Goal: Task Accomplishment & Management: Complete application form

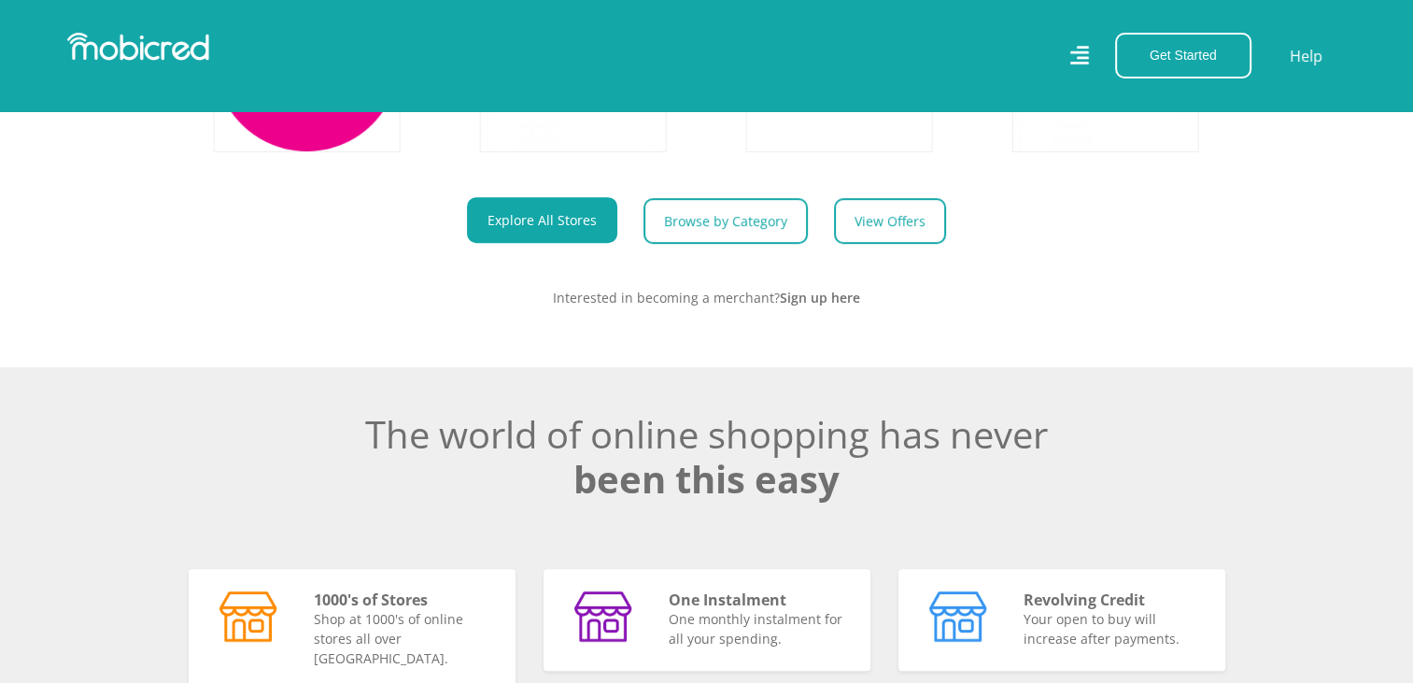
scroll to position [934, 0]
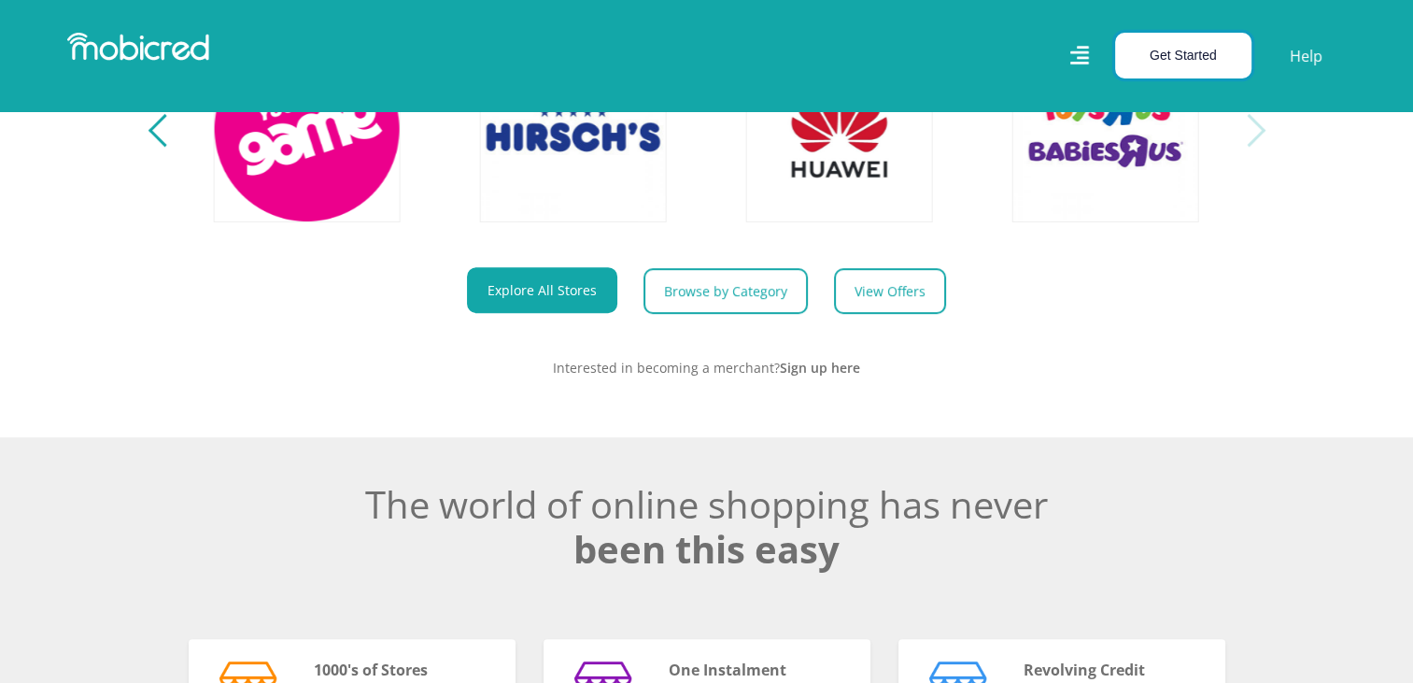
click at [1167, 59] on button "Get Started" at bounding box center [1183, 56] width 136 height 46
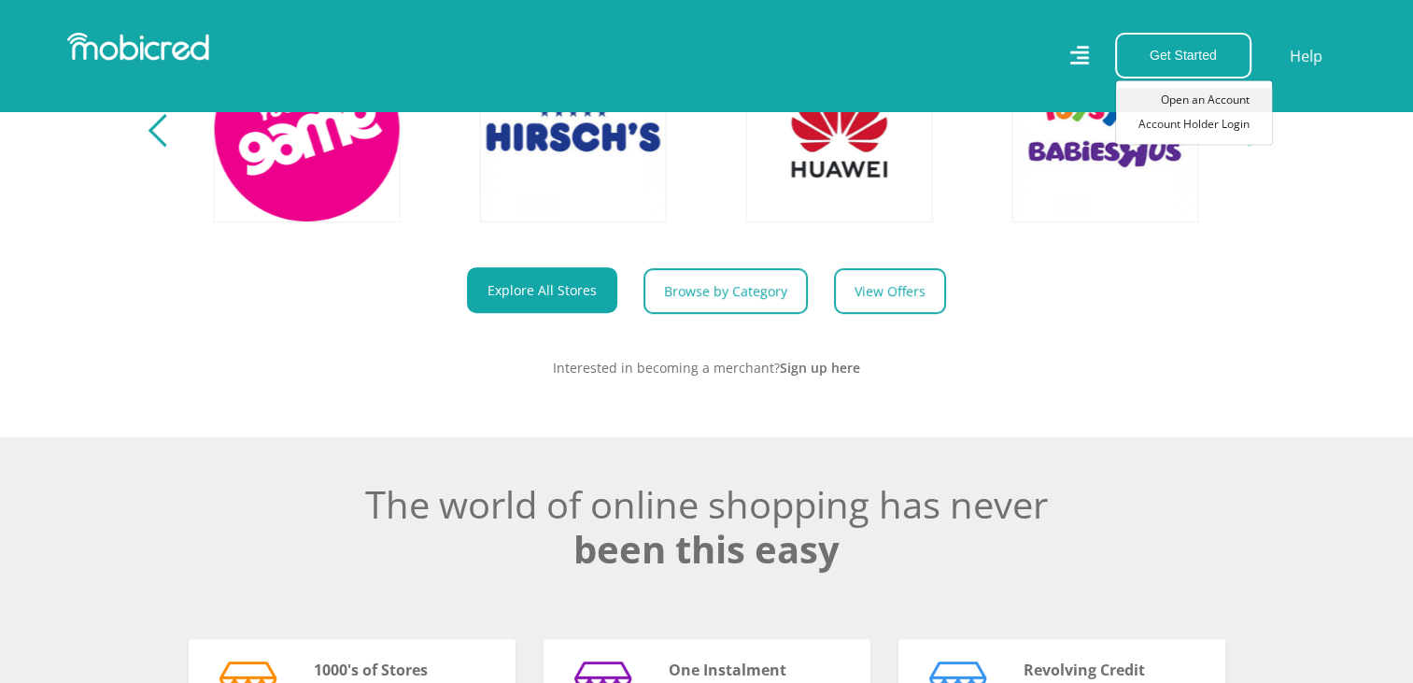
click at [1199, 95] on link "Open an Account" at bounding box center [1194, 100] width 156 height 24
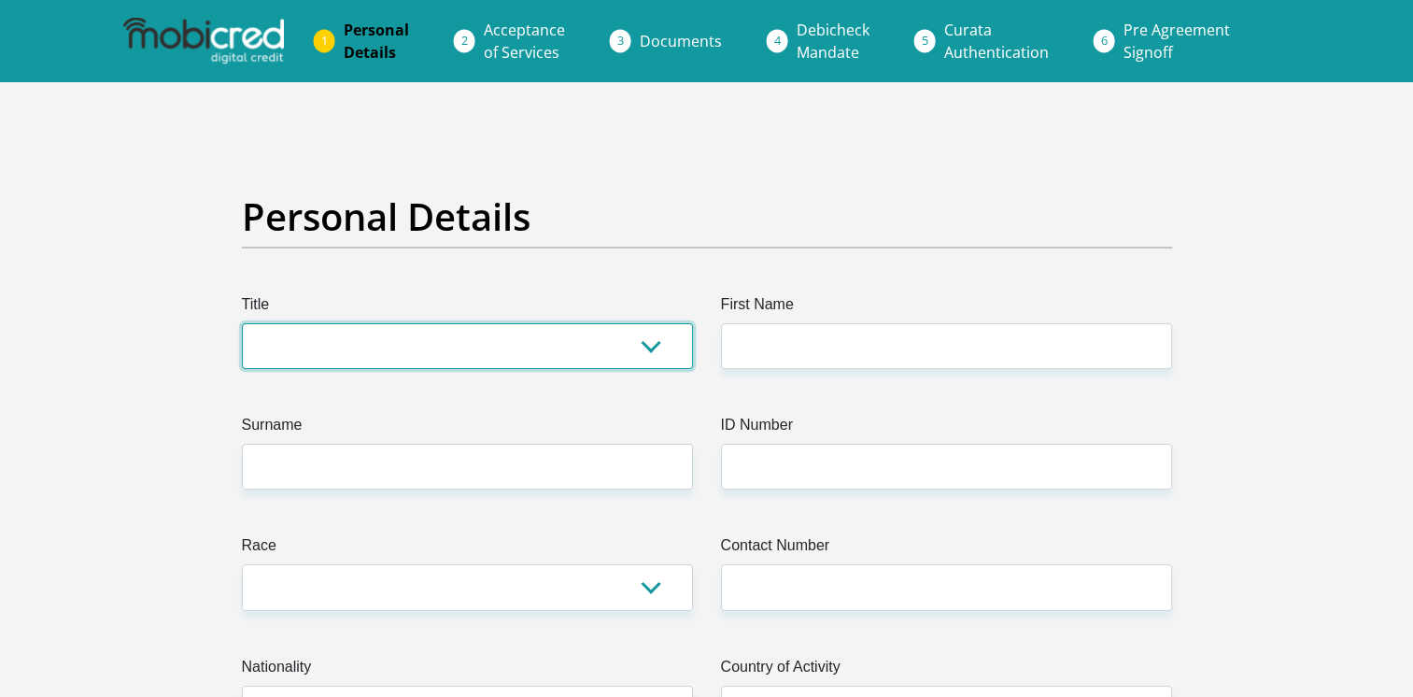
click at [639, 343] on select "Mr Ms Mrs Dr Other" at bounding box center [467, 346] width 451 height 46
select select "Ms"
click at [242, 323] on select "Mr Ms Mrs Dr Other" at bounding box center [467, 346] width 451 height 46
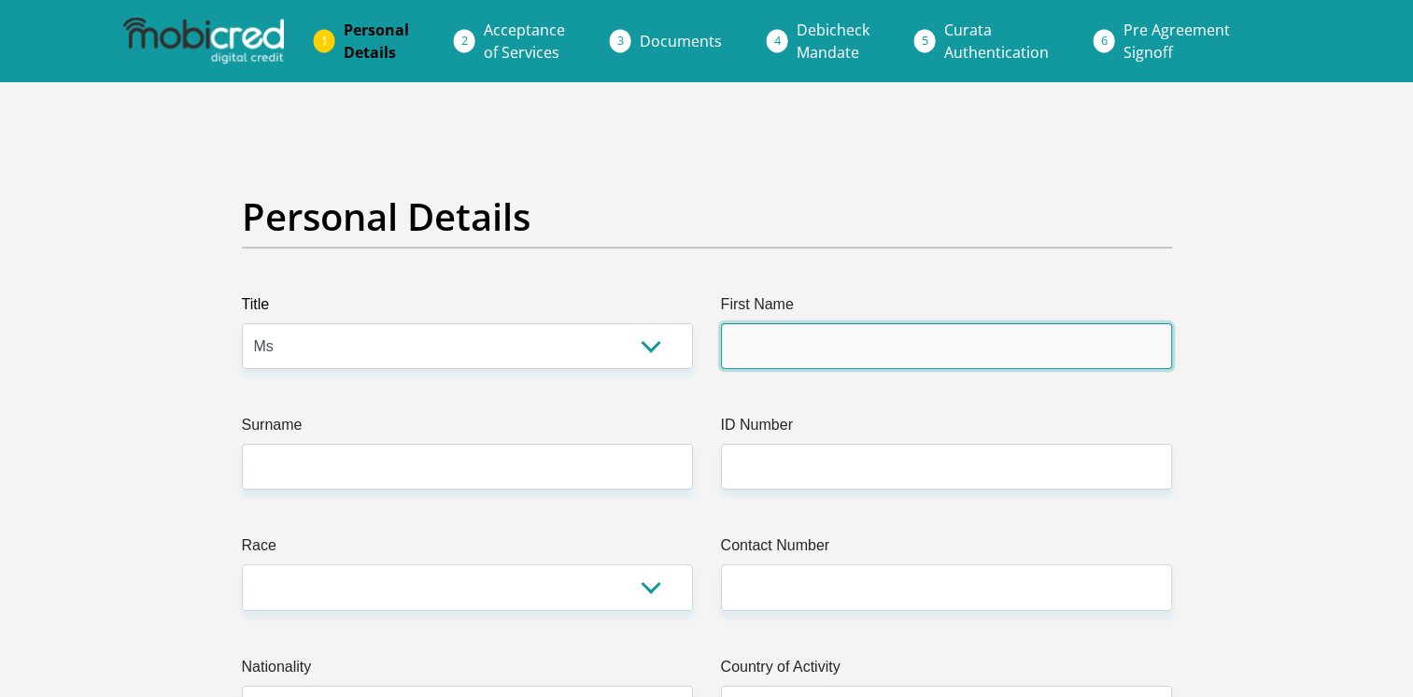
click at [787, 354] on input "First Name" at bounding box center [946, 346] width 451 height 46
type input "Lovedelia"
type input "Manaka"
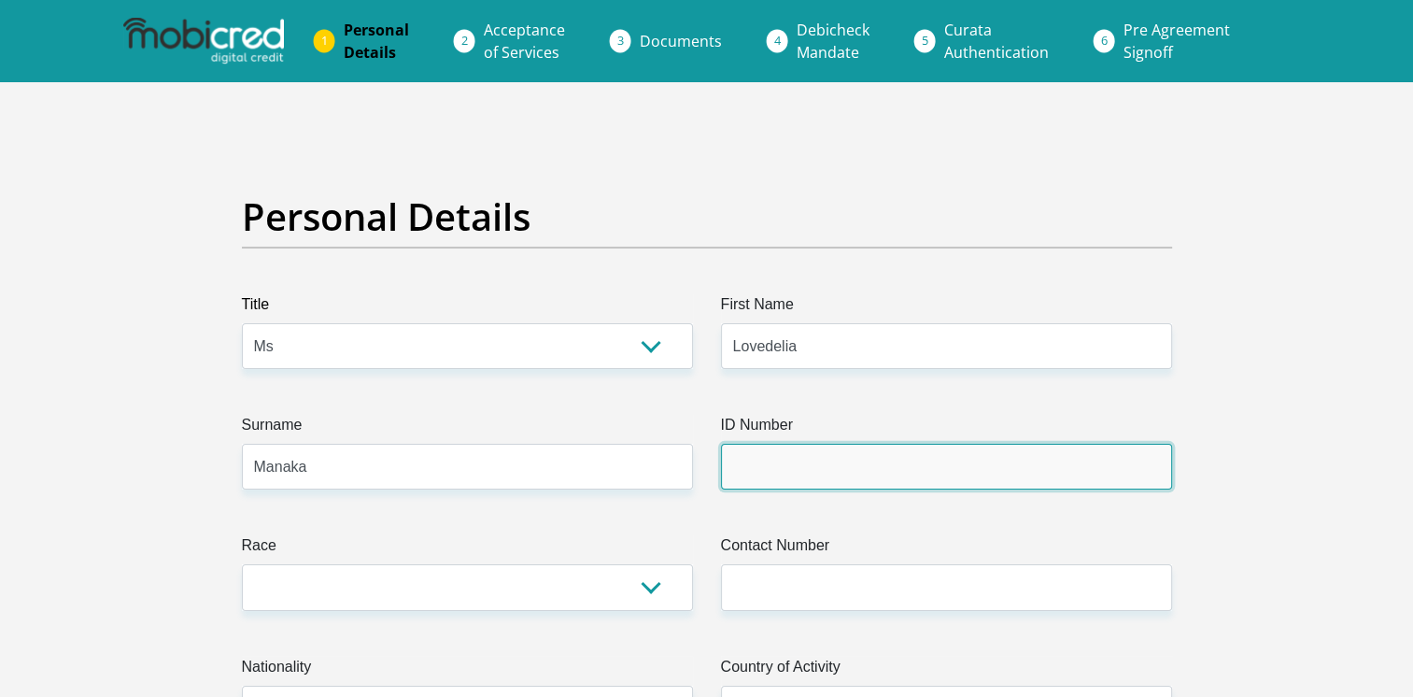
type input "9304070636086"
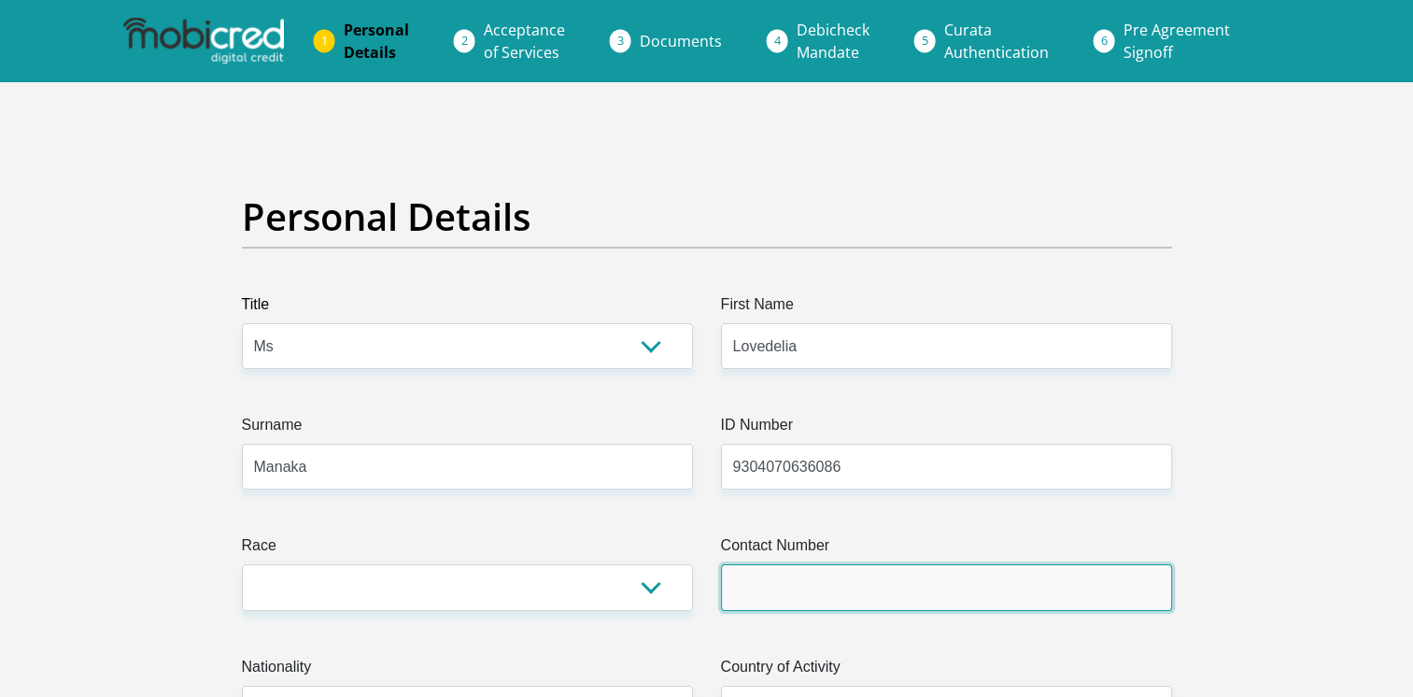
type input "0814009235"
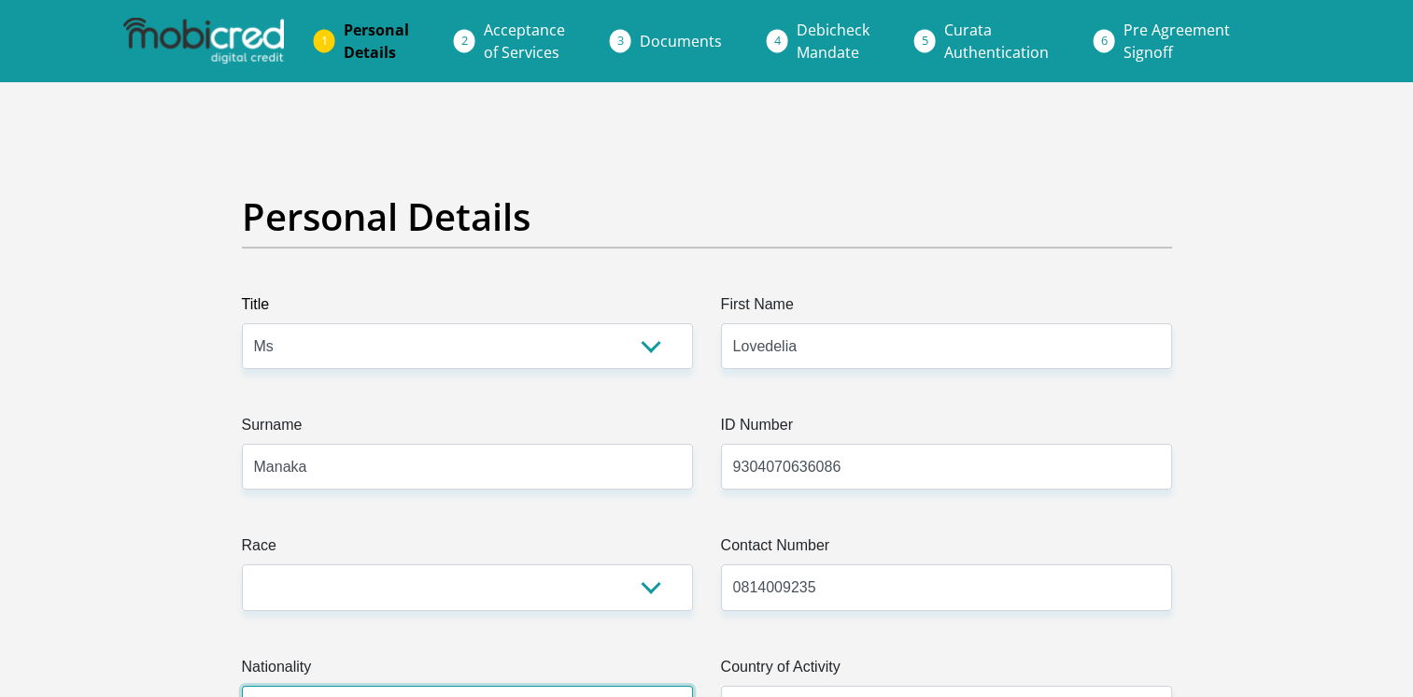
select select "ZAF"
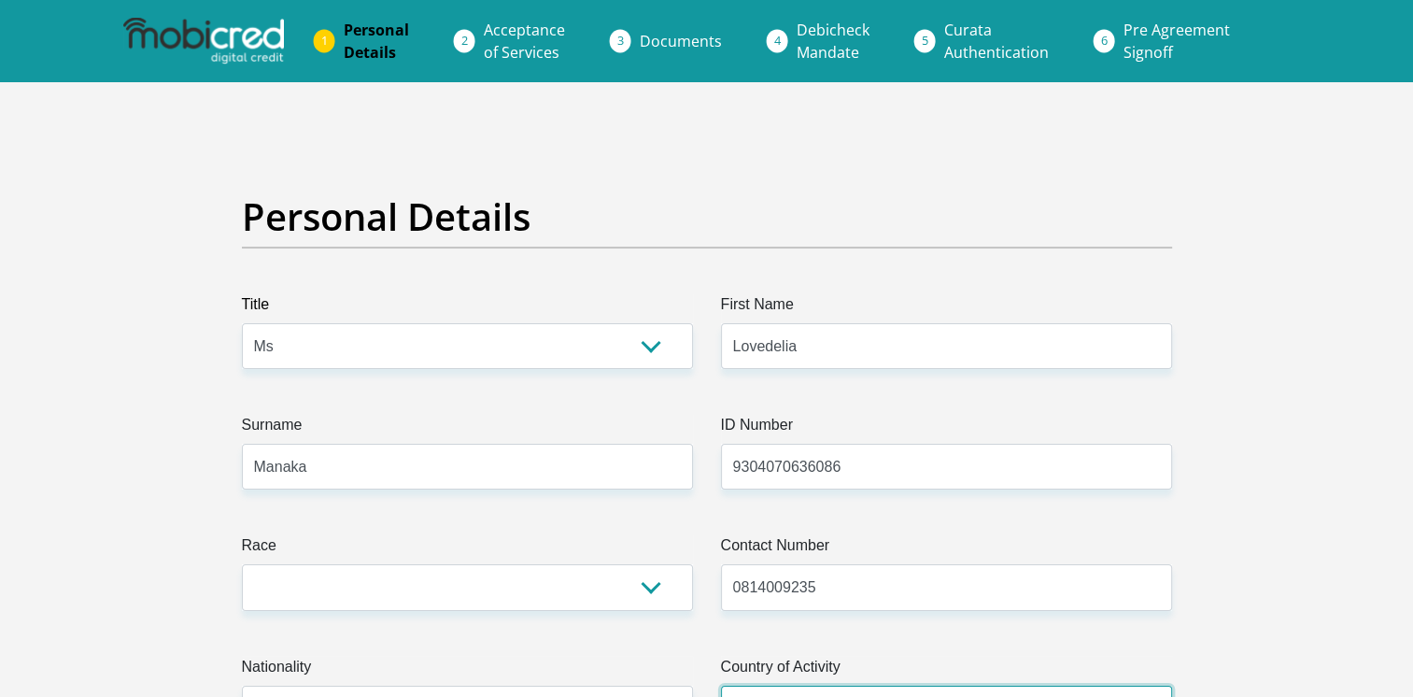
select select "ZAF"
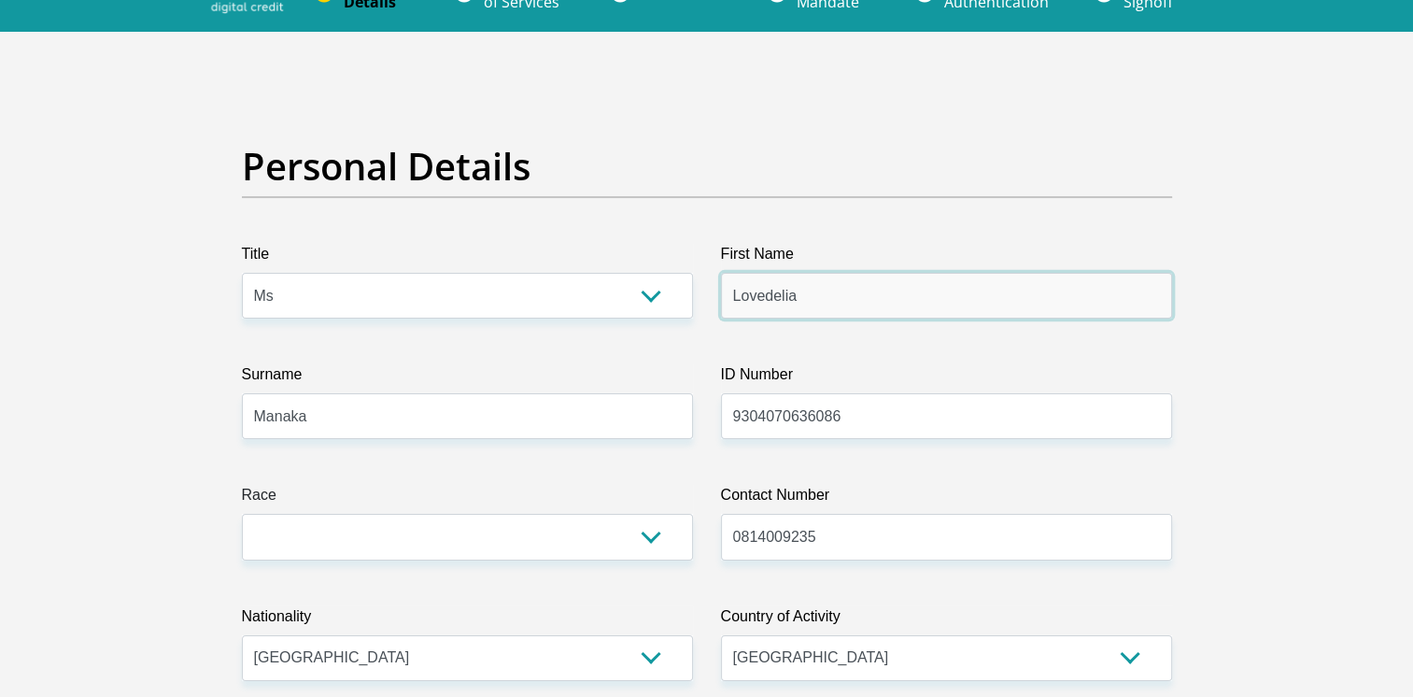
scroll to position [93, 0]
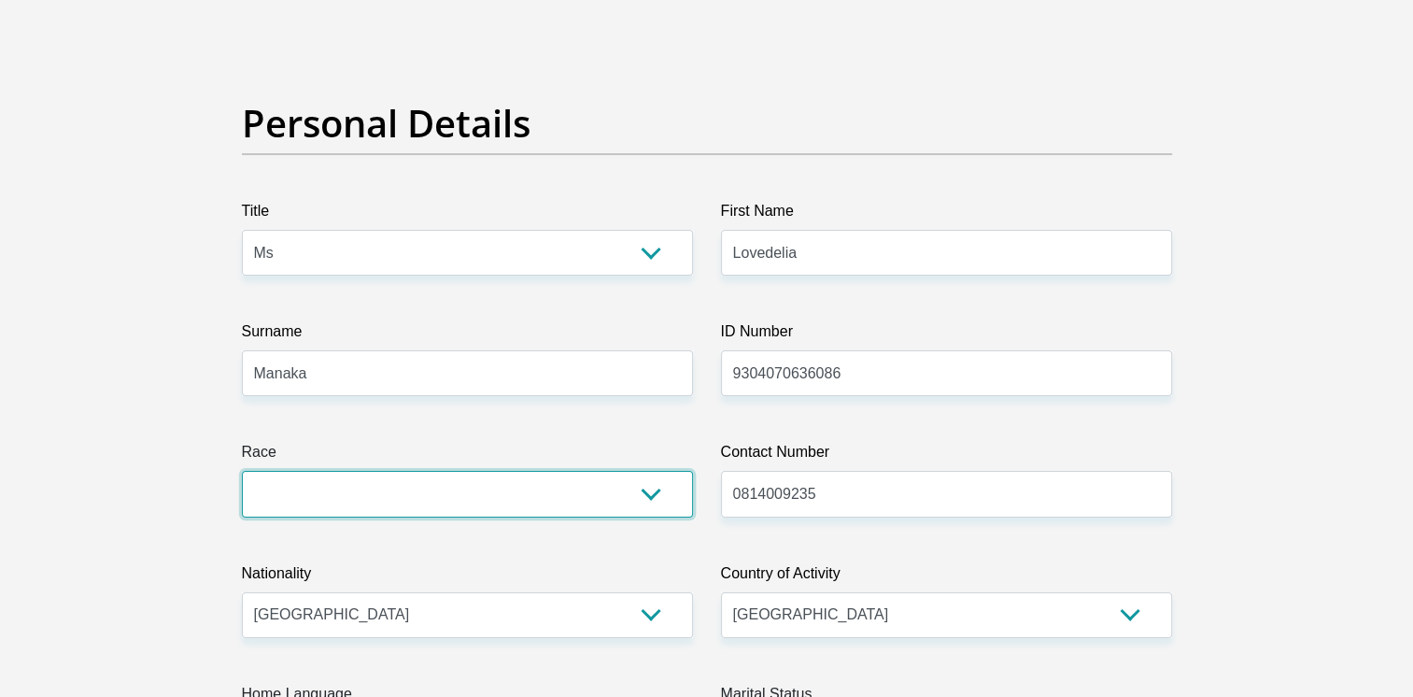
click at [487, 499] on select "Black Coloured Indian White Other" at bounding box center [467, 494] width 451 height 46
select select "1"
click at [242, 471] on select "Black Coloured Indian White Other" at bounding box center [467, 494] width 451 height 46
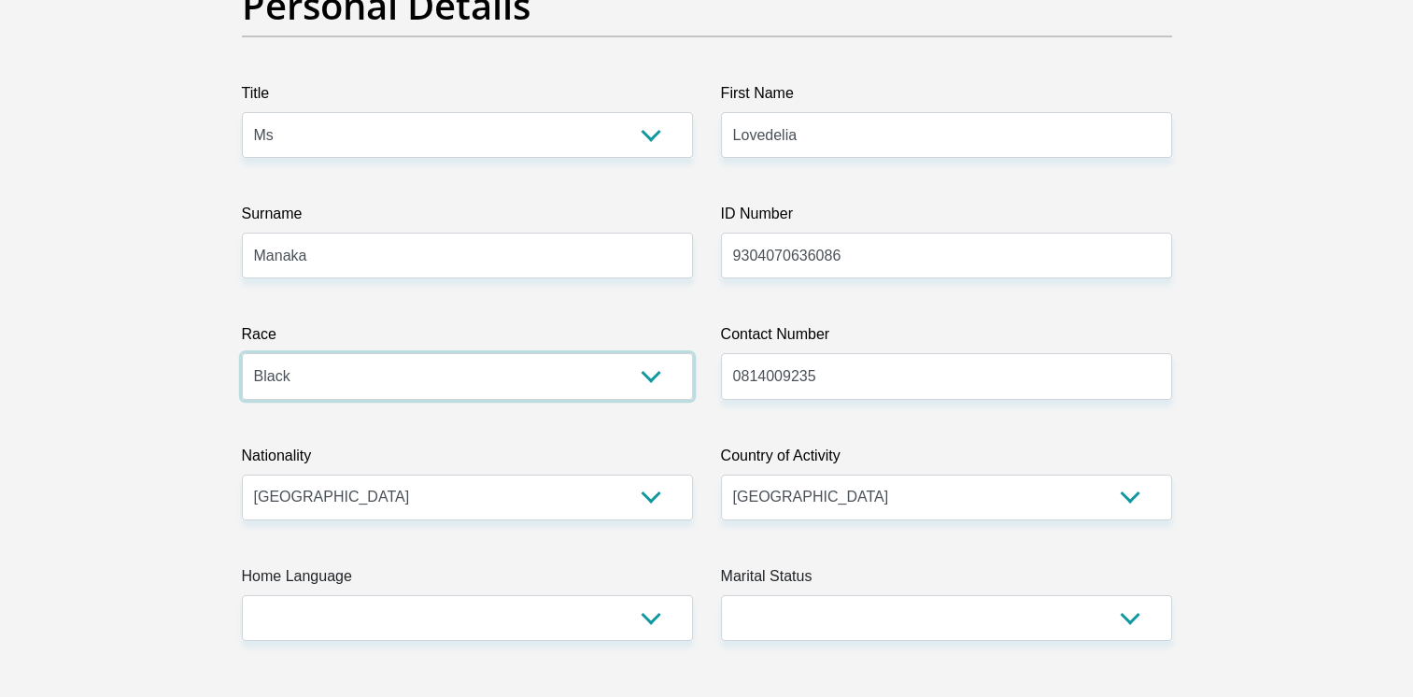
scroll to position [280, 0]
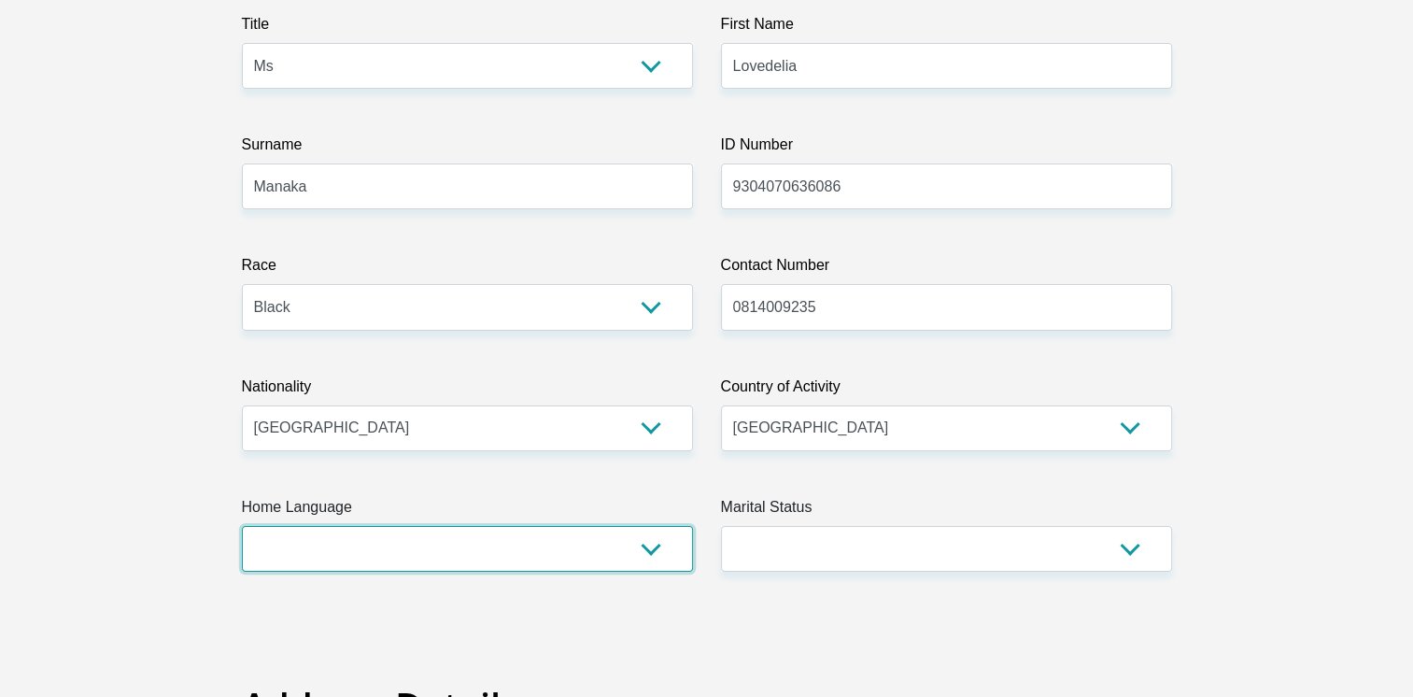
click at [622, 549] on select "Afrikaans English Sepedi South Ndebele Southern Sotho Swati Tsonga Tswana Venda…" at bounding box center [467, 549] width 451 height 46
select select "nso"
click at [242, 526] on select "Afrikaans English Sepedi South Ndebele Southern Sotho Swati Tsonga Tswana Venda…" at bounding box center [467, 549] width 451 height 46
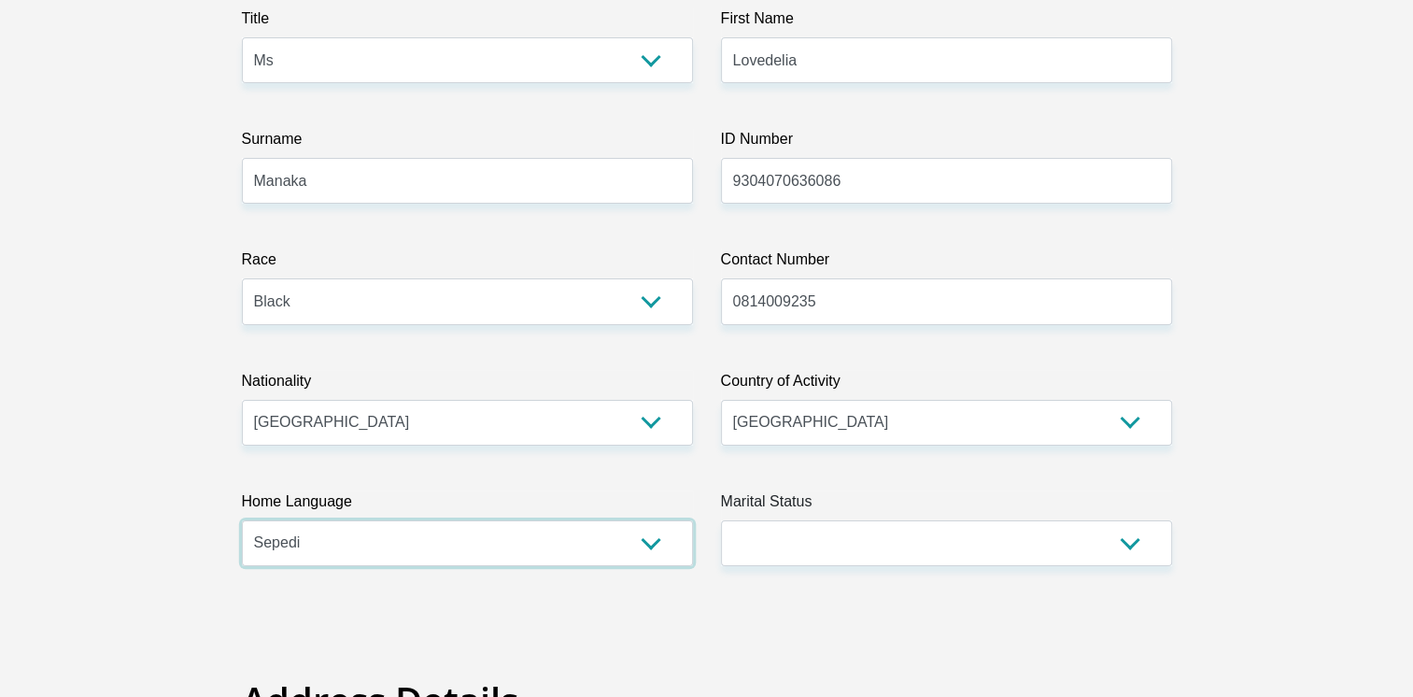
scroll to position [374, 0]
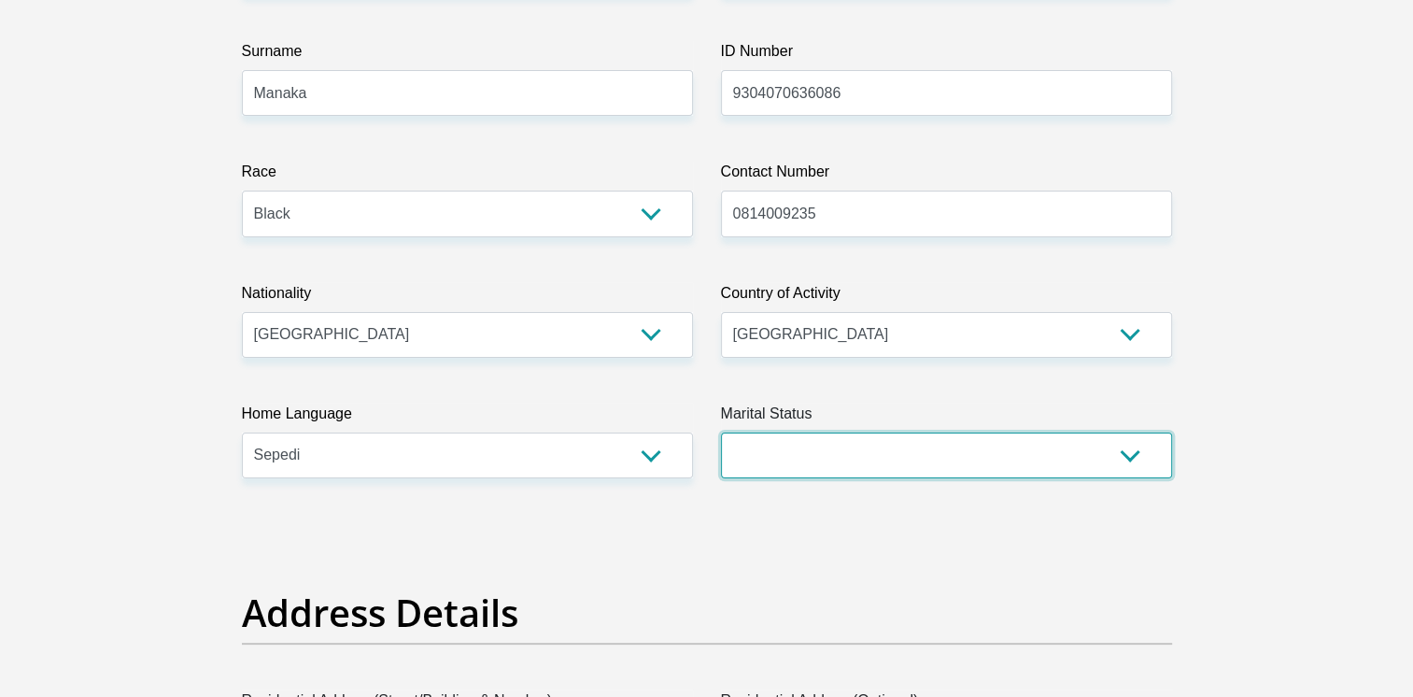
click at [897, 467] on select "Married ANC Single Divorced Widowed Married COP or Customary Law" at bounding box center [946, 455] width 451 height 46
select select "2"
click at [721, 432] on select "Married ANC Single Divorced Widowed Married COP or Customary Law" at bounding box center [946, 455] width 451 height 46
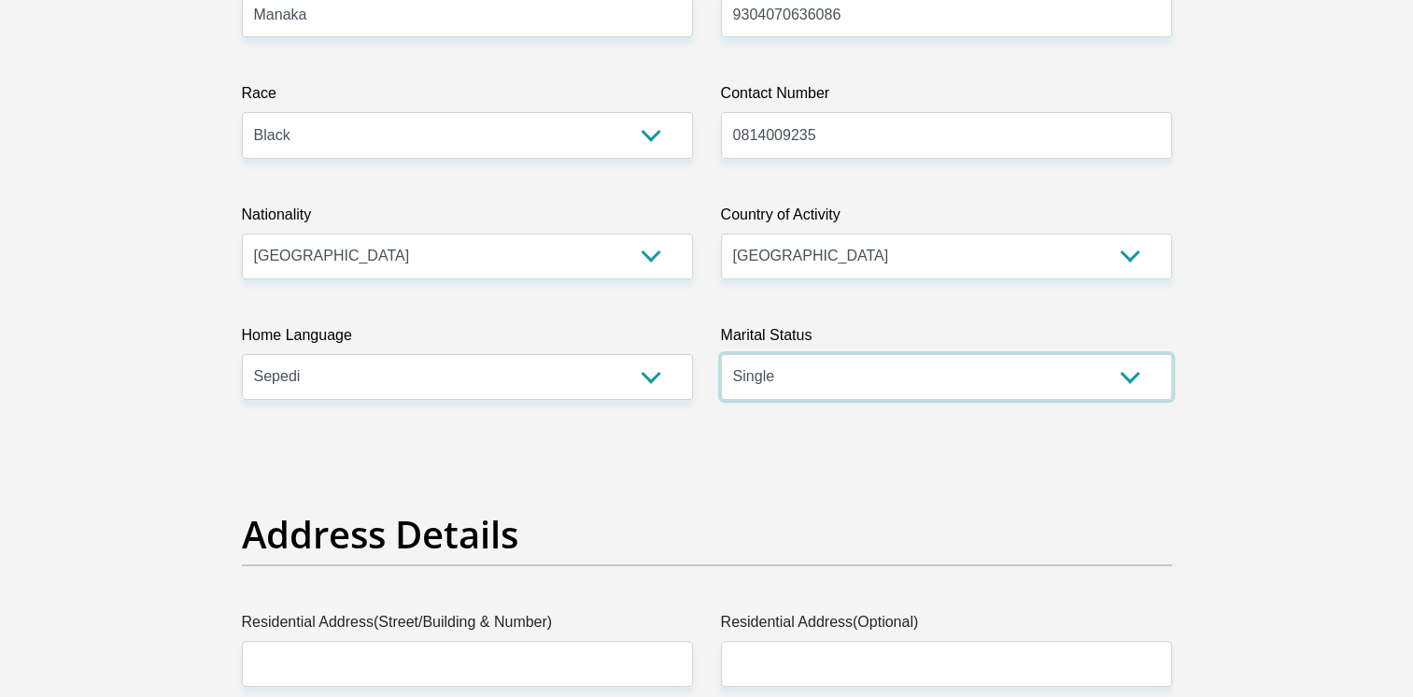
scroll to position [560, 0]
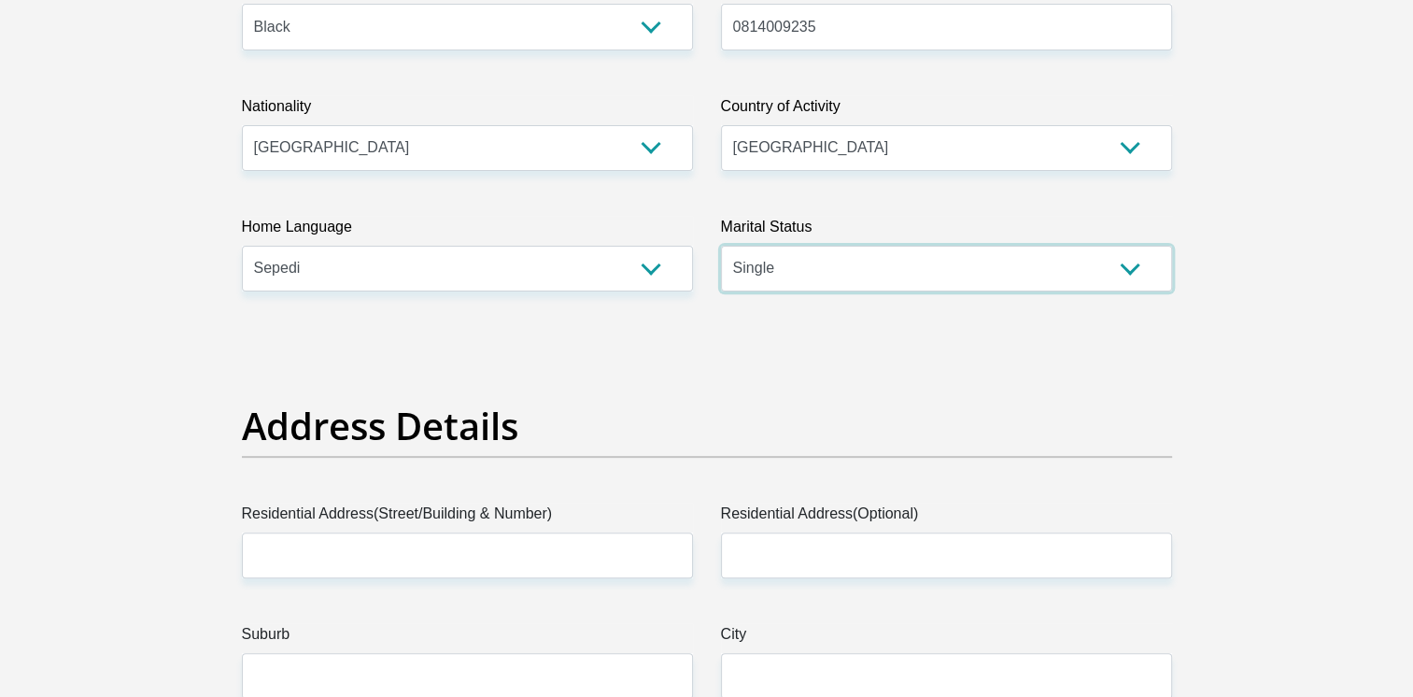
click at [1065, 286] on select "Married ANC Single Divorced Widowed Married COP or Customary Law" at bounding box center [946, 269] width 451 height 46
click at [902, 628] on label "City" at bounding box center [946, 638] width 451 height 30
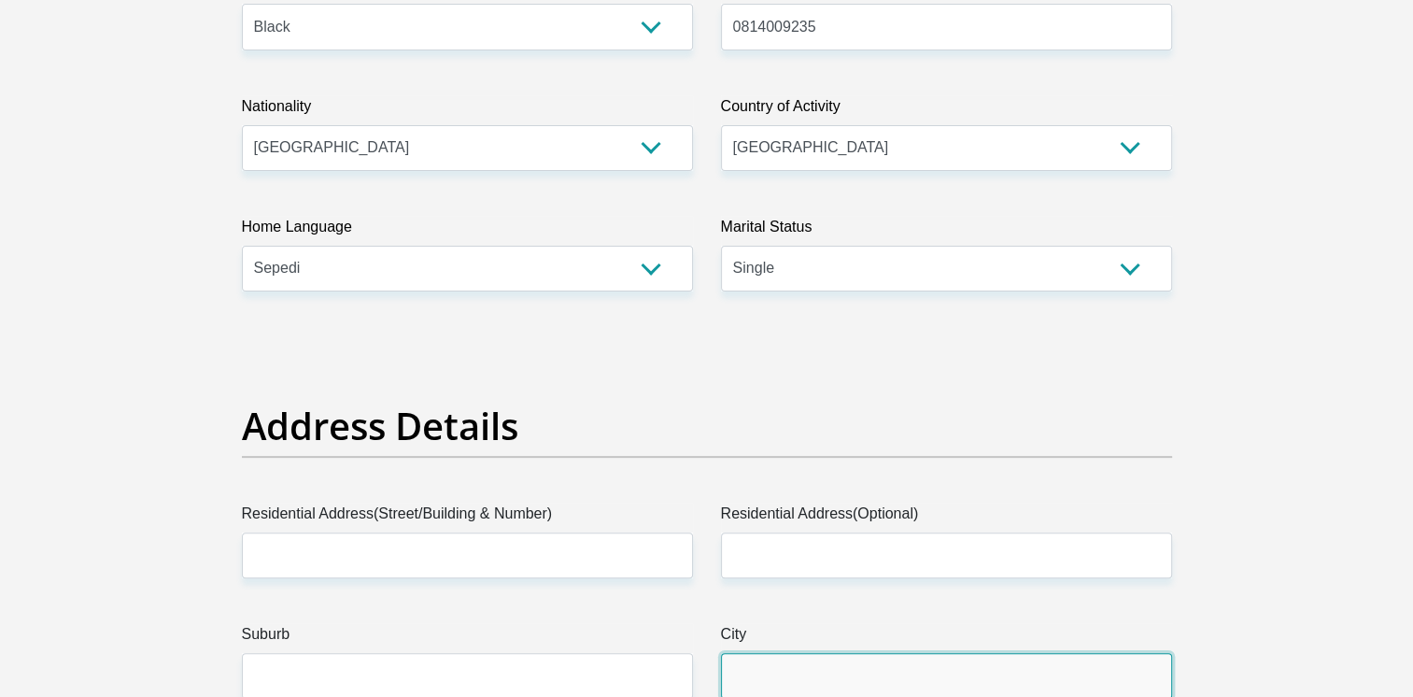
click at [902, 653] on input "City" at bounding box center [946, 676] width 451 height 46
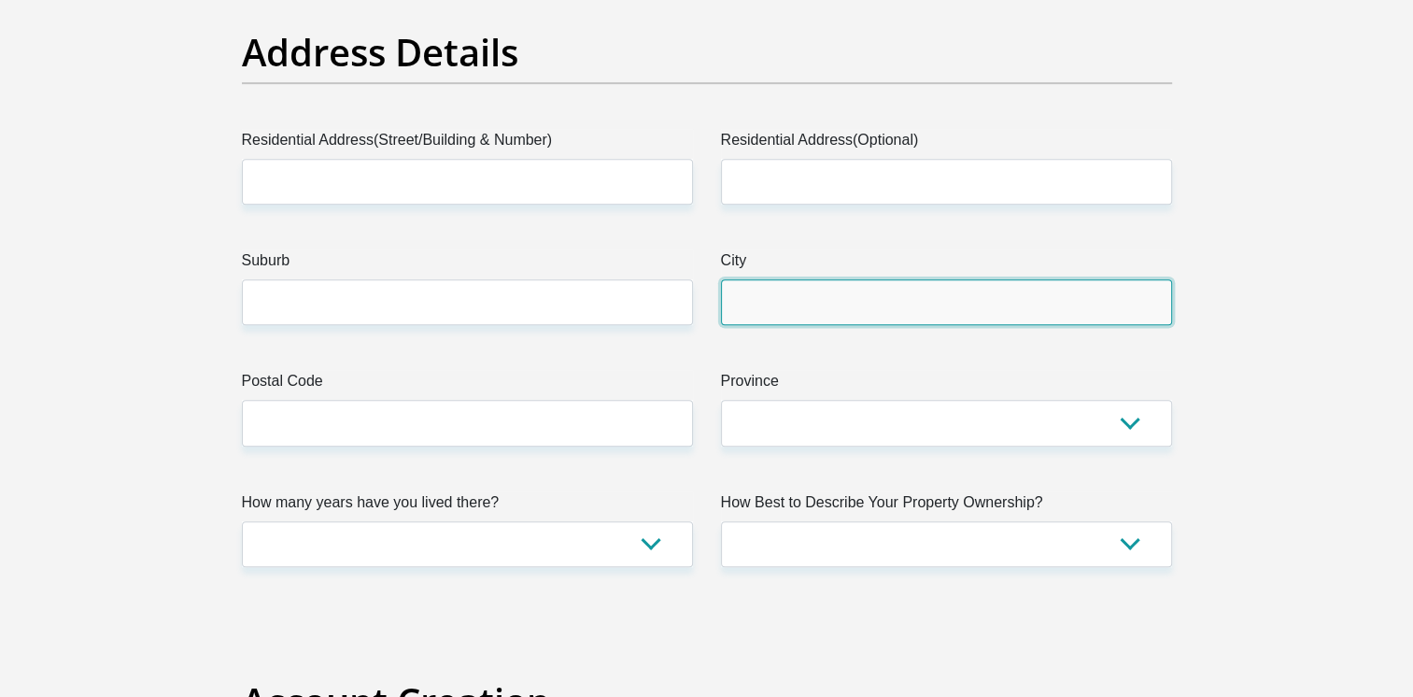
scroll to position [935, 0]
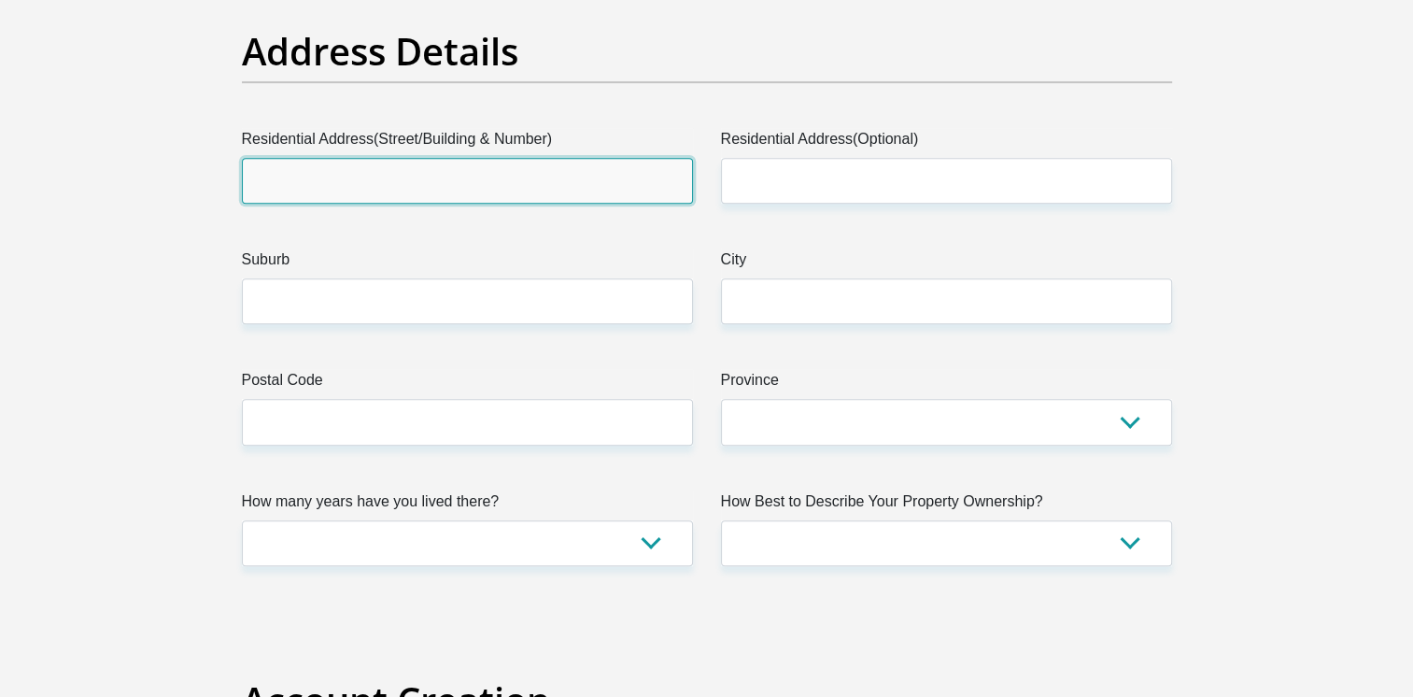
click at [418, 176] on input "Residential Address(Street/Building & Number)" at bounding box center [467, 181] width 451 height 46
type input "223 Emerald"
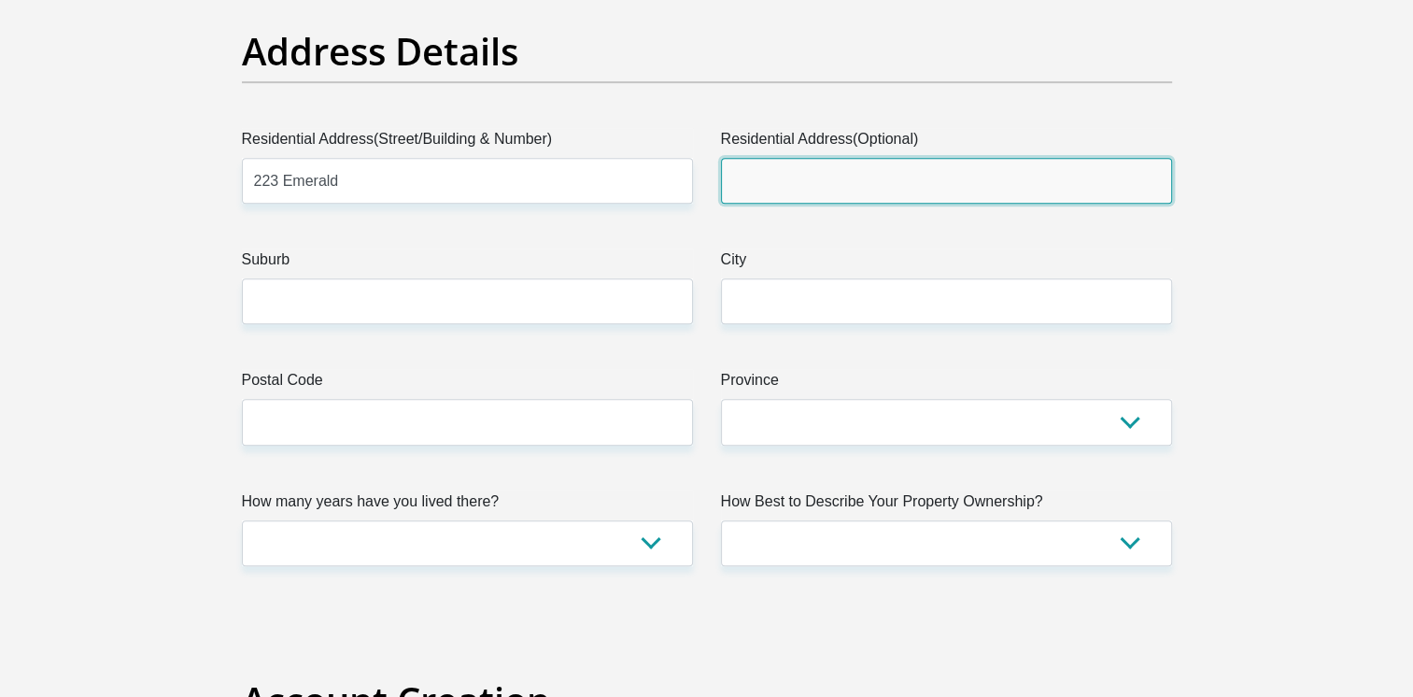
type input "223 Emerald"
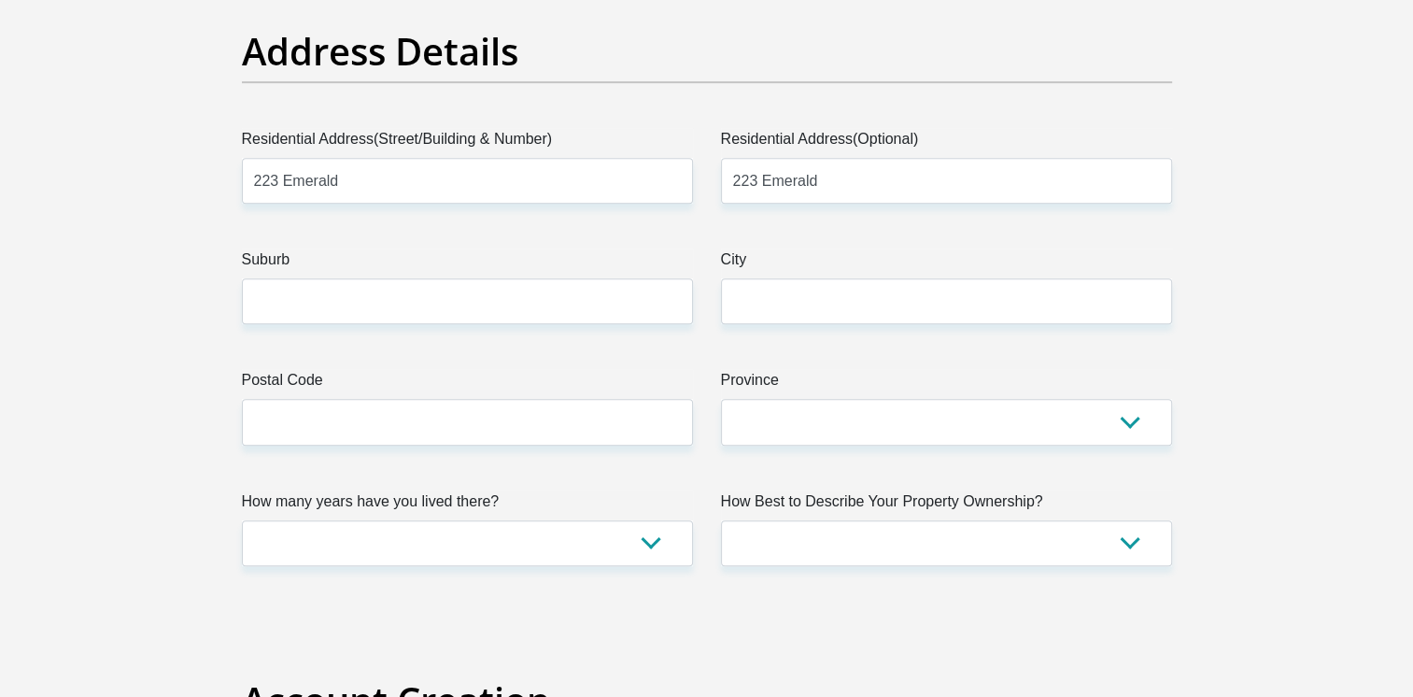
type input "Pretoeia"
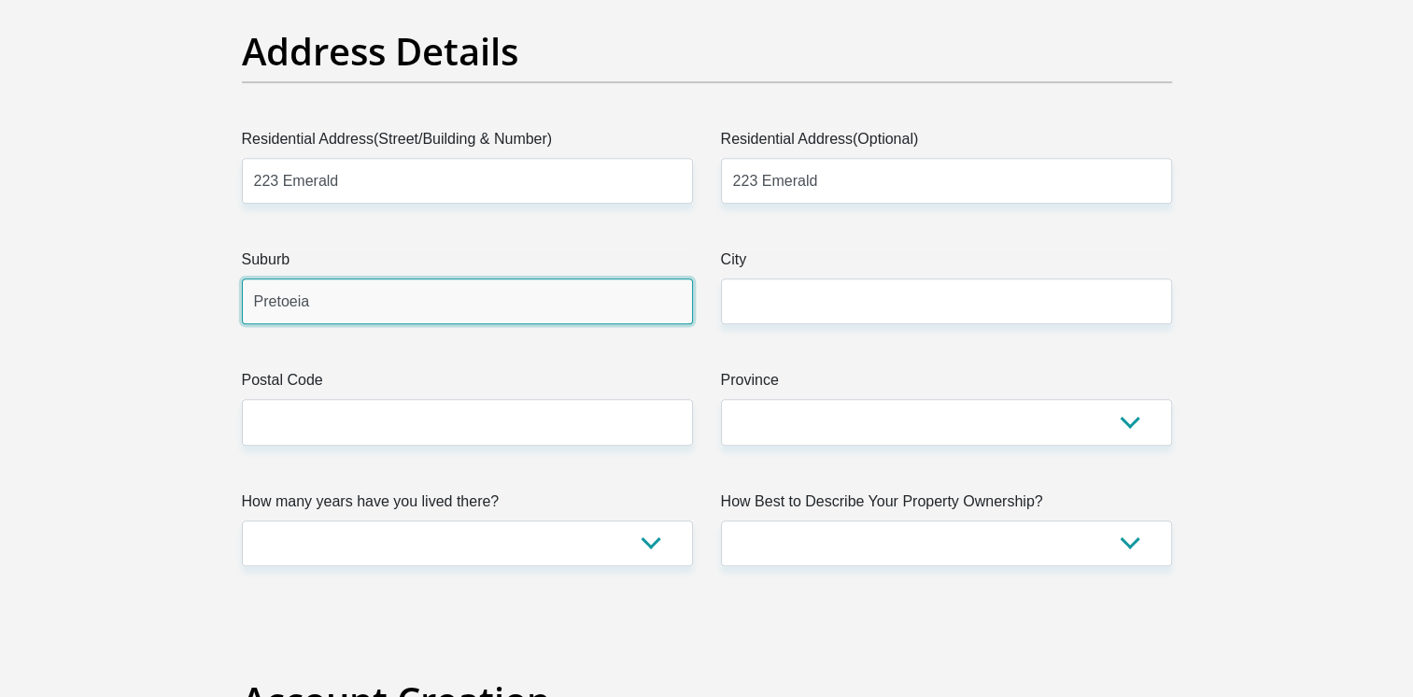
type input "Pretoeia"
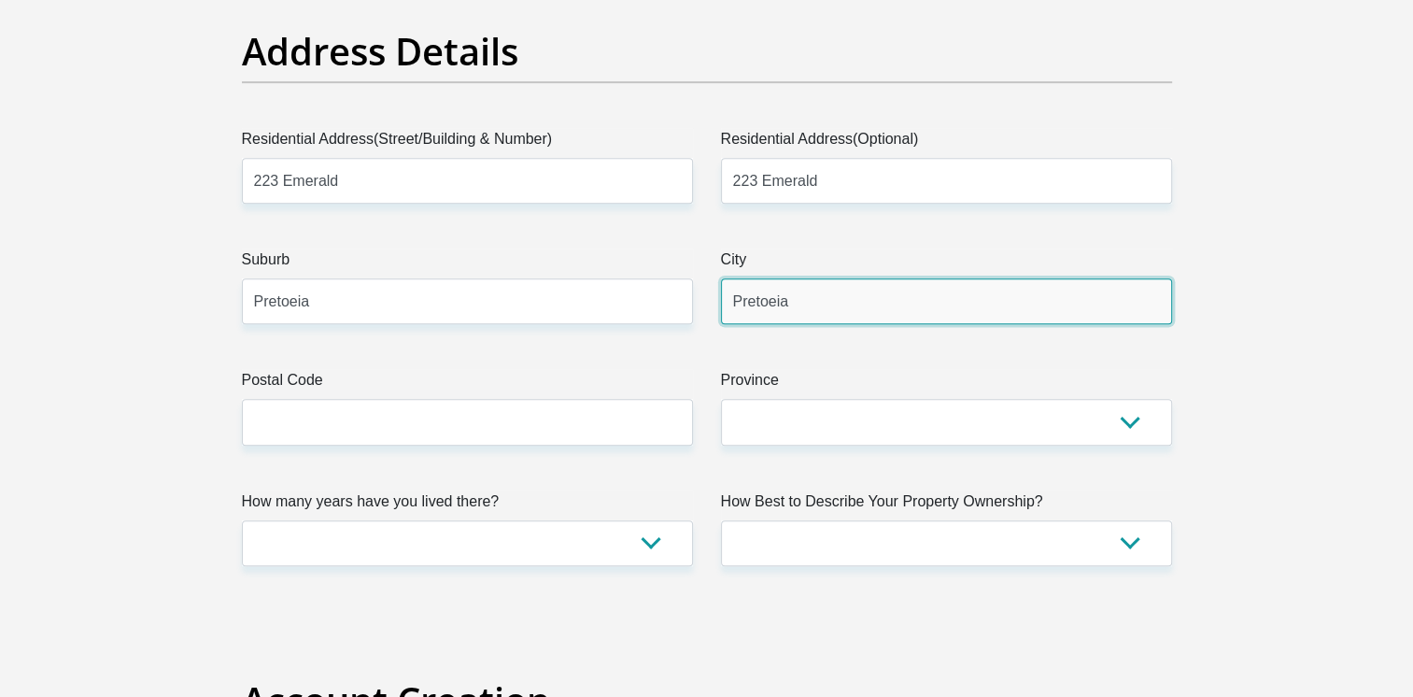
type input "0037"
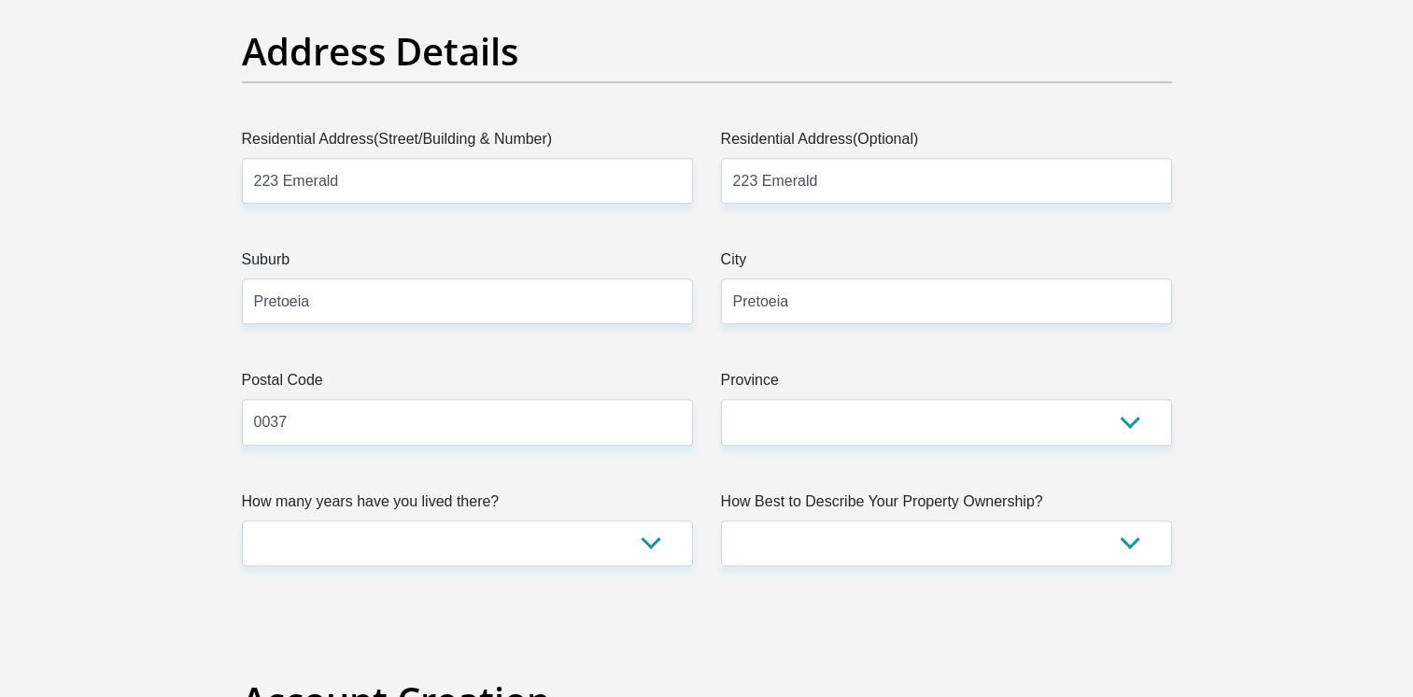
type input "2232230037"
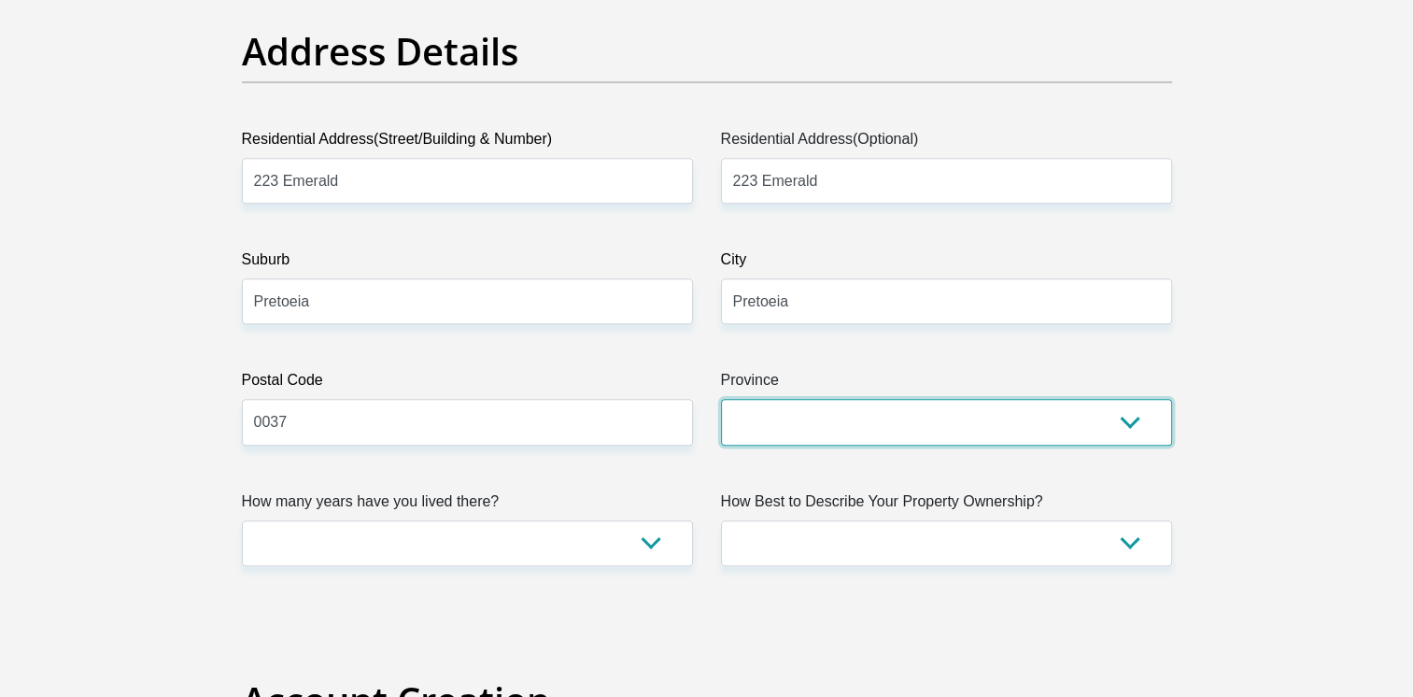
click at [1112, 420] on select "Eastern Cape Free State Gauteng KwaZulu-Natal Limpopo Mpumalanga Northern Cape …" at bounding box center [946, 422] width 451 height 46
select select "Gauteng"
click at [721, 399] on select "Eastern Cape Free State Gauteng KwaZulu-Natal Limpopo Mpumalanga Northern Cape …" at bounding box center [946, 422] width 451 height 46
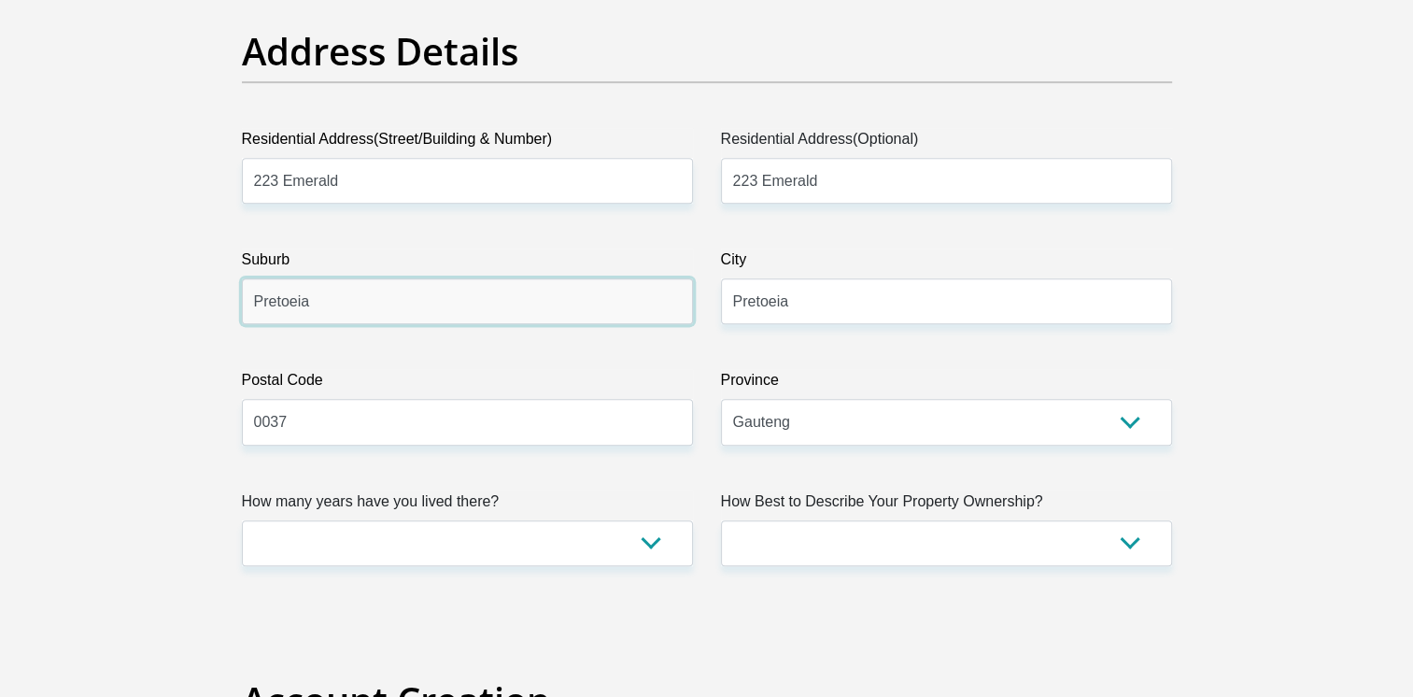
click at [314, 303] on input "Pretoeia" at bounding box center [467, 301] width 451 height 46
type input "Pretoria"
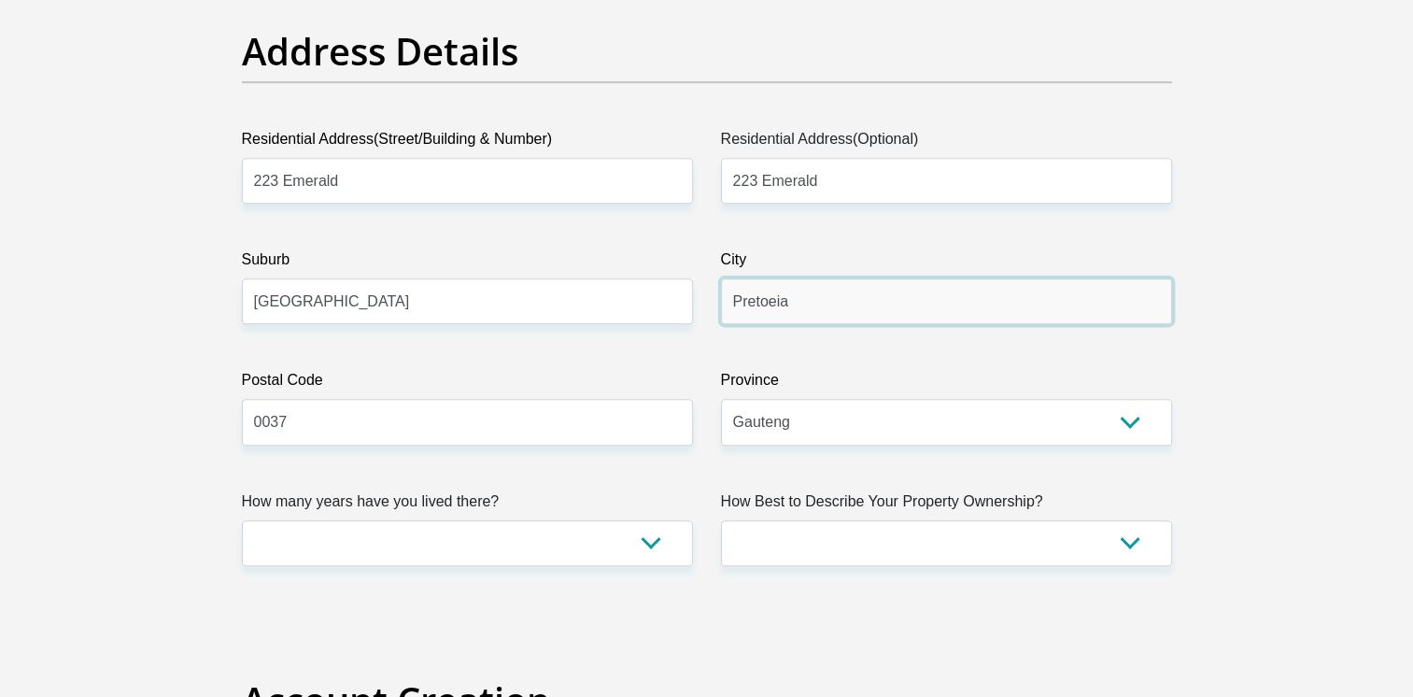
click at [810, 305] on input "Pretoeia" at bounding box center [946, 301] width 451 height 46
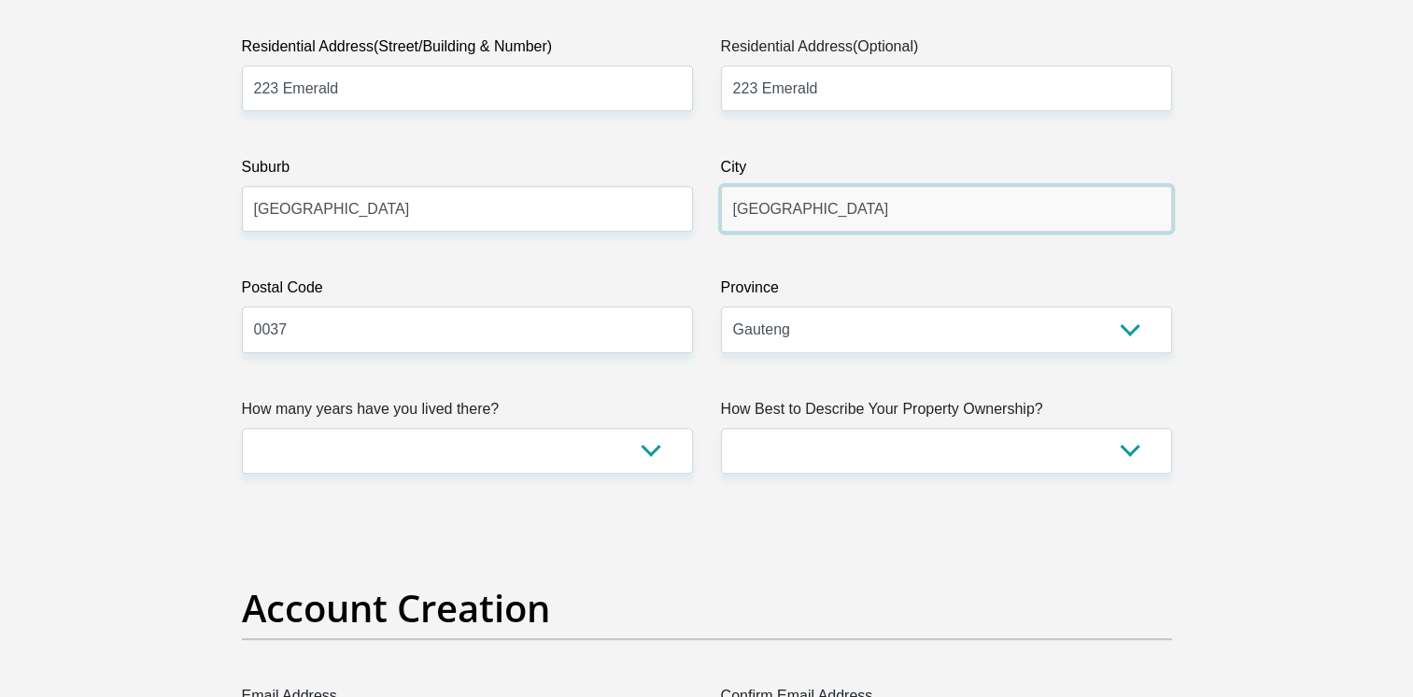
scroll to position [1028, 0]
type input "Pretoria"
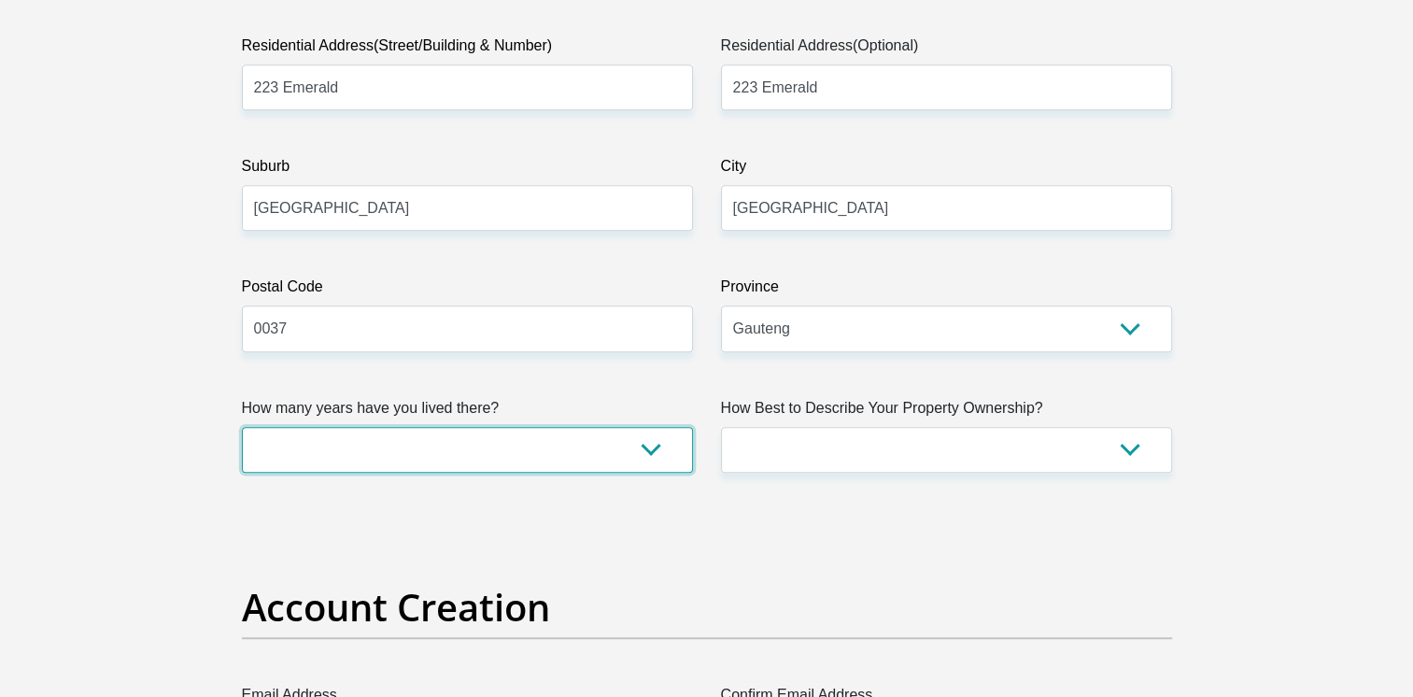
click at [650, 449] on select "less than 1 year 1-3 years 3-5 years 5+ years" at bounding box center [467, 450] width 451 height 46
select select "5"
click at [242, 427] on select "less than 1 year 1-3 years 3-5 years 5+ years" at bounding box center [467, 450] width 451 height 46
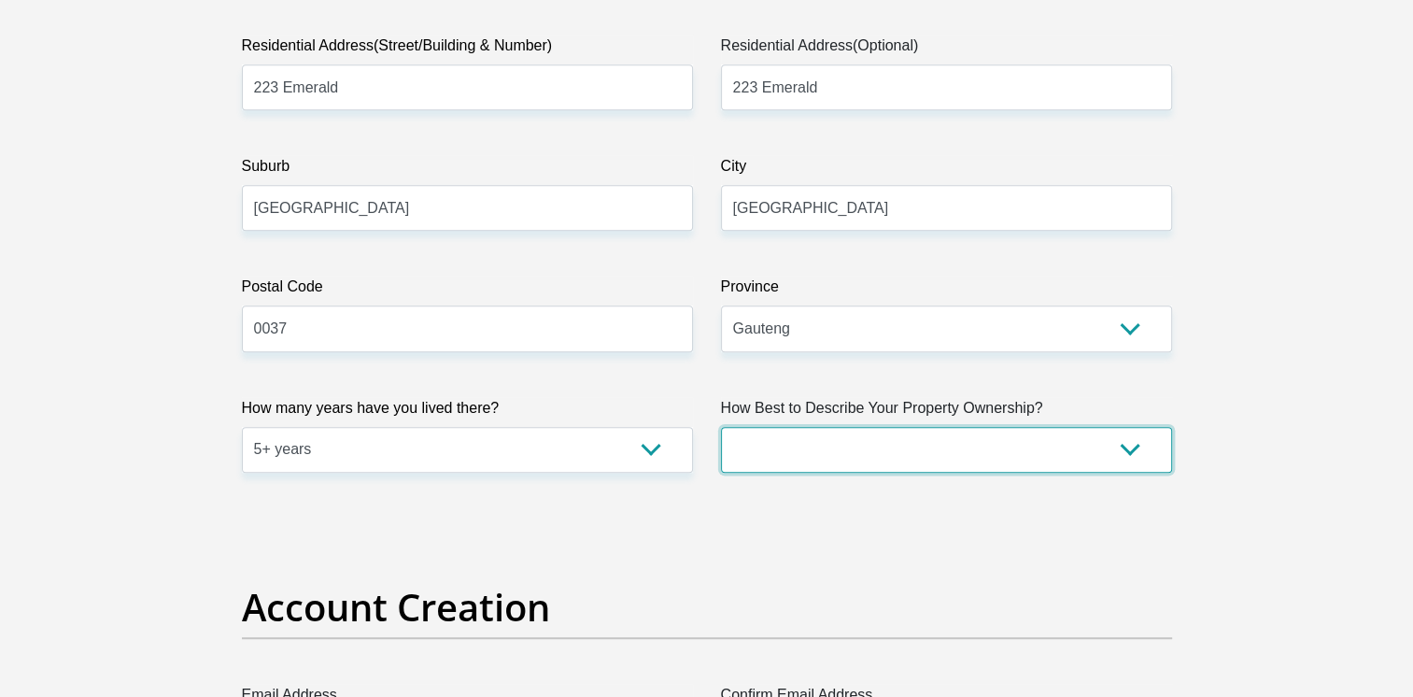
click at [1104, 457] on select "Owned Rented Family Owned Company Dwelling" at bounding box center [946, 450] width 451 height 46
select select "parents"
click at [721, 427] on select "Owned Rented Family Owned Company Dwelling" at bounding box center [946, 450] width 451 height 46
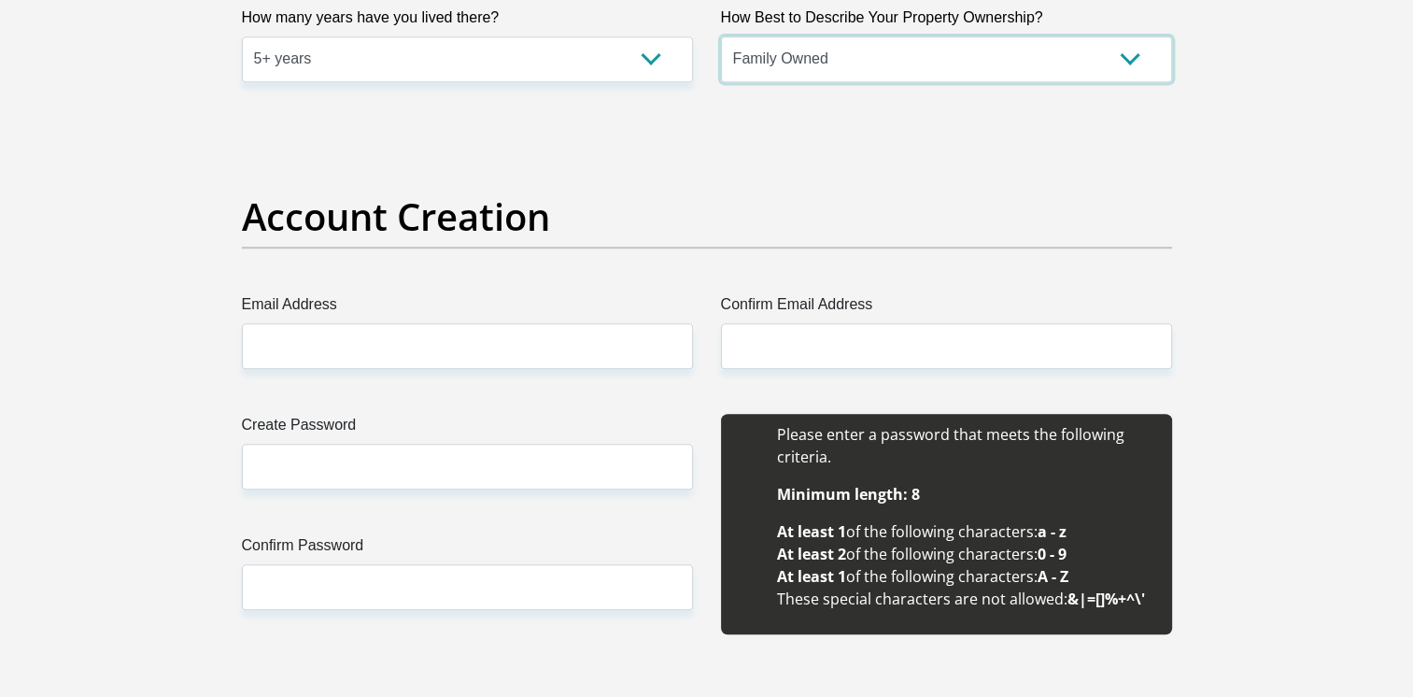
scroll to position [1495, 0]
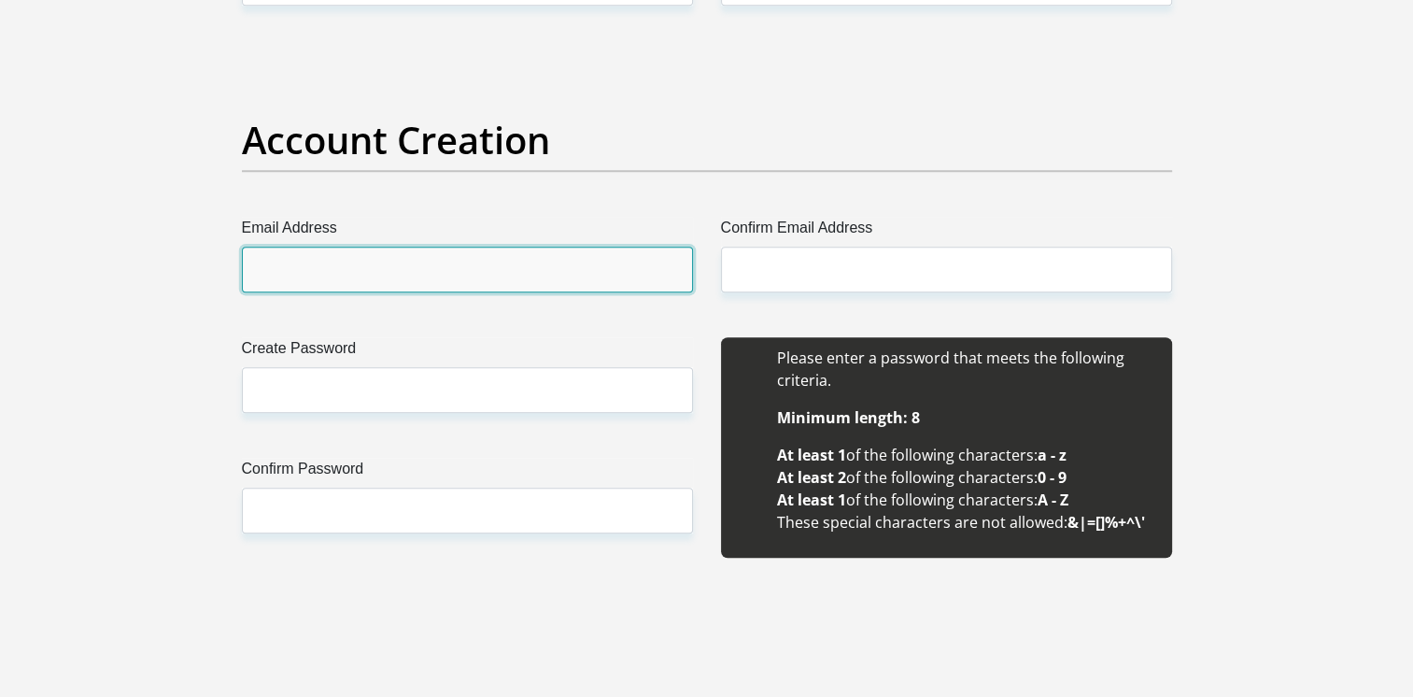
click at [308, 252] on input "Email Address" at bounding box center [467, 270] width 451 height 46
type input "lovedeliamanaka@outlook.com"
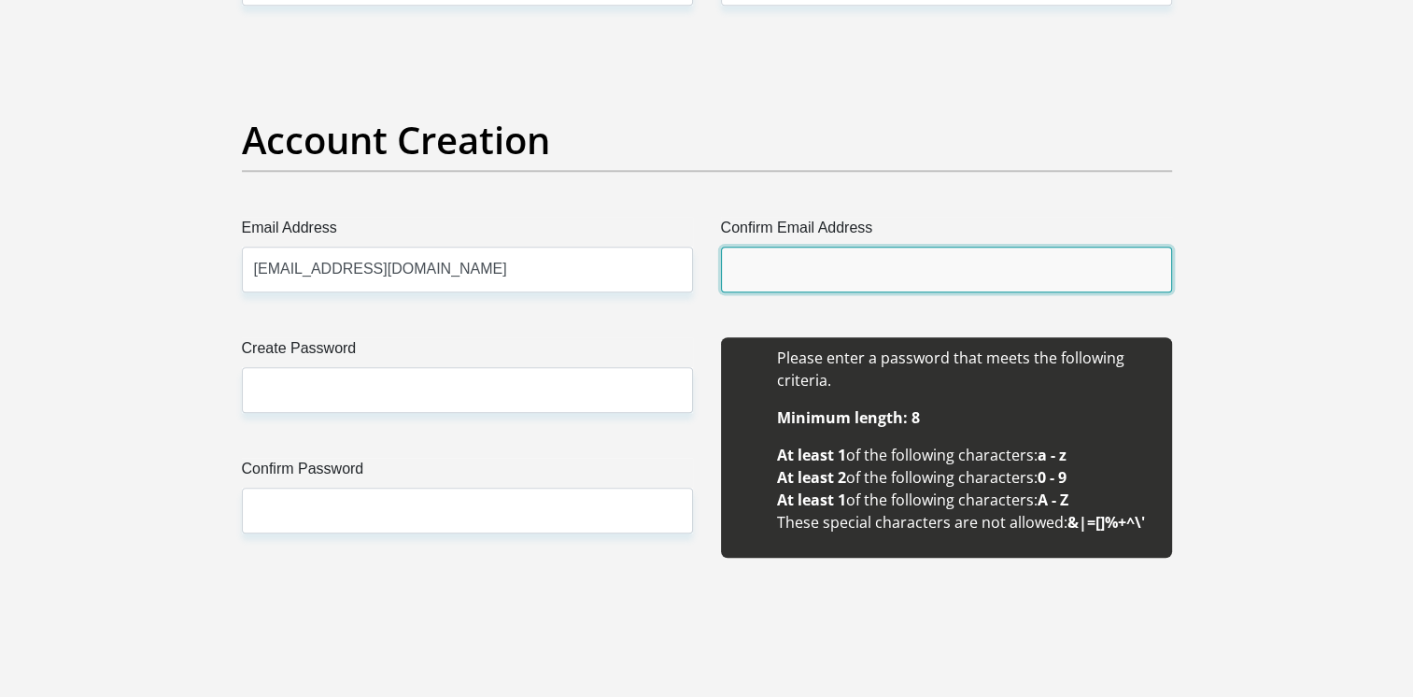
type input "lovedeliamanaka@outlook.com"
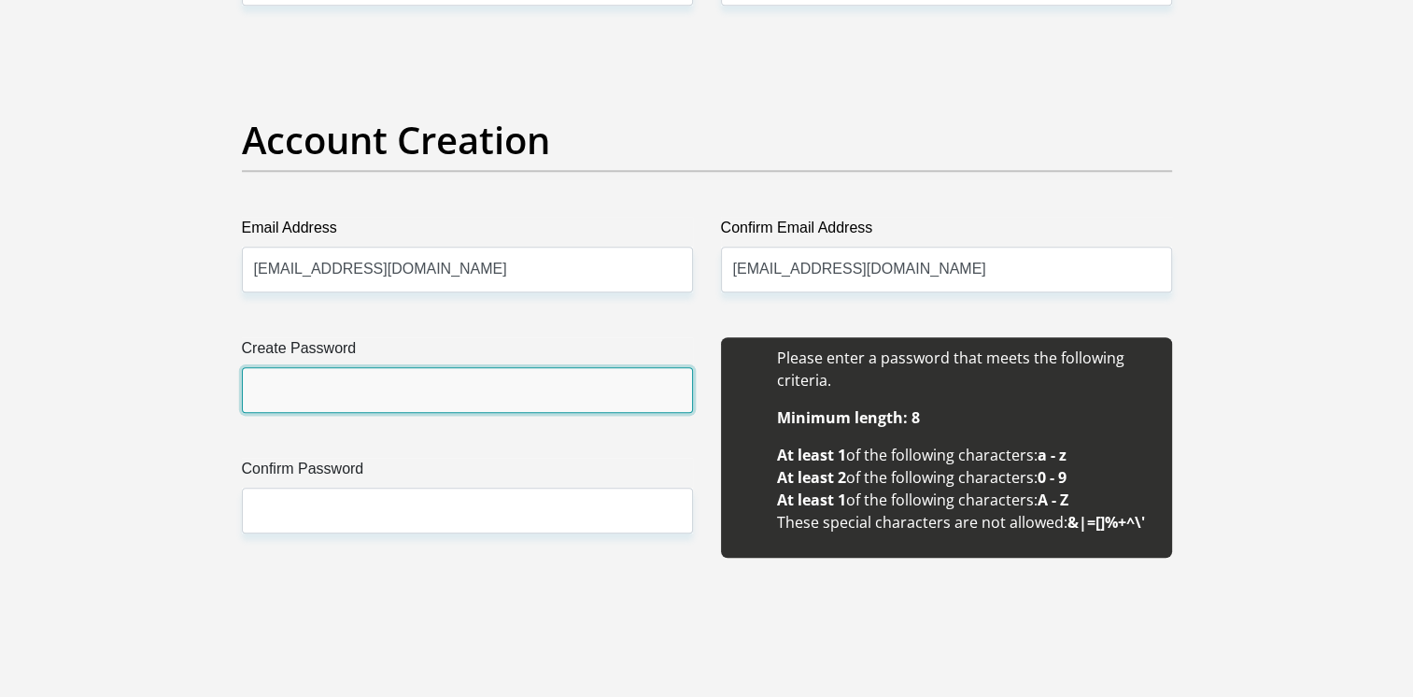
click at [381, 380] on input "Create Password" at bounding box center [467, 390] width 451 height 46
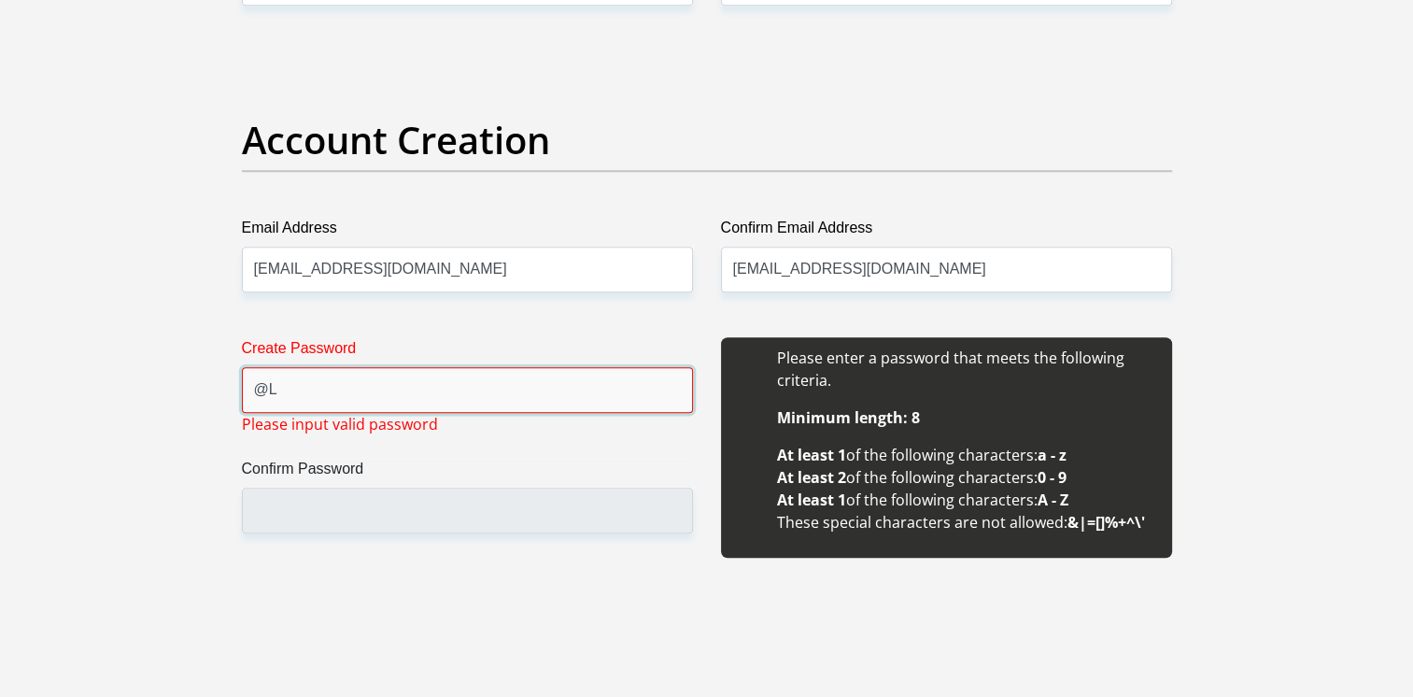
type input "@"
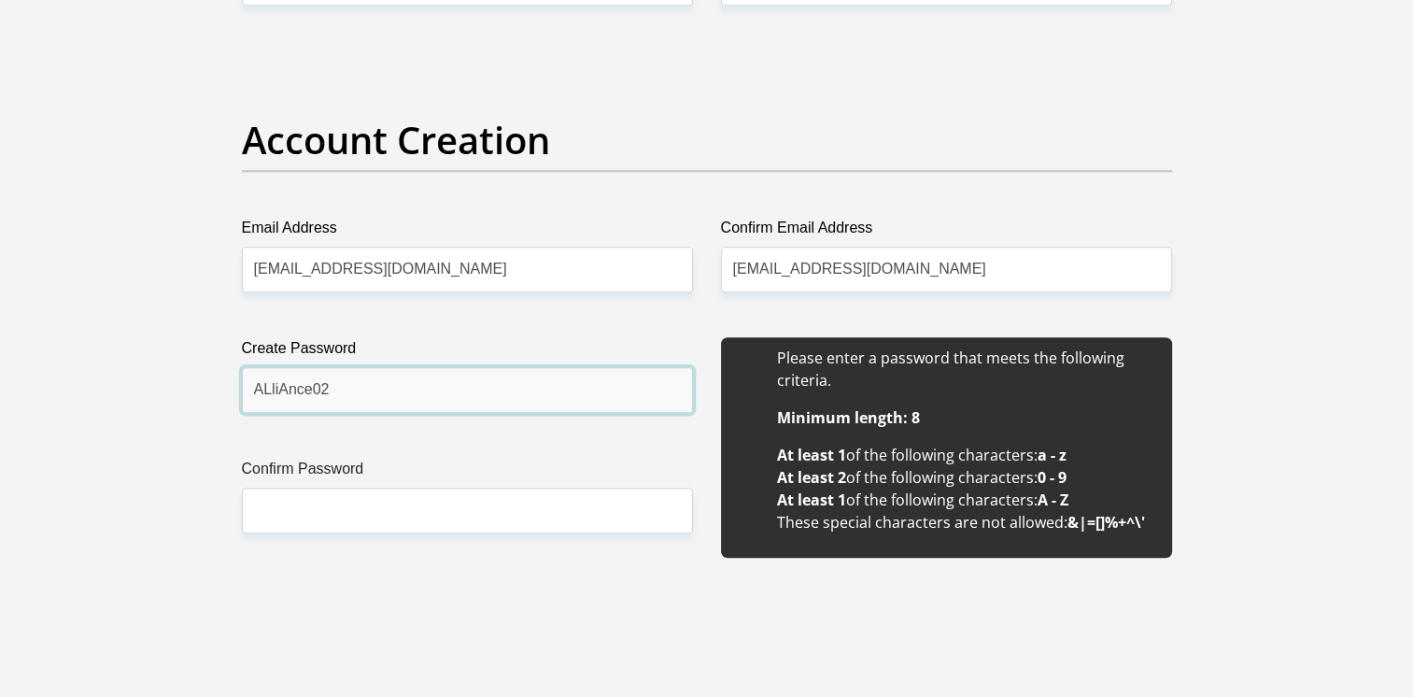
type input "ALliAnce02"
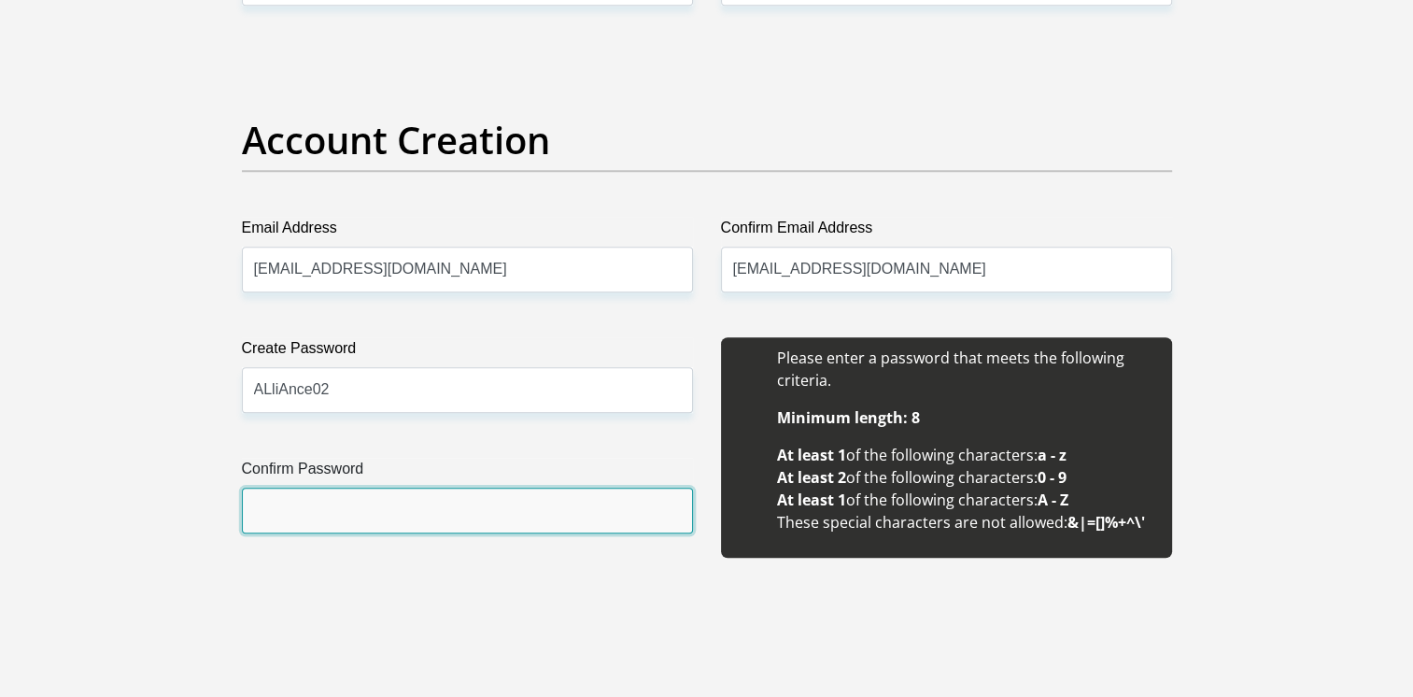
click at [318, 500] on input "Confirm Password" at bounding box center [467, 510] width 451 height 46
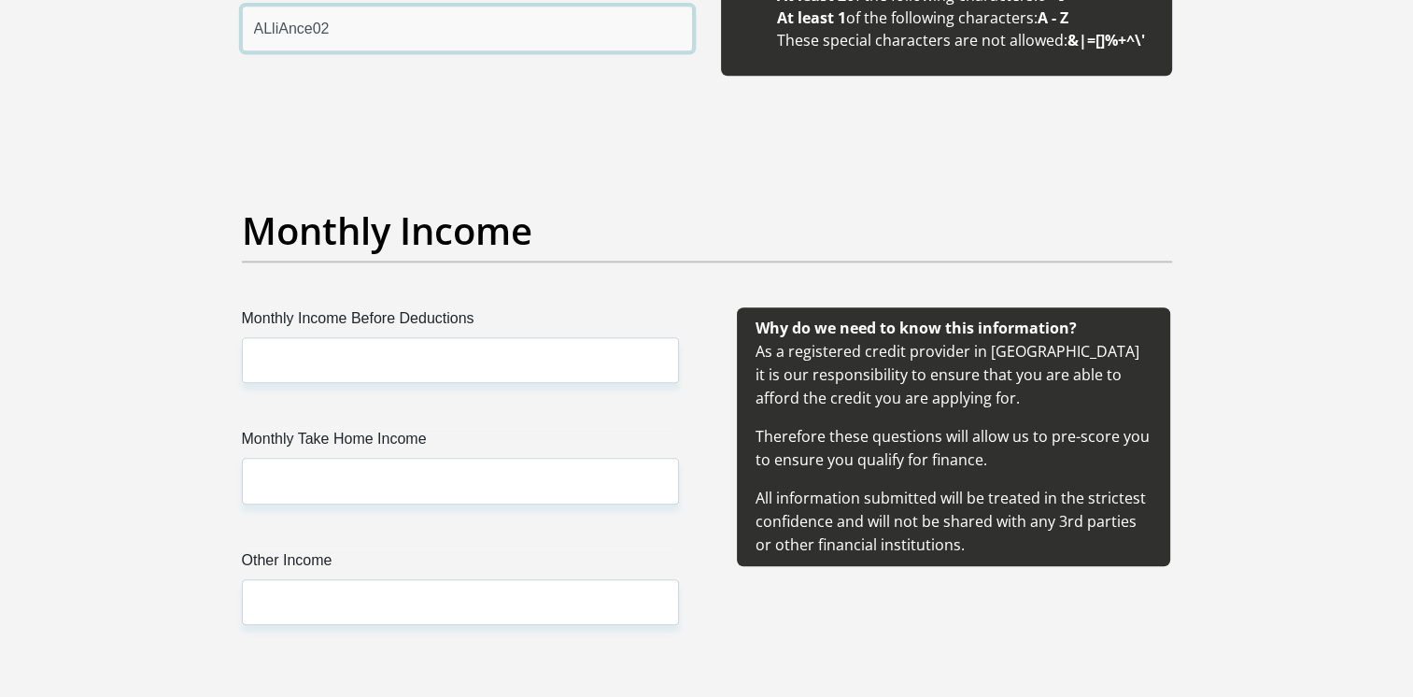
scroll to position [1918, 0]
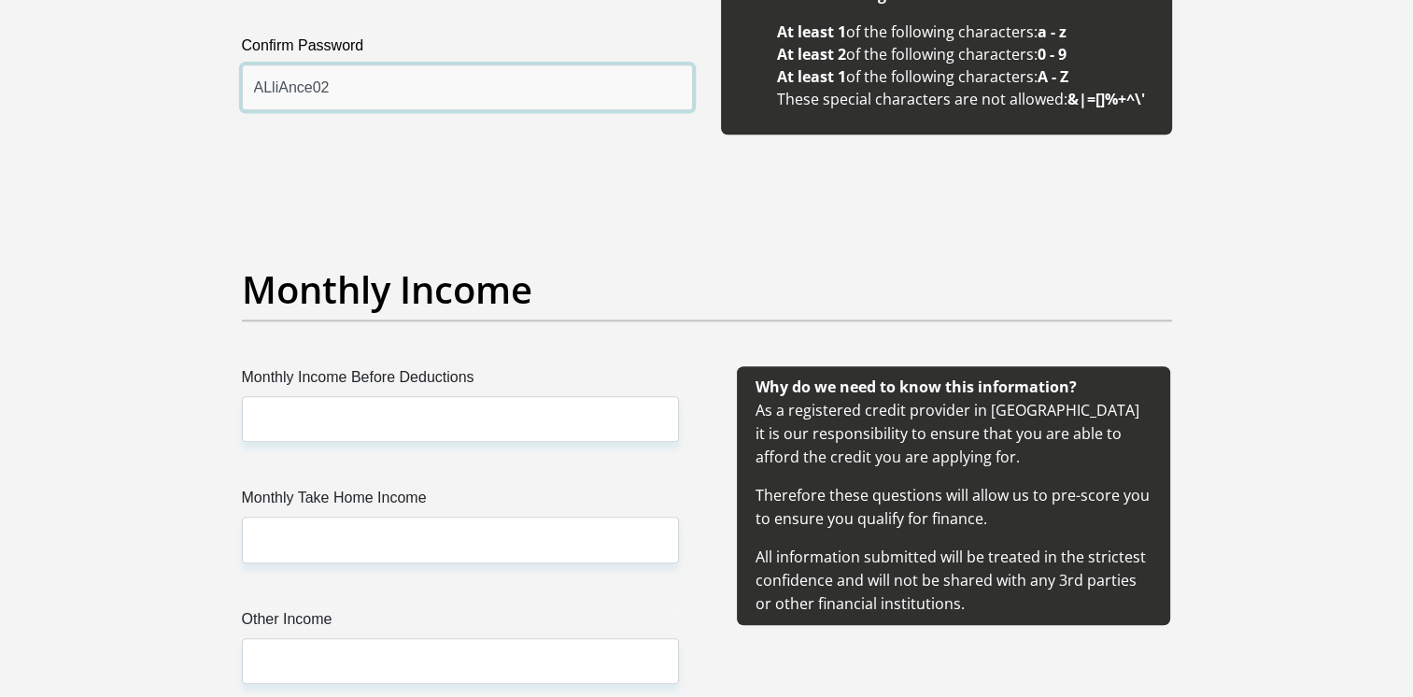
type input "ALliAnce02"
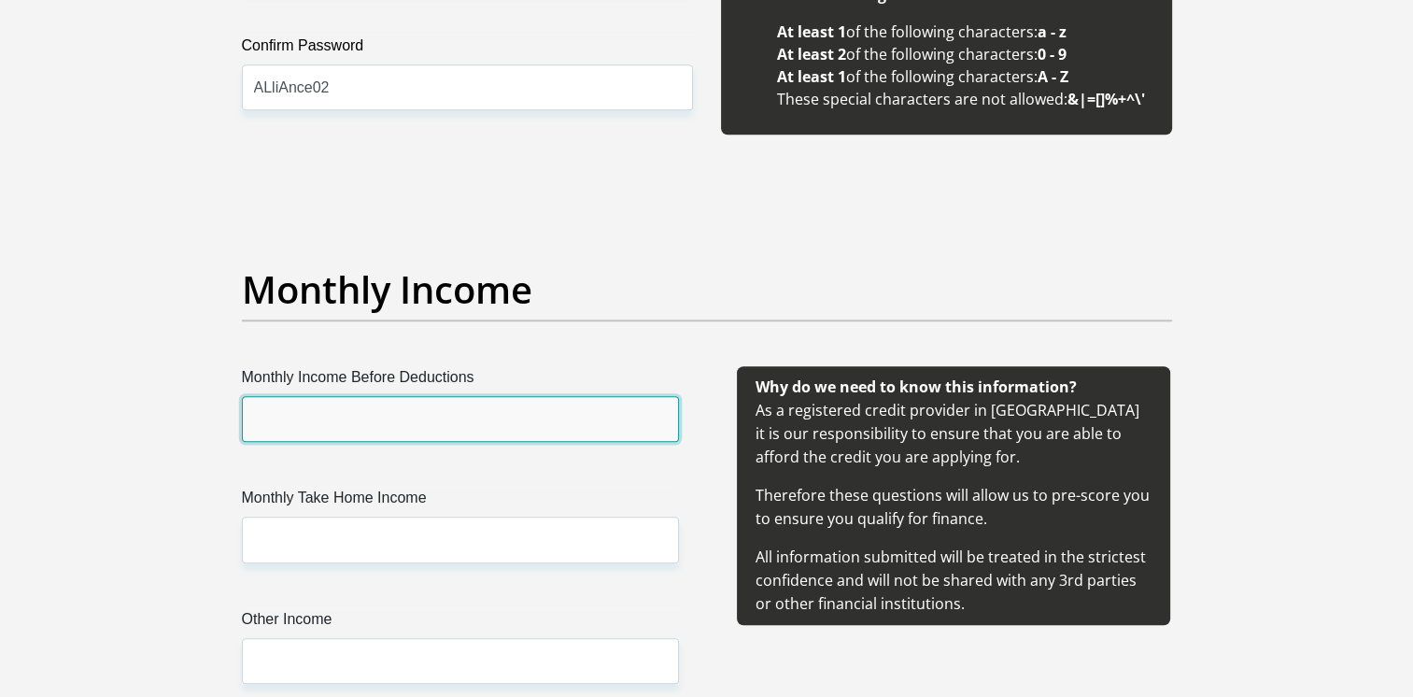
click at [414, 420] on input "Monthly Income Before Deductions" at bounding box center [460, 419] width 437 height 46
type input "13520"
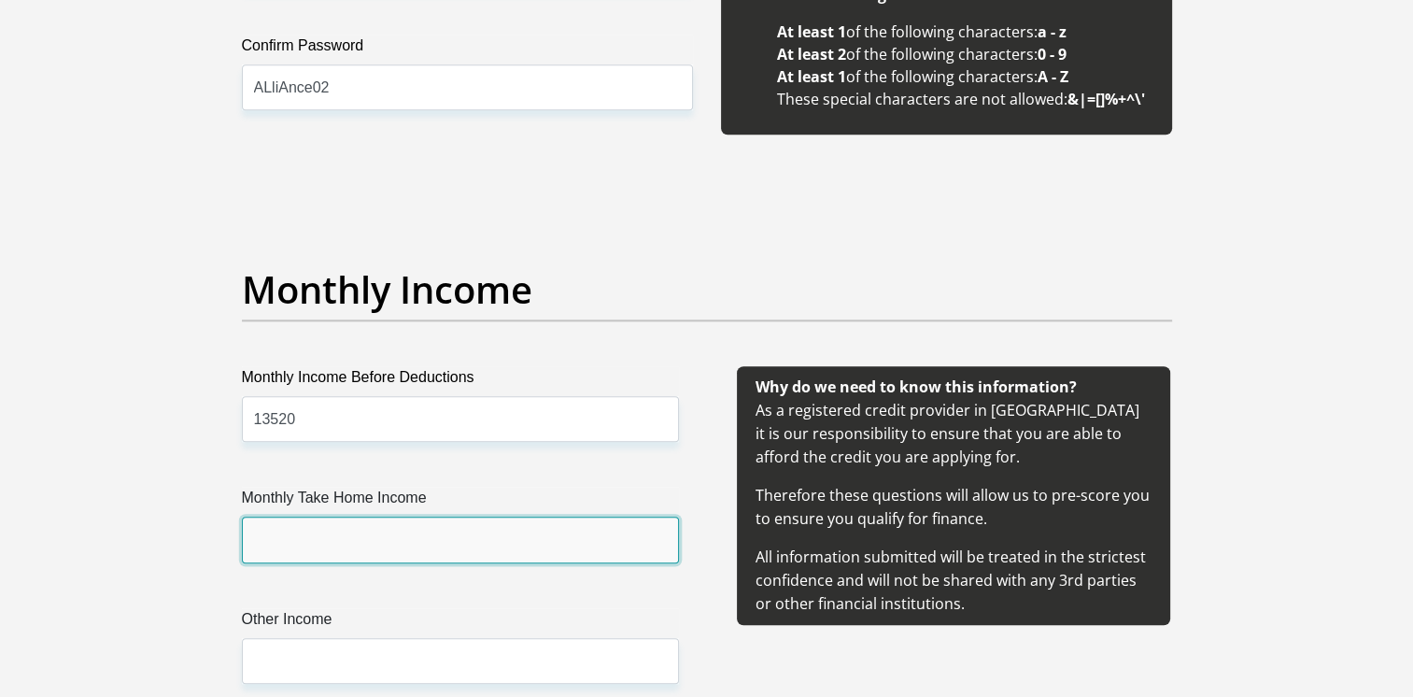
click at [366, 549] on input "Monthly Take Home Income" at bounding box center [460, 539] width 437 height 46
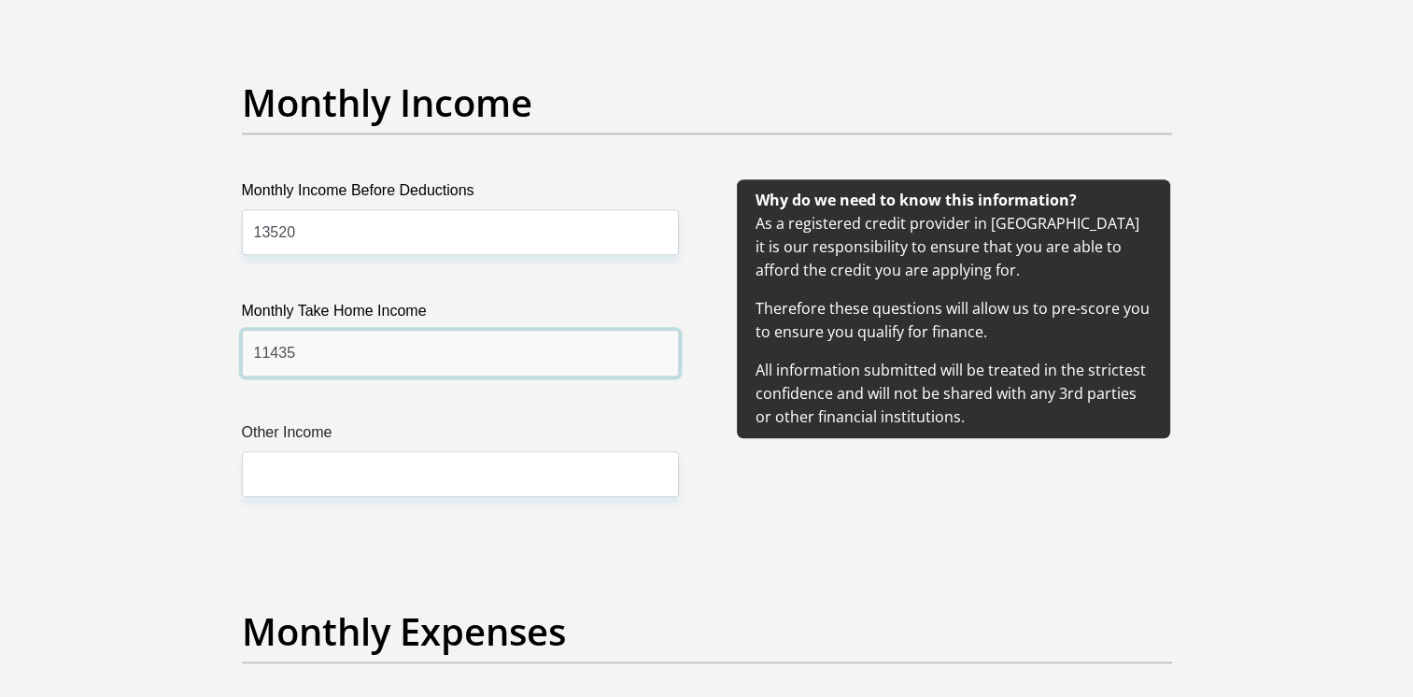
scroll to position [2198, 0]
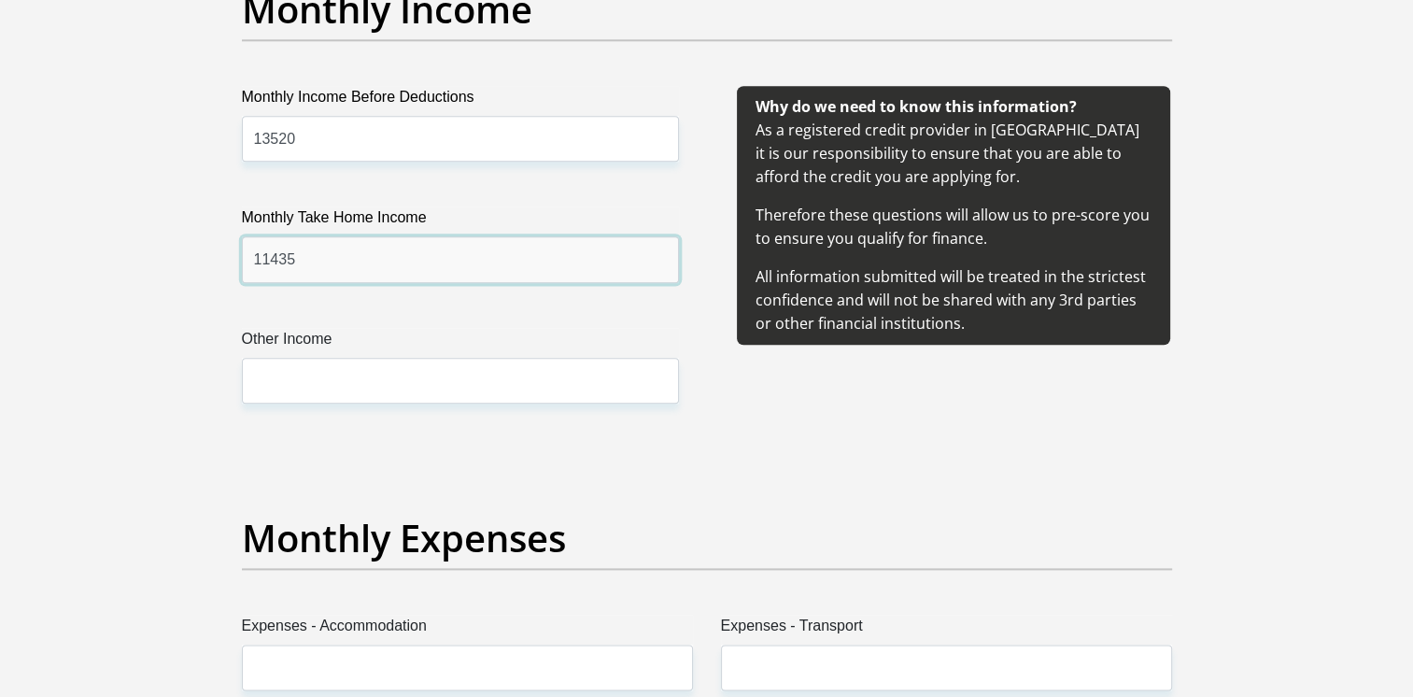
type input "11435"
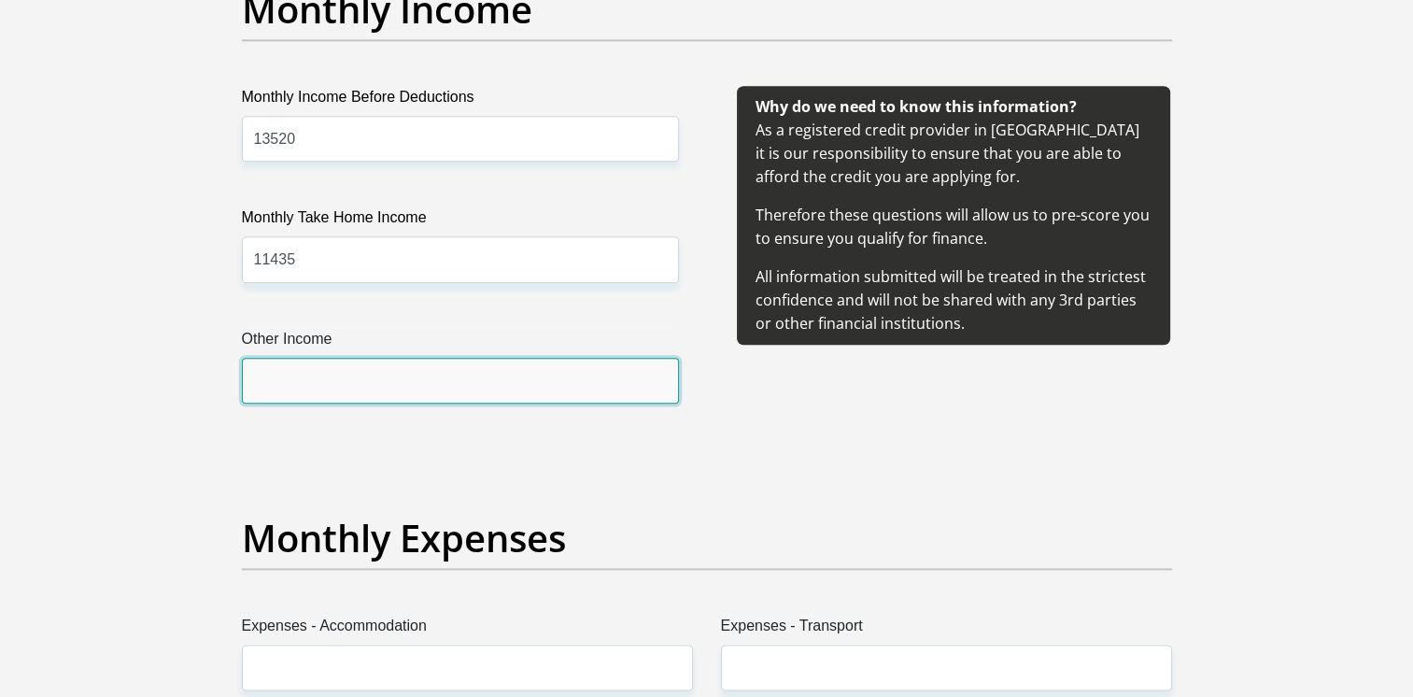
click at [337, 371] on input "Other Income" at bounding box center [460, 381] width 437 height 46
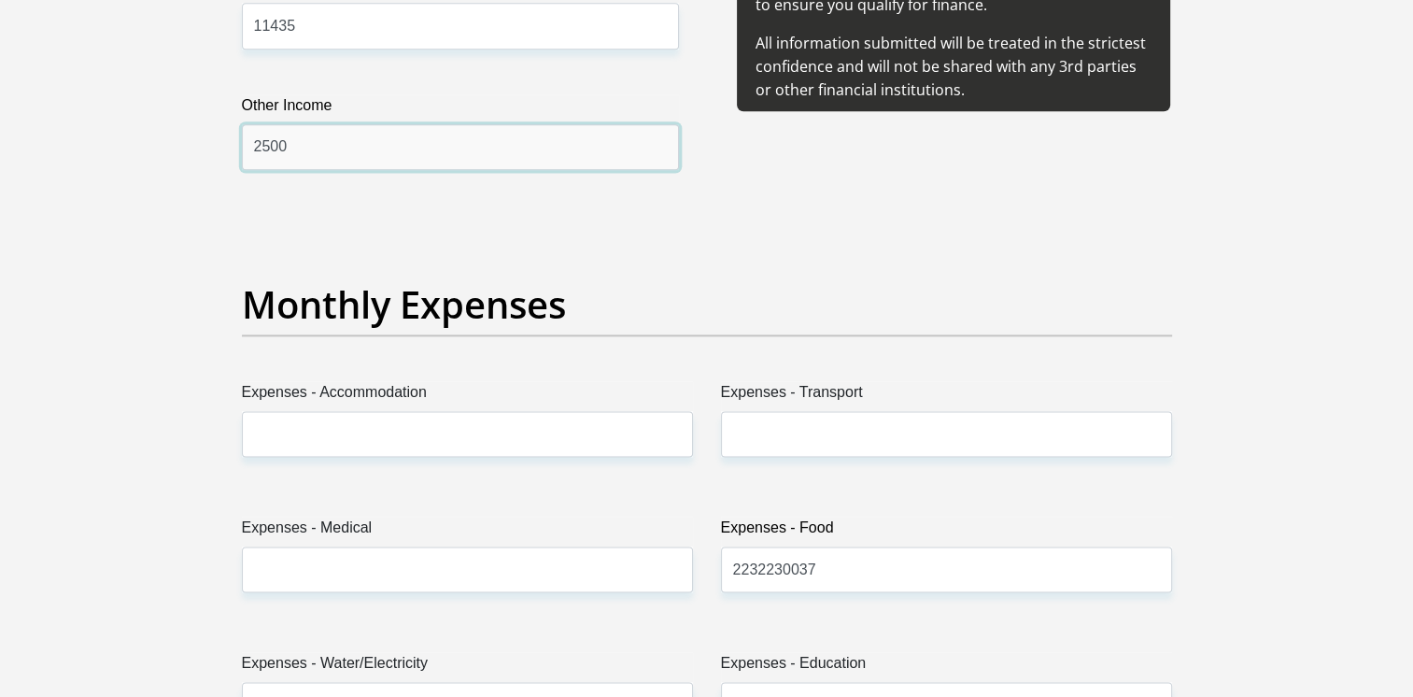
scroll to position [2478, 0]
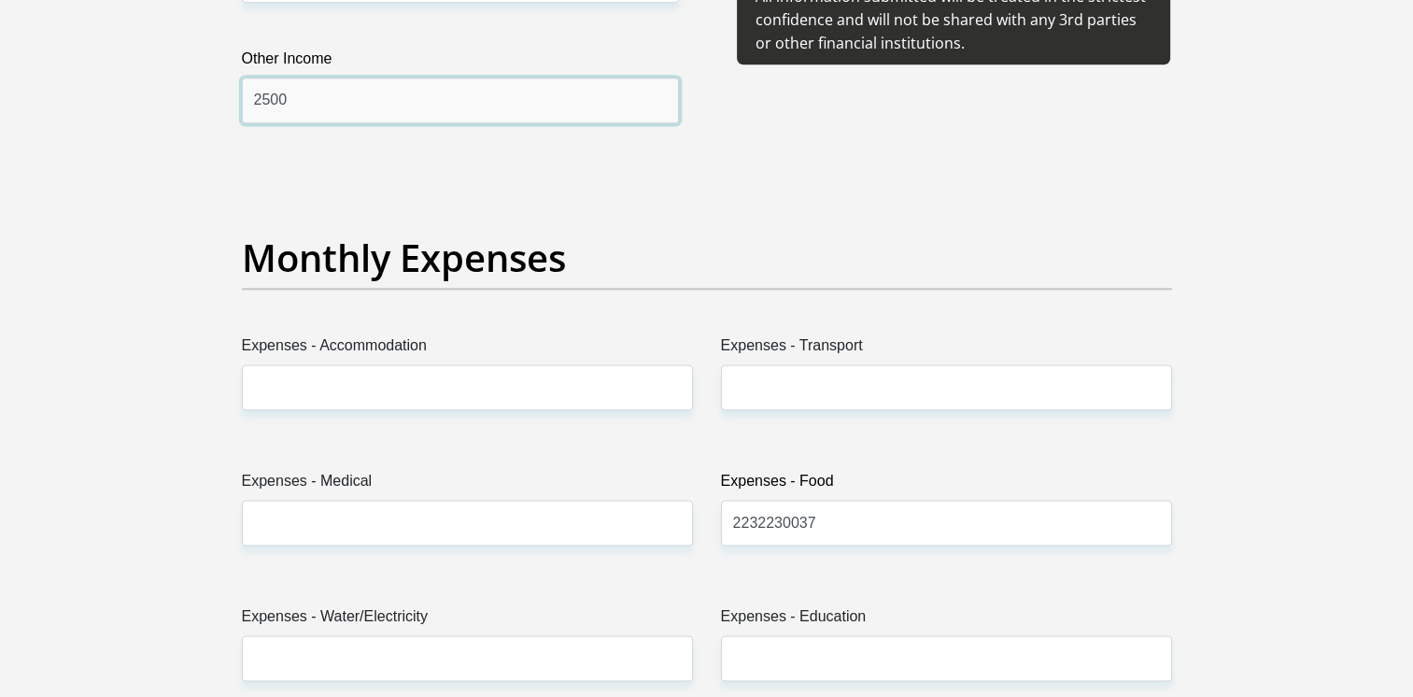
type input "2500"
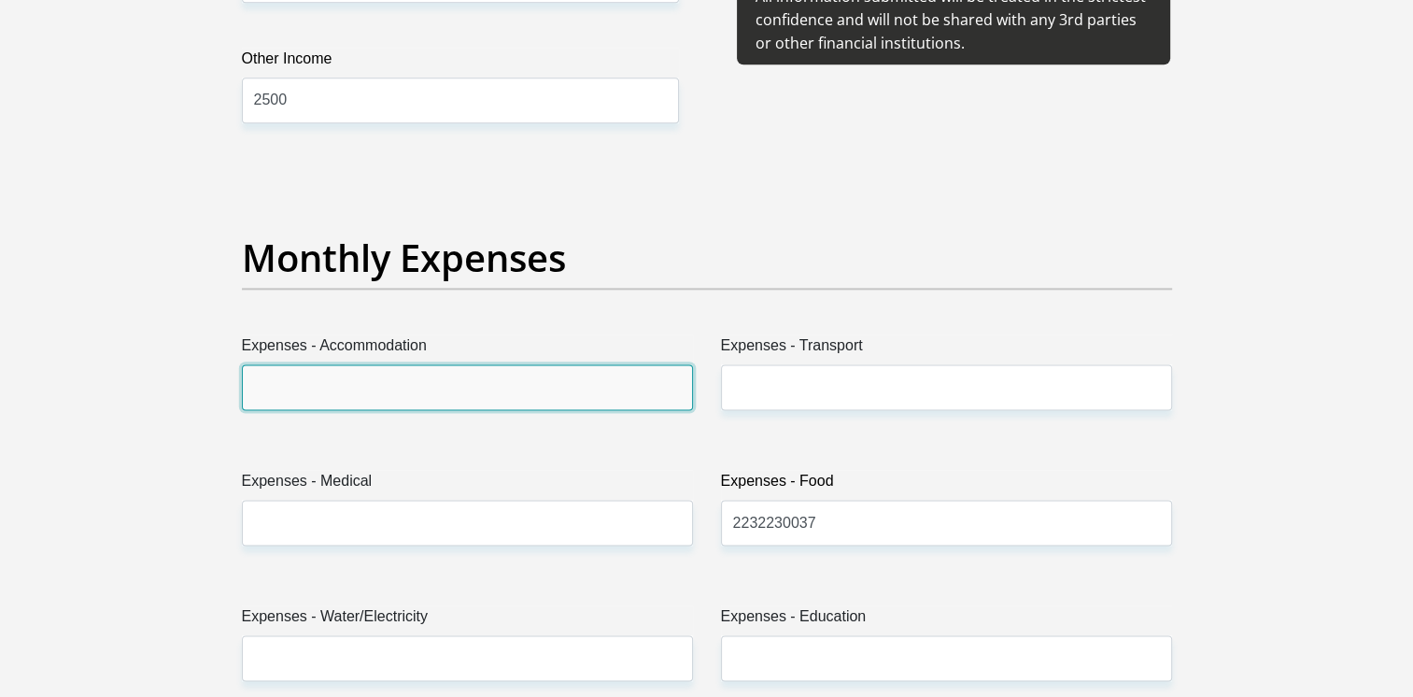
click at [351, 380] on input "Expenses - Accommodation" at bounding box center [467, 387] width 451 height 46
type input "0"
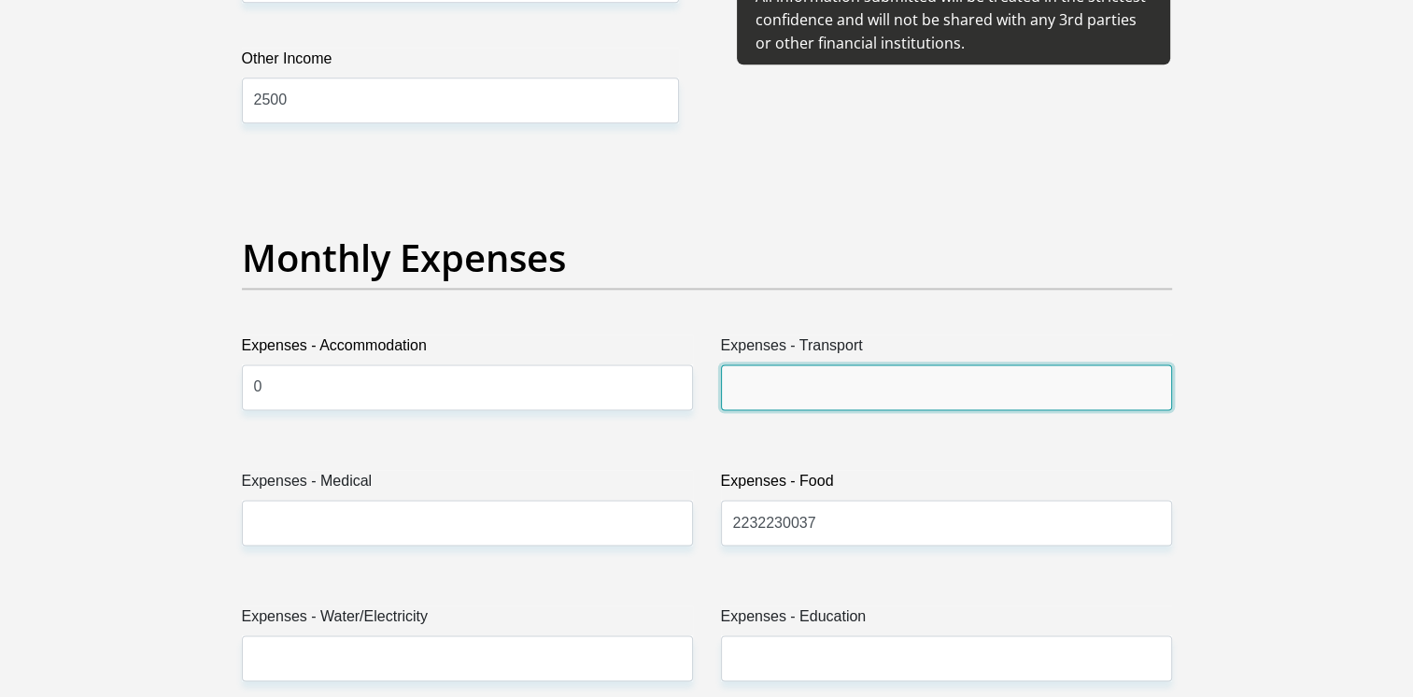
click at [785, 398] on input "Expenses - Transport" at bounding box center [946, 387] width 451 height 46
type input "0"
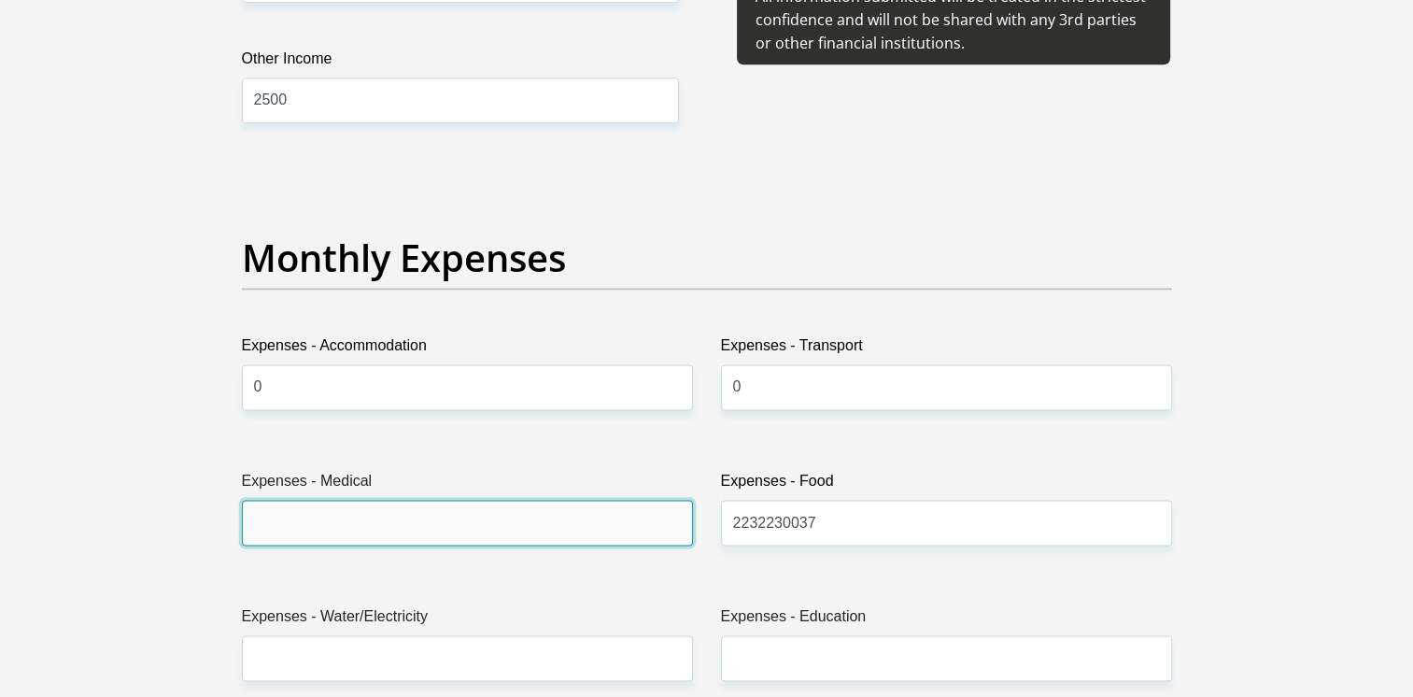
click at [388, 527] on input "Expenses - Medical" at bounding box center [467, 523] width 451 height 46
type input "0"
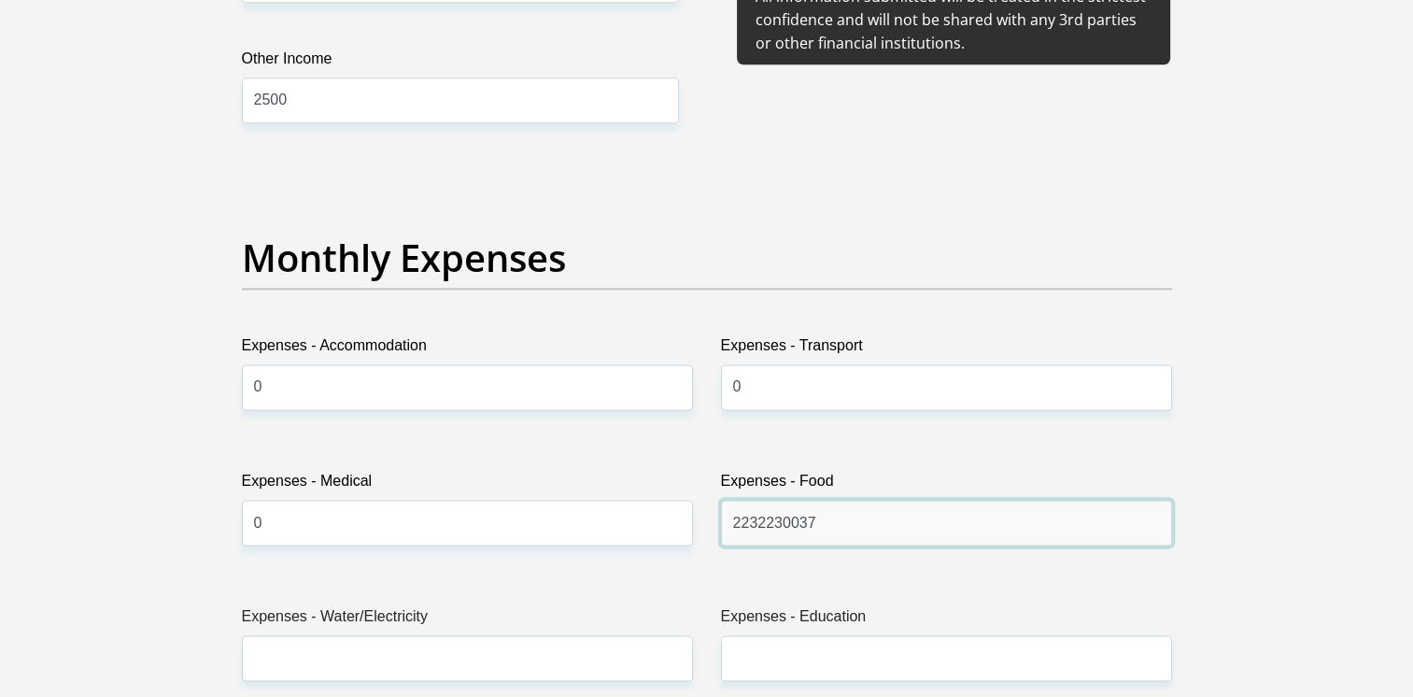
click at [852, 516] on input "2232230037" at bounding box center [946, 523] width 451 height 46
type input "2"
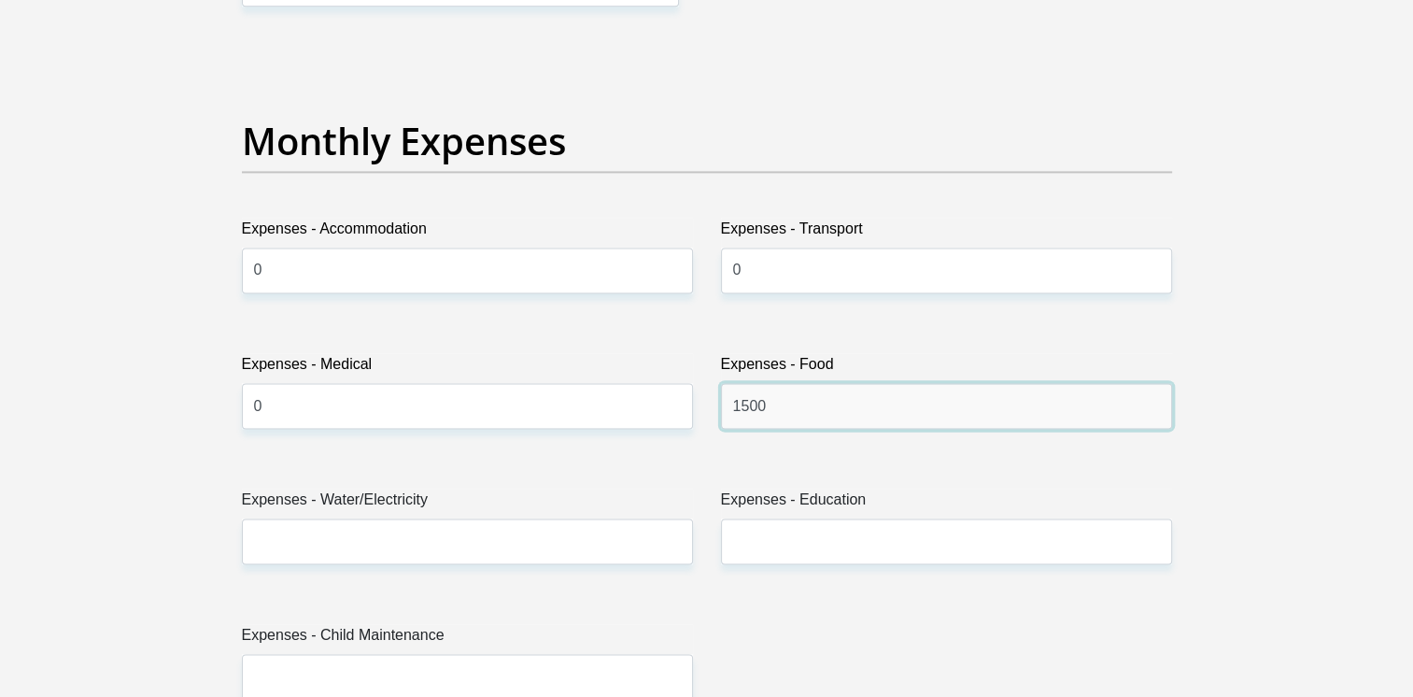
scroll to position [2665, 0]
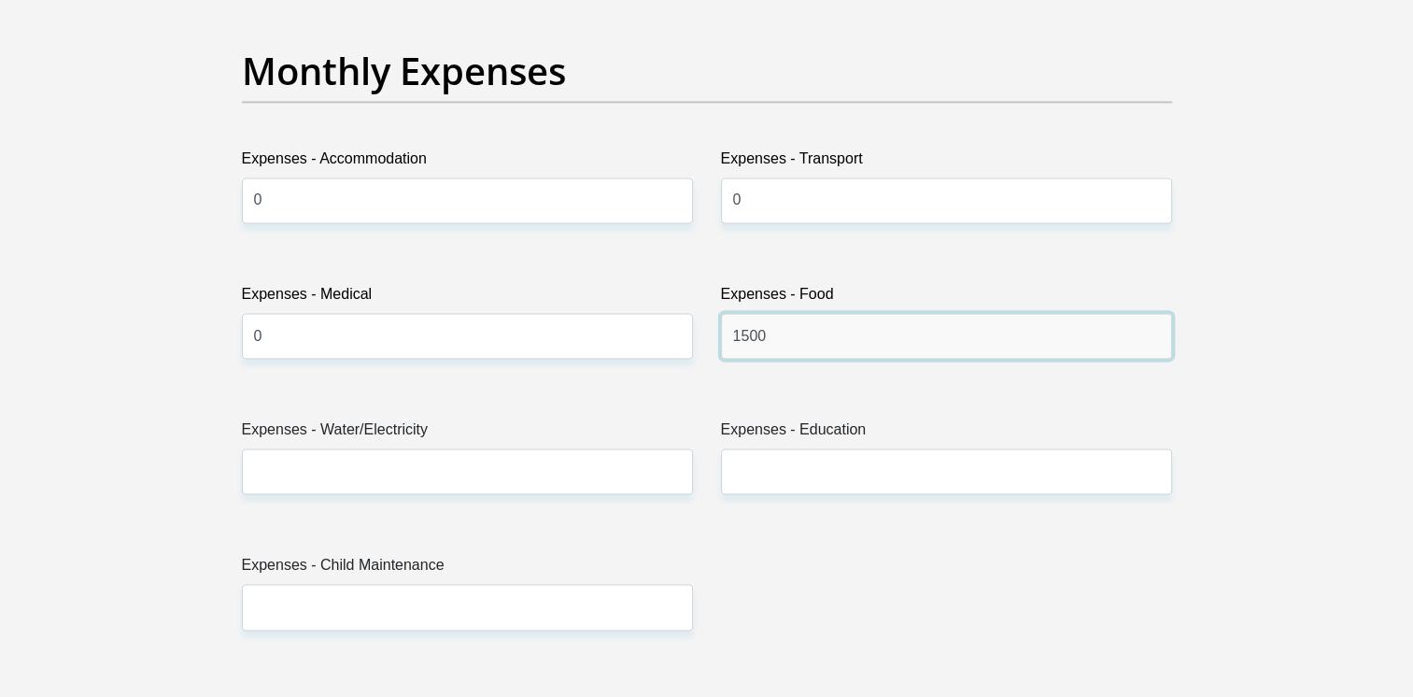
type input "1500"
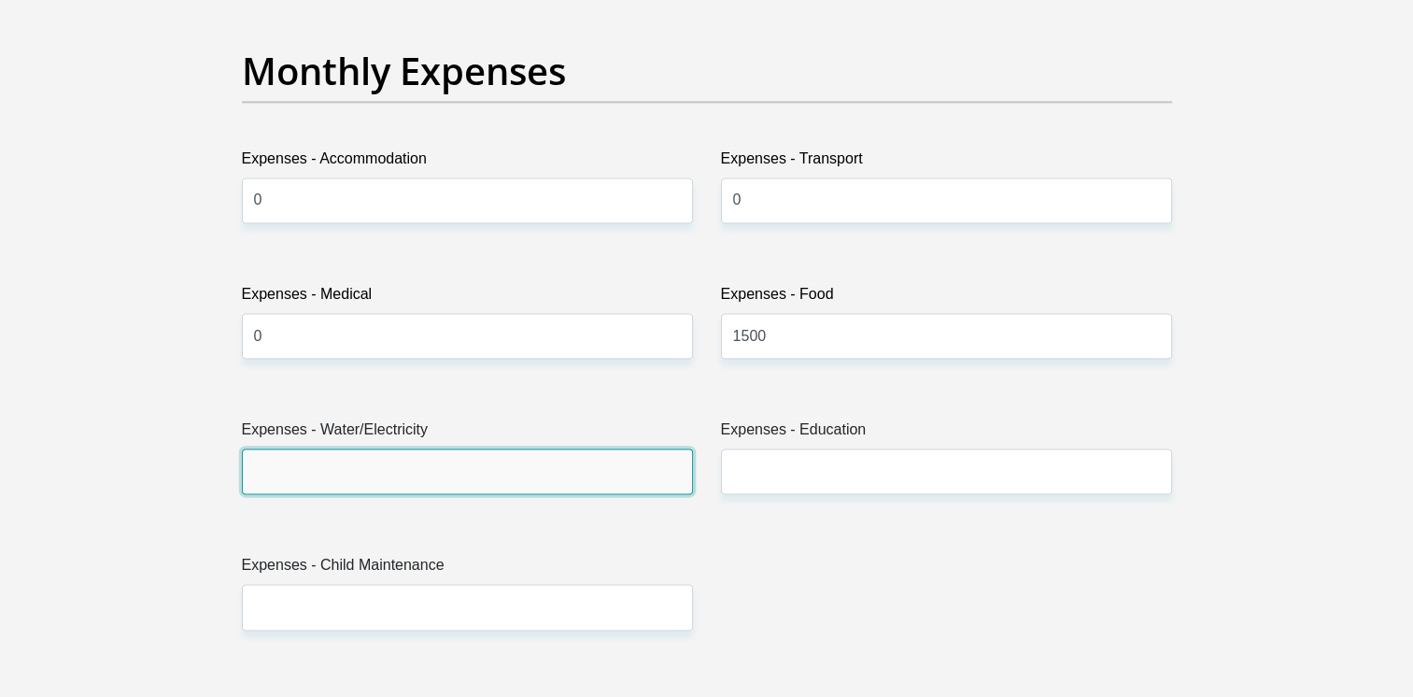
click at [347, 478] on input "Expenses - Water/Electricity" at bounding box center [467, 471] width 451 height 46
type input "0"
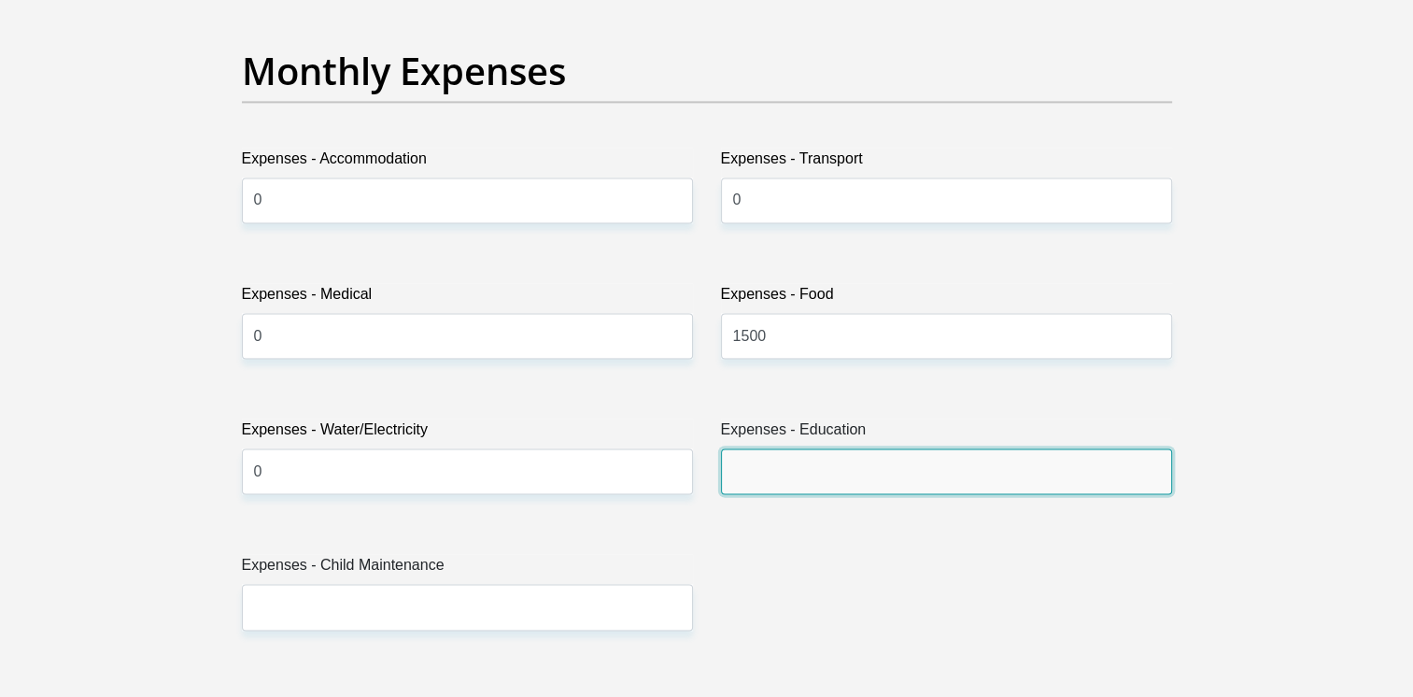
click at [788, 473] on input "Expenses - Education" at bounding box center [946, 471] width 451 height 46
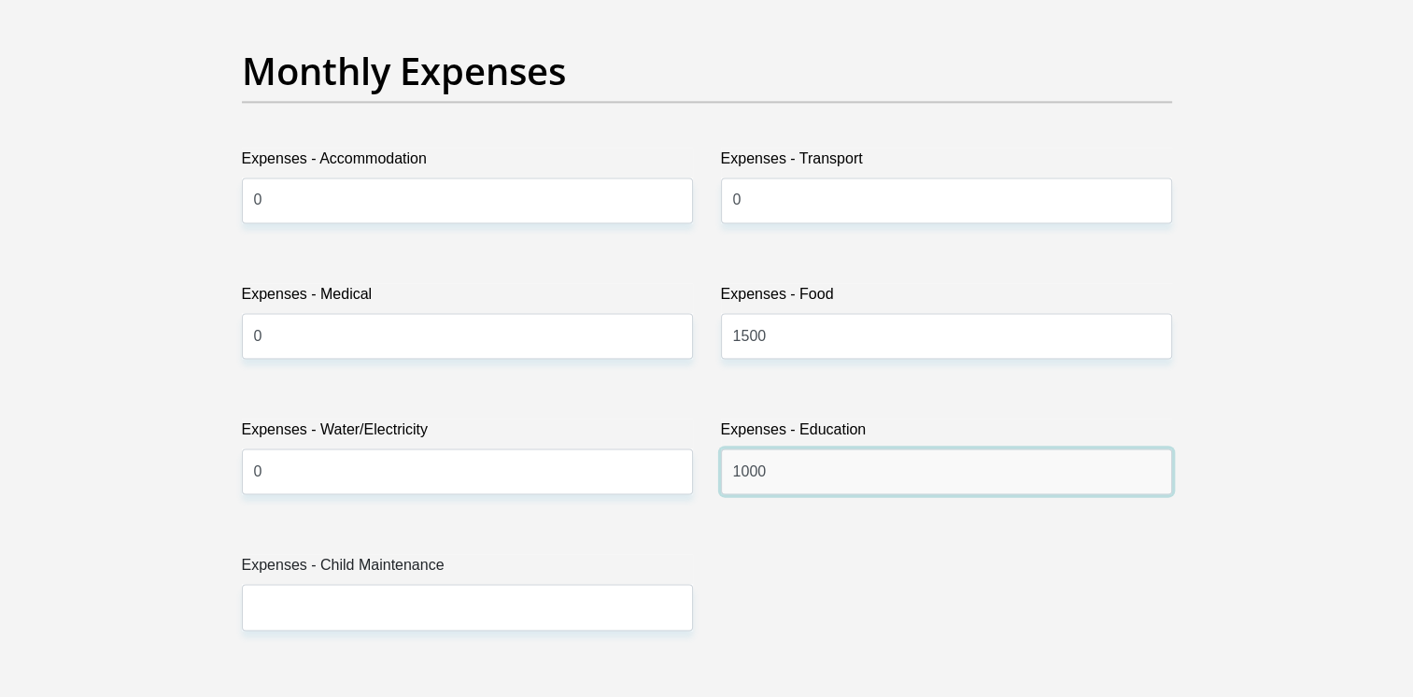
type input "1000"
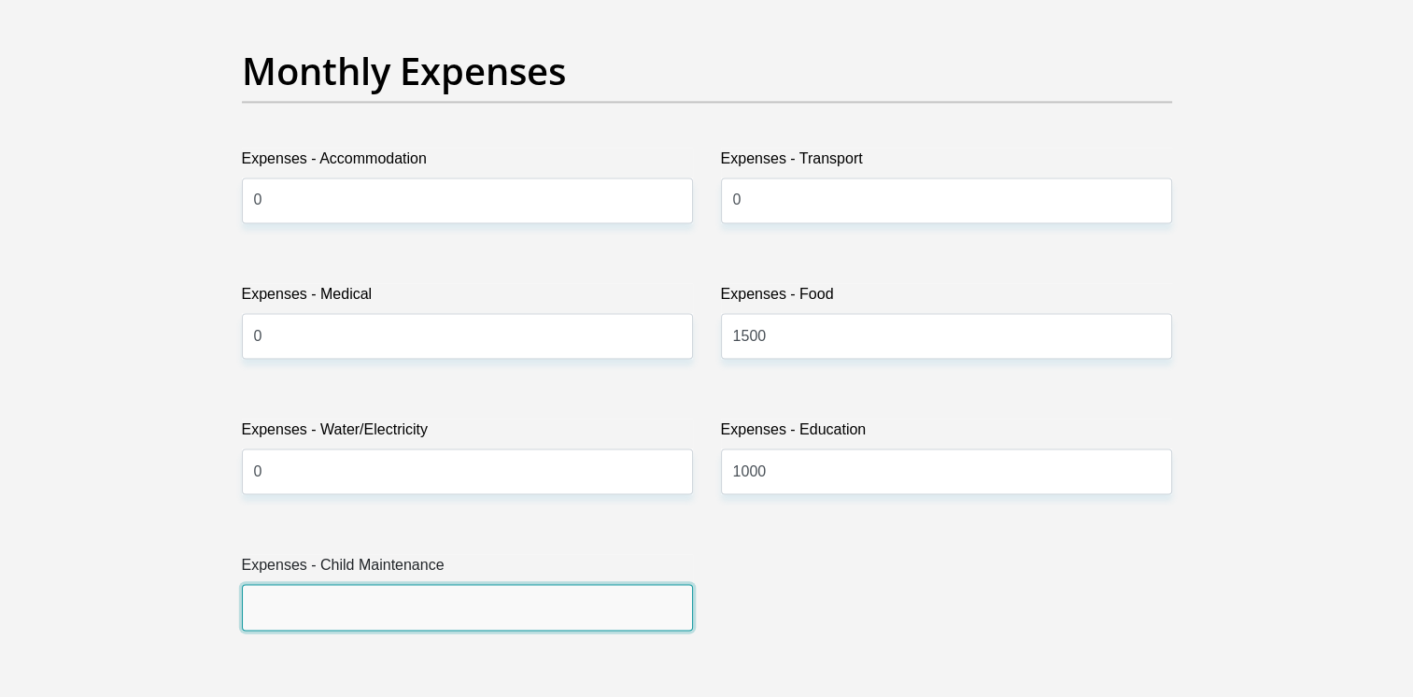
click at [324, 623] on input "Expenses - Child Maintenance" at bounding box center [467, 607] width 451 height 46
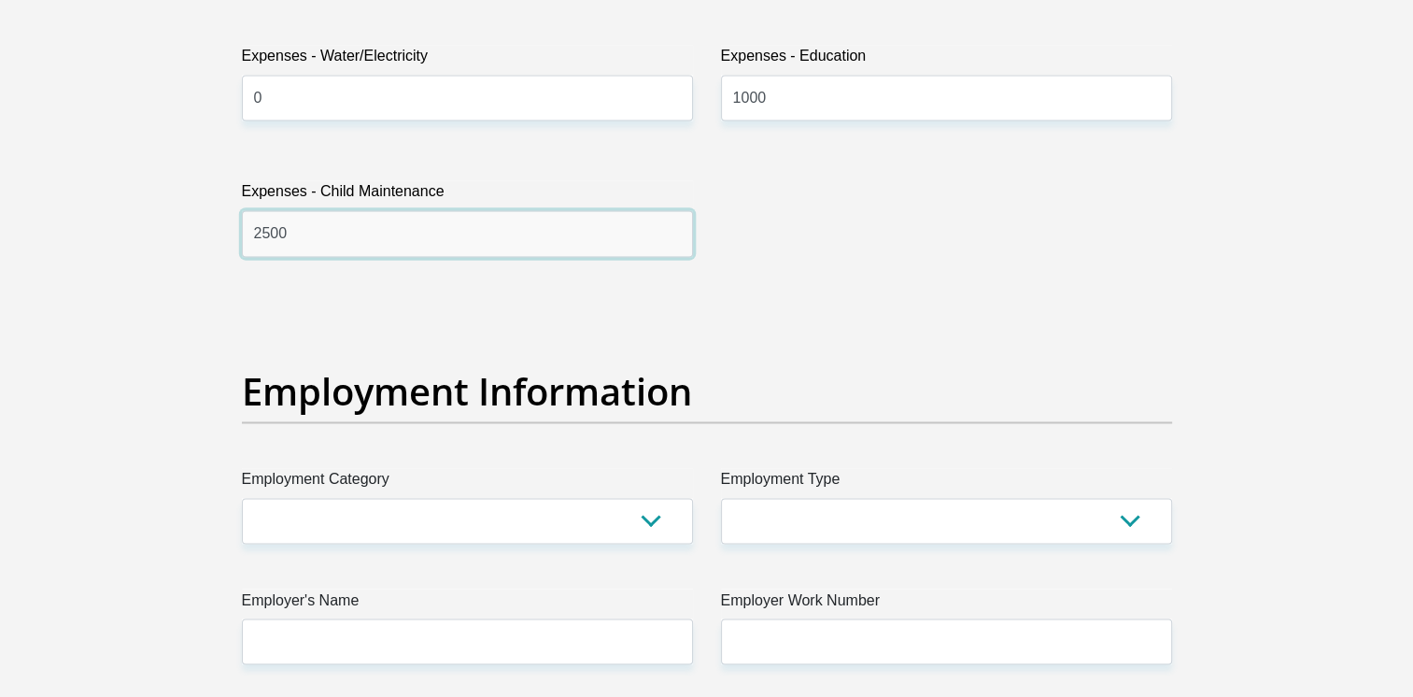
scroll to position [3132, 0]
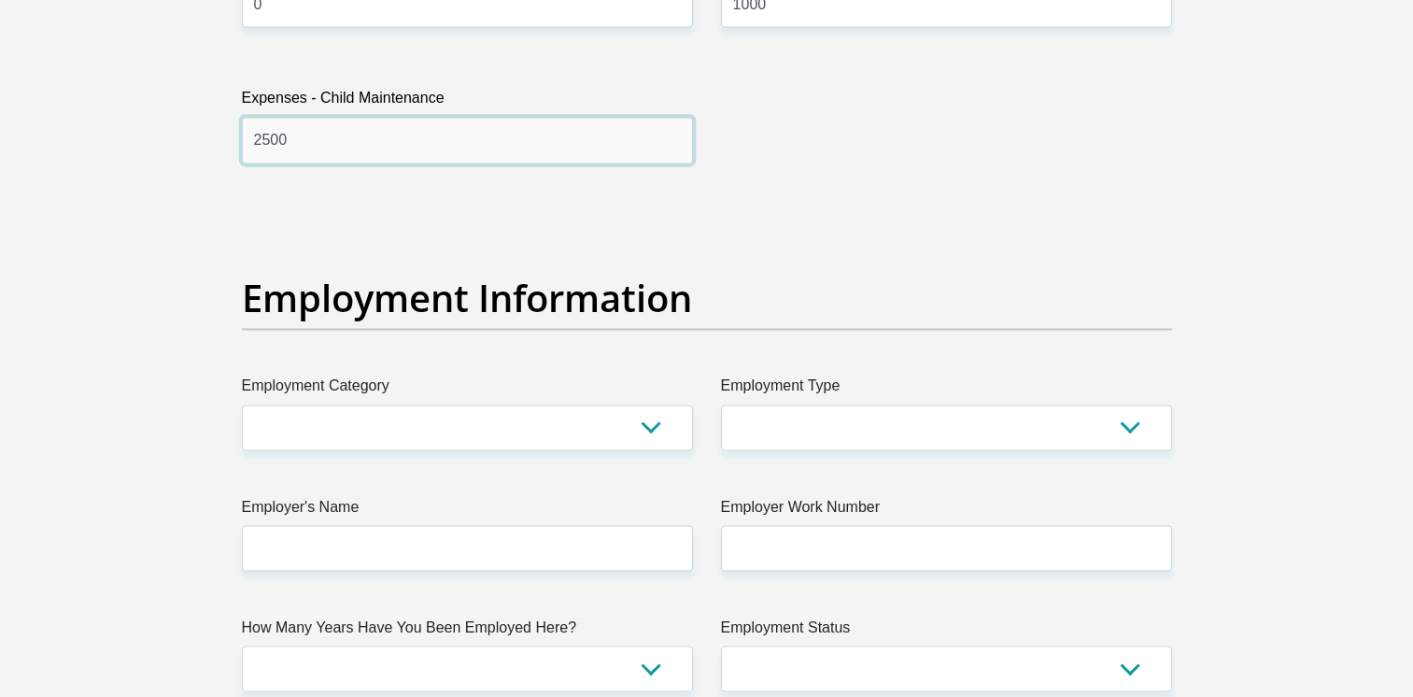
type input "2500"
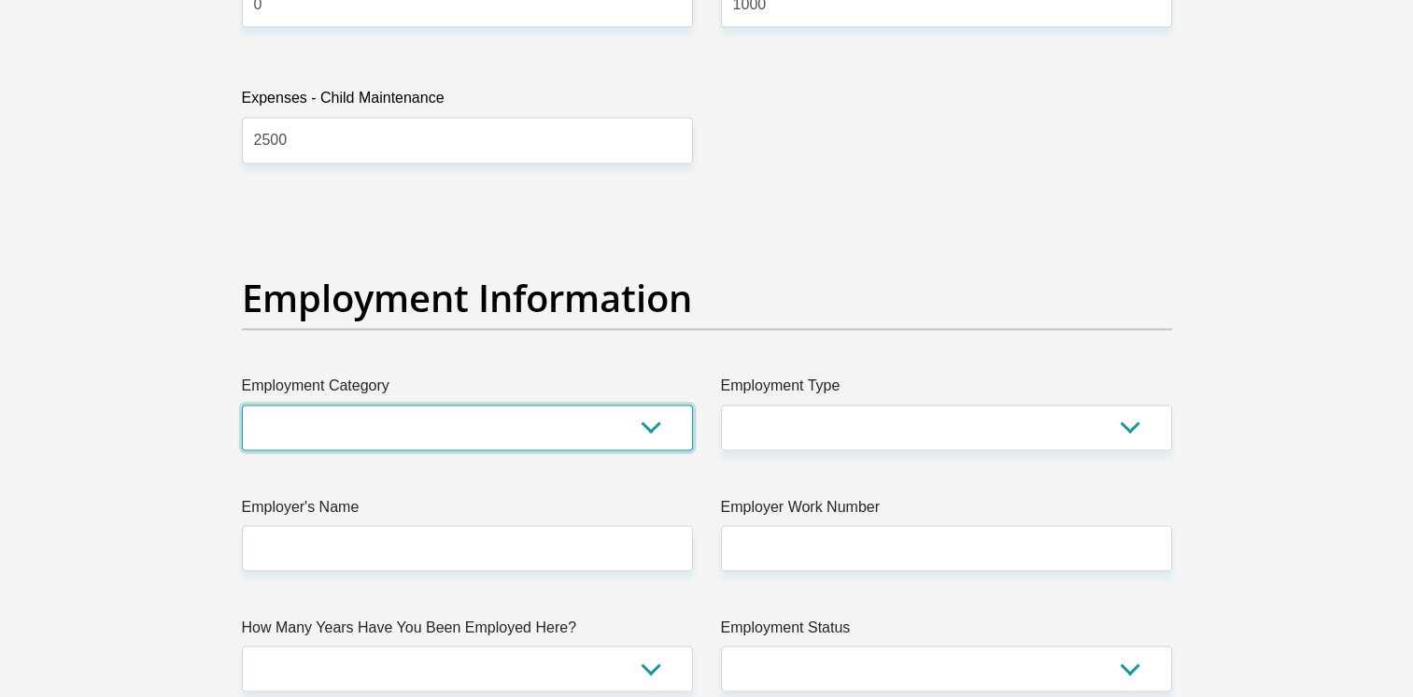
click at [654, 428] on select "AGRICULTURE ALCOHOL & TOBACCO CONSTRUCTION MATERIALS METALLURGY EQUIPMENT FOR R…" at bounding box center [467, 427] width 451 height 46
select select "15"
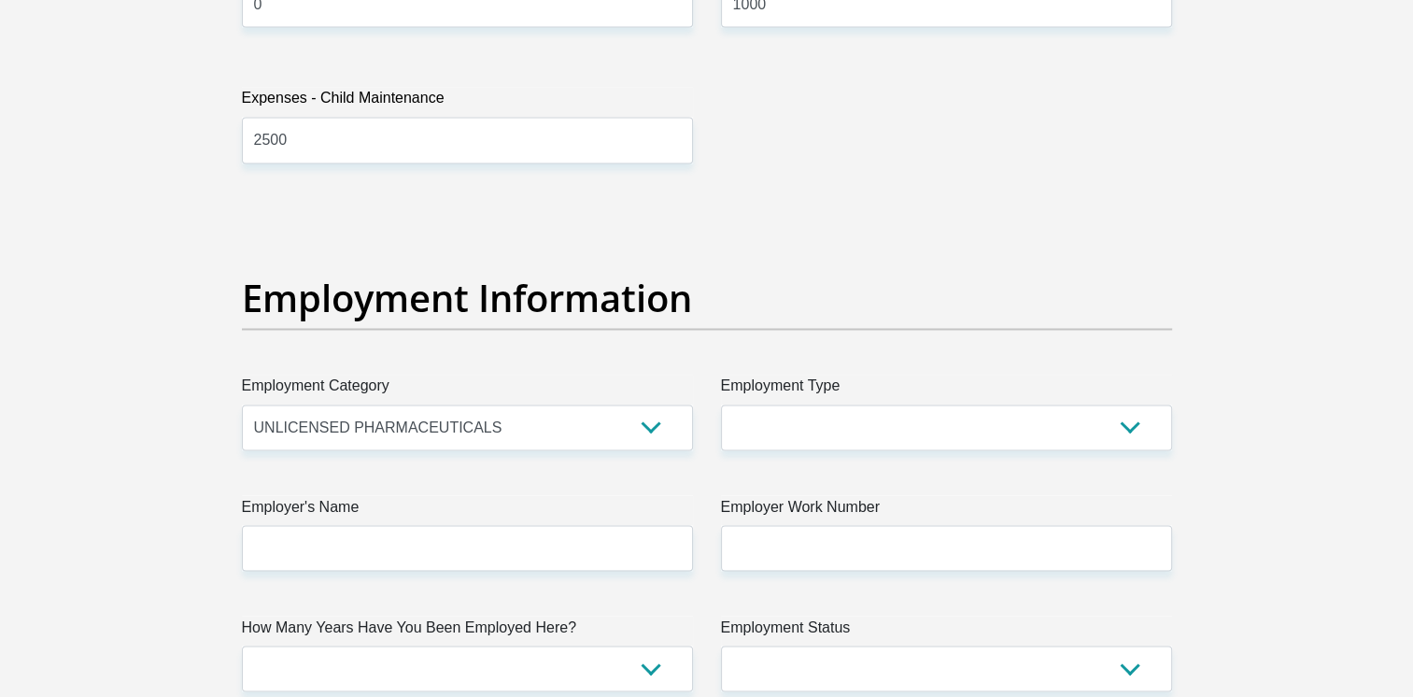
click at [104, 424] on section "Personal Details Title Mr Ms Mrs Dr Other First Name Lovedelia Surname Manaka I…" at bounding box center [706, 205] width 1413 height 6510
click at [661, 421] on select "AGRICULTURE ALCOHOL & TOBACCO CONSTRUCTION MATERIALS METALLURGY EQUIPMENT FOR R…" at bounding box center [467, 427] width 451 height 46
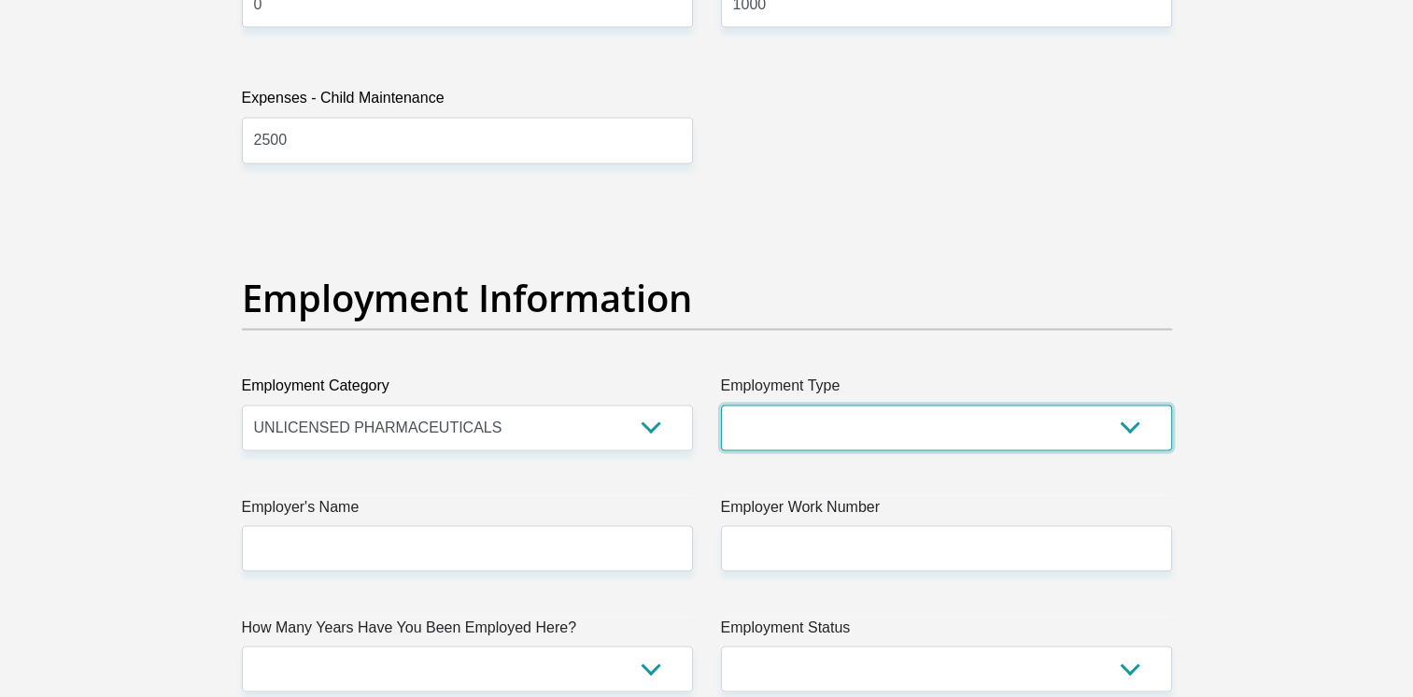
click at [1039, 420] on select "College/Lecturer Craft Seller Creative Driver Executive Farmer Forces - Non Com…" at bounding box center [946, 427] width 451 height 46
select select "Office Staff/Clerk"
click at [721, 404] on select "College/Lecturer Craft Seller Creative Driver Executive Farmer Forces - Non Com…" at bounding box center [946, 427] width 451 height 46
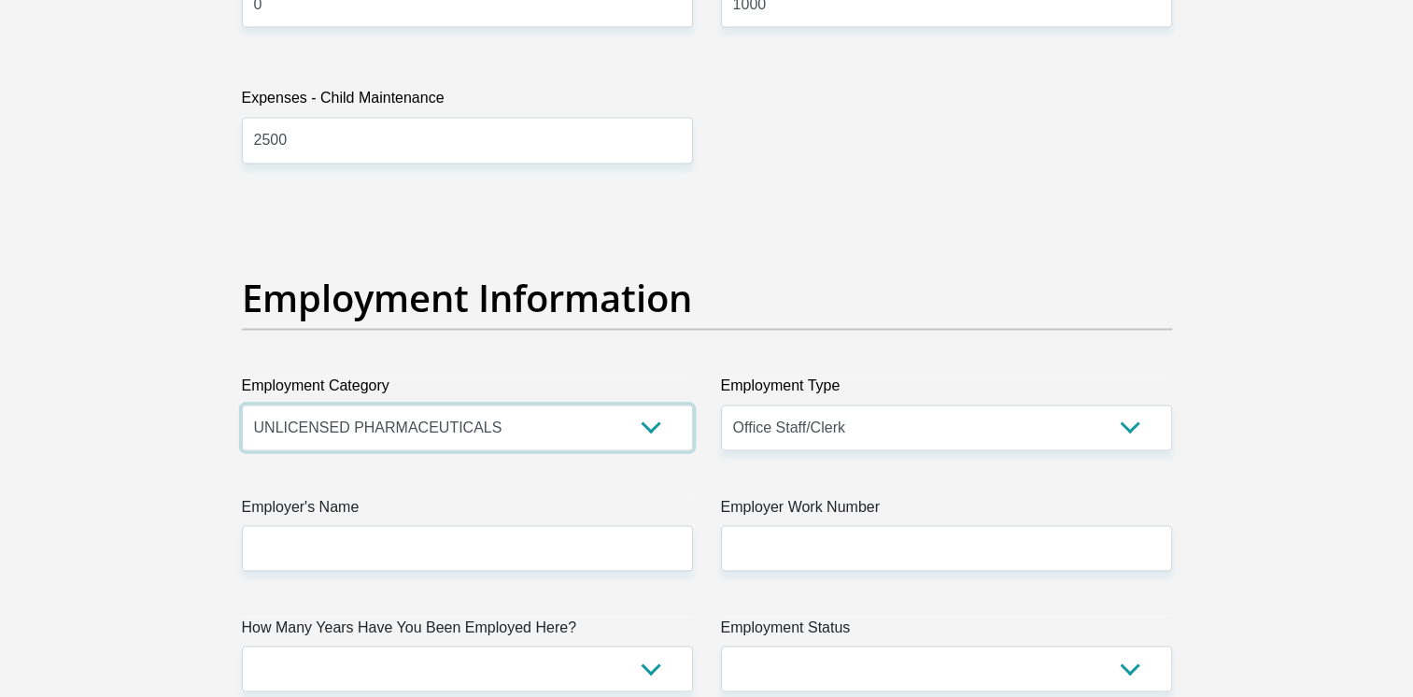
click at [631, 424] on select "AGRICULTURE ALCOHOL & TOBACCO CONSTRUCTION MATERIALS METALLURGY EQUIPMENT FOR R…" at bounding box center [467, 427] width 451 height 46
select select "60"
click at [242, 404] on select "AGRICULTURE ALCOHOL & TOBACCO CONSTRUCTION MATERIALS METALLURGY EQUIPMENT FOR R…" at bounding box center [467, 427] width 451 height 46
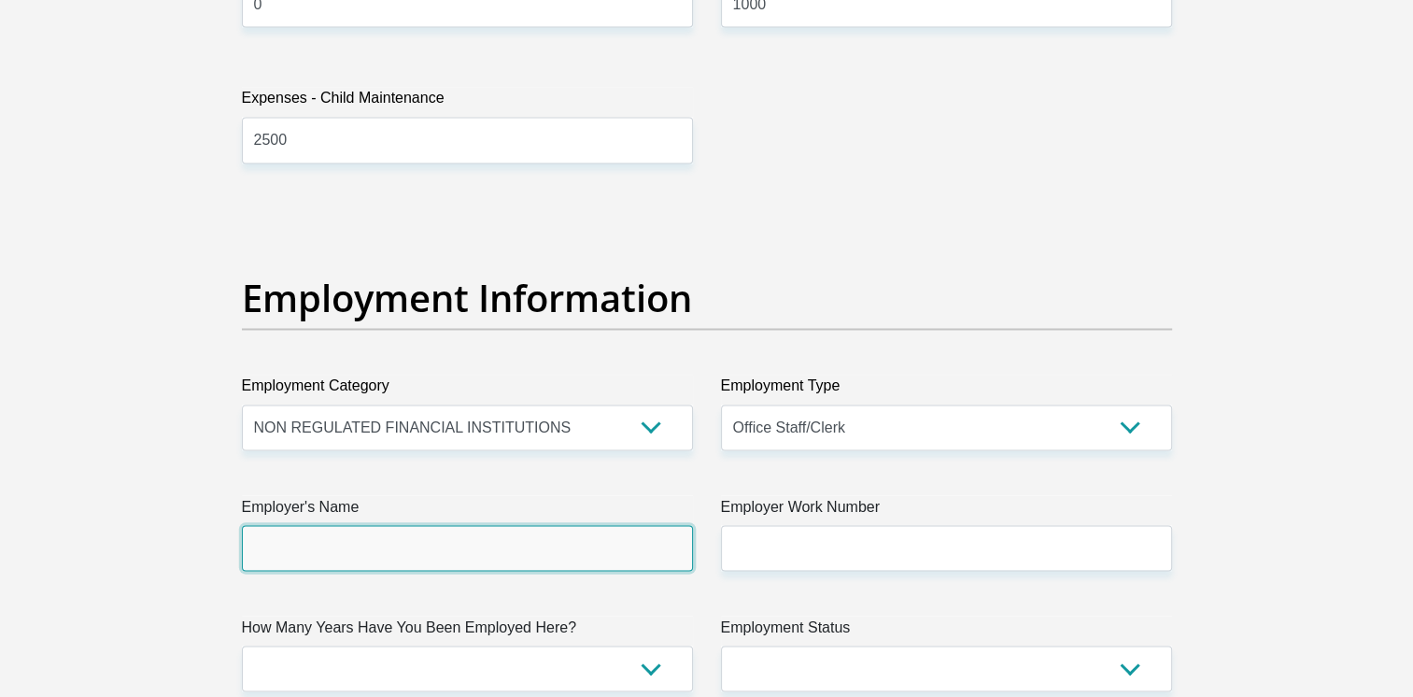
click at [374, 538] on input "Employer's Name" at bounding box center [467, 548] width 451 height 46
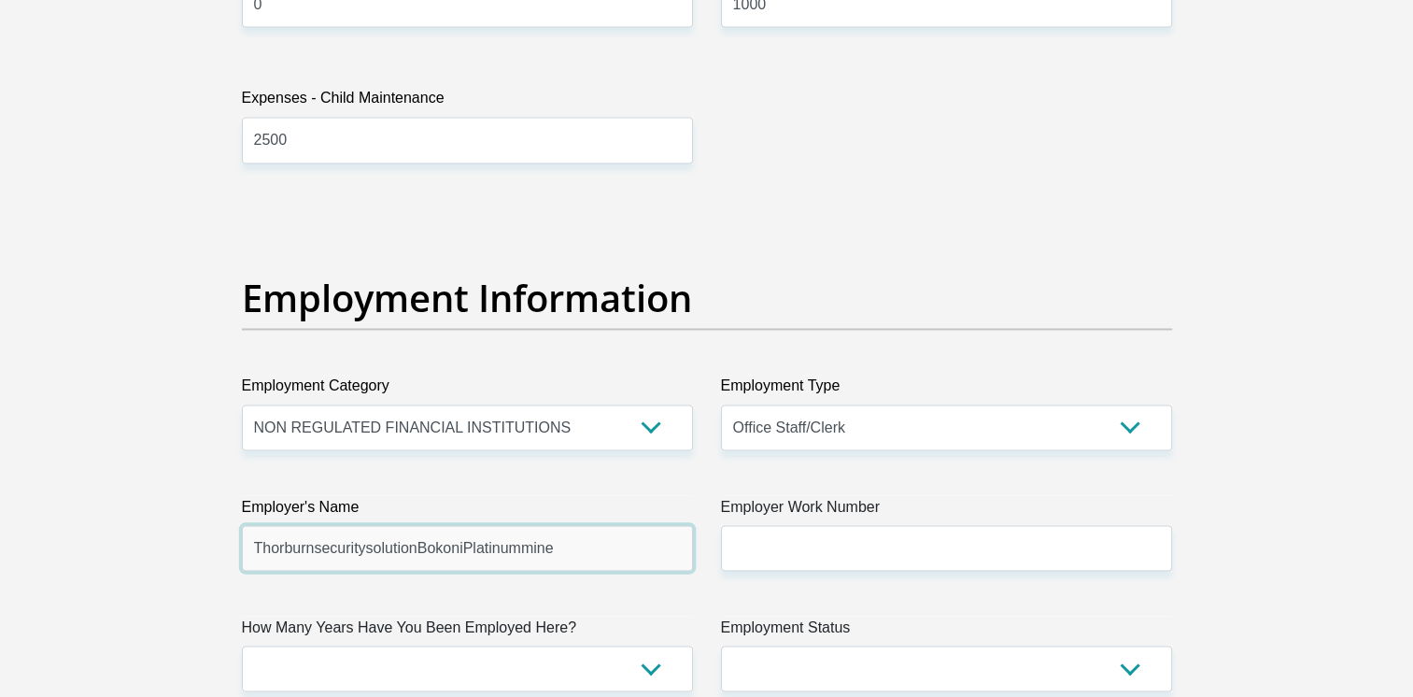
click at [592, 545] on input "ThorburnsecuritysolutionBokoniPlatinummine" at bounding box center [467, 548] width 451 height 46
type input "Thorburn"
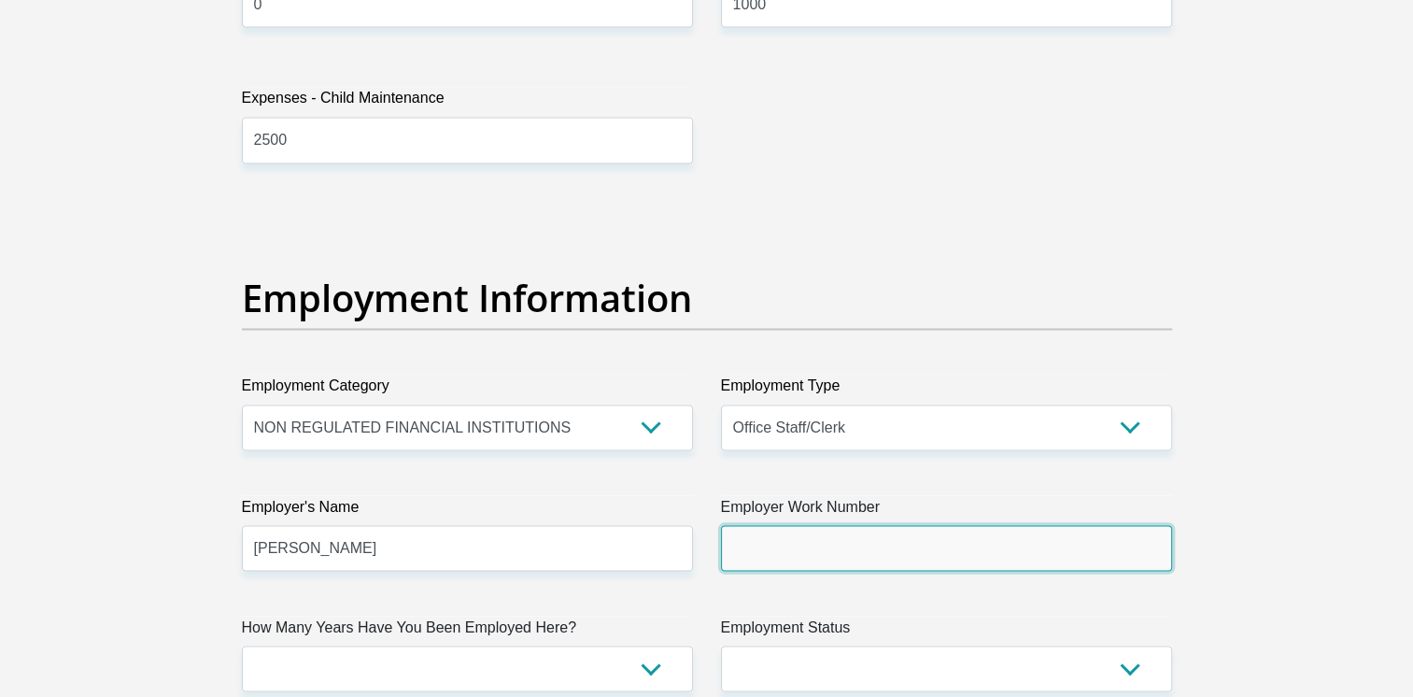
click at [839, 536] on input "Employer Work Number" at bounding box center [946, 548] width 451 height 46
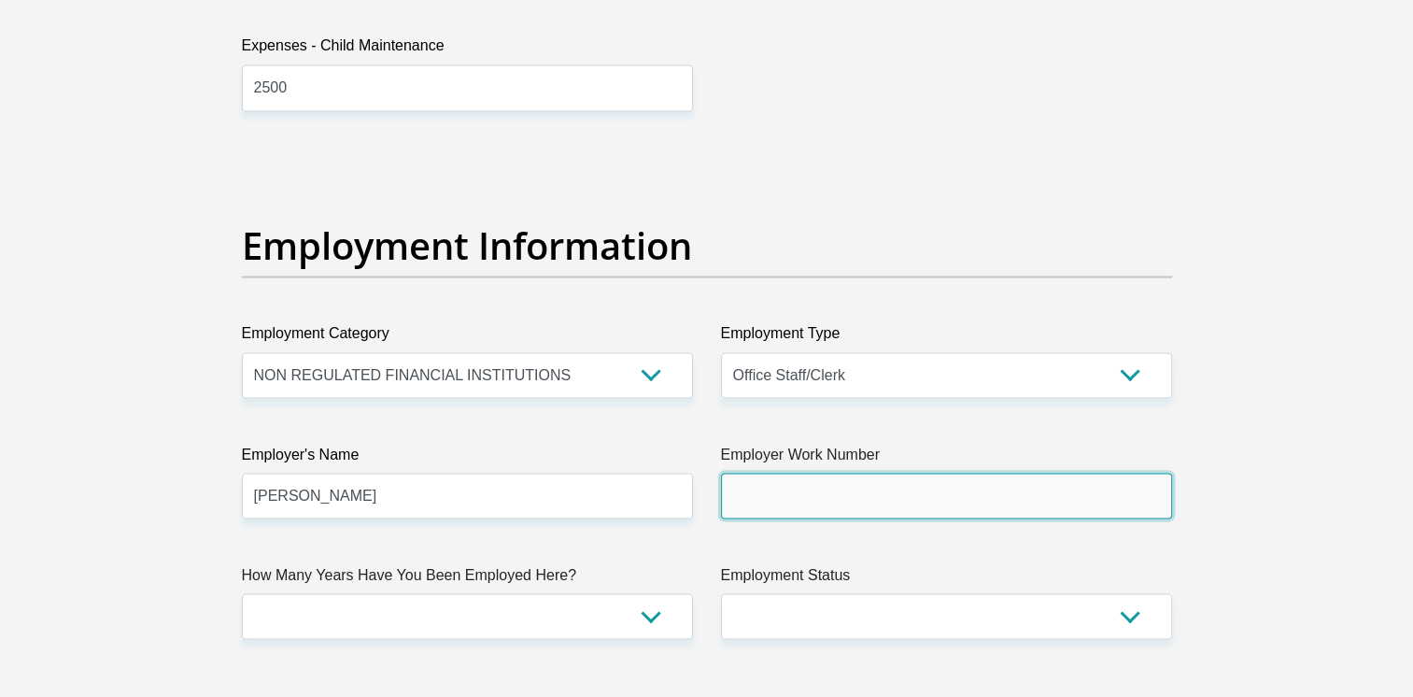
scroll to position [3225, 0]
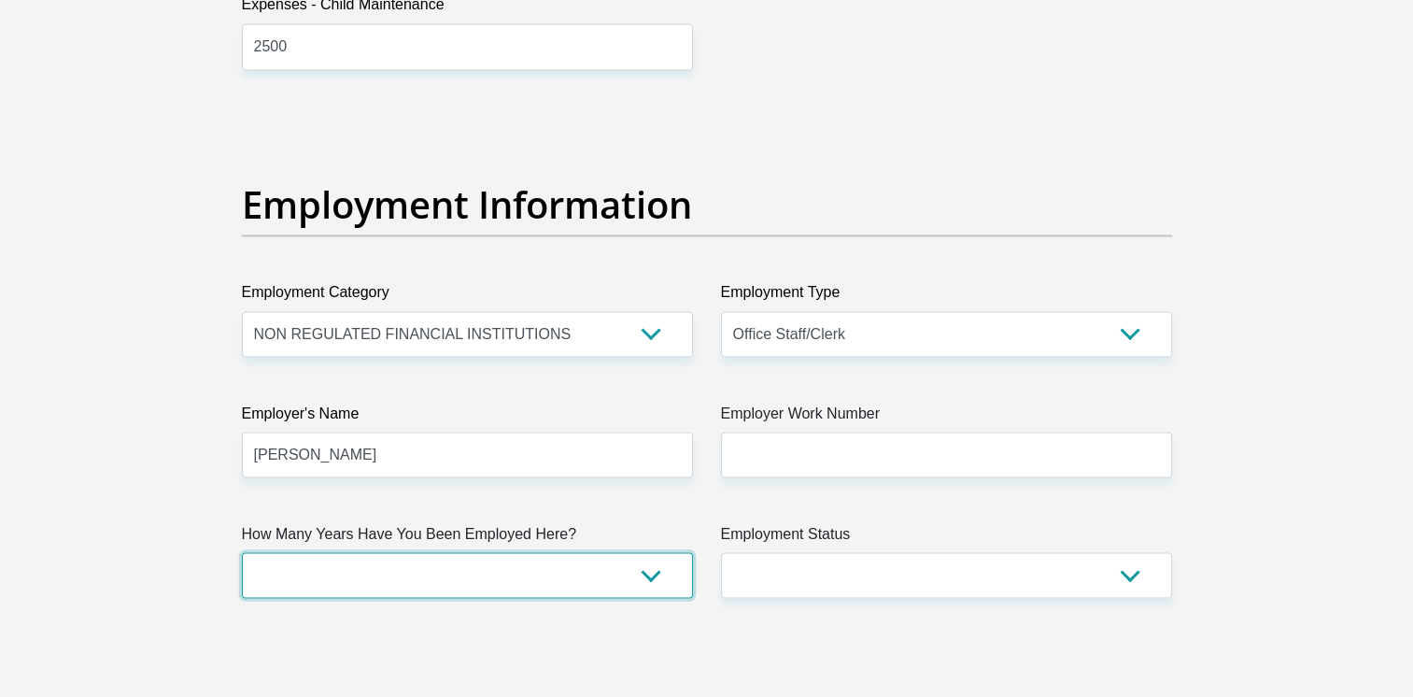
click at [661, 562] on select "less than 1 year 1-3 years 3-5 years 5+ years" at bounding box center [467, 575] width 451 height 46
select select "24"
click at [242, 552] on select "less than 1 year 1-3 years 3-5 years 5+ years" at bounding box center [467, 575] width 451 height 46
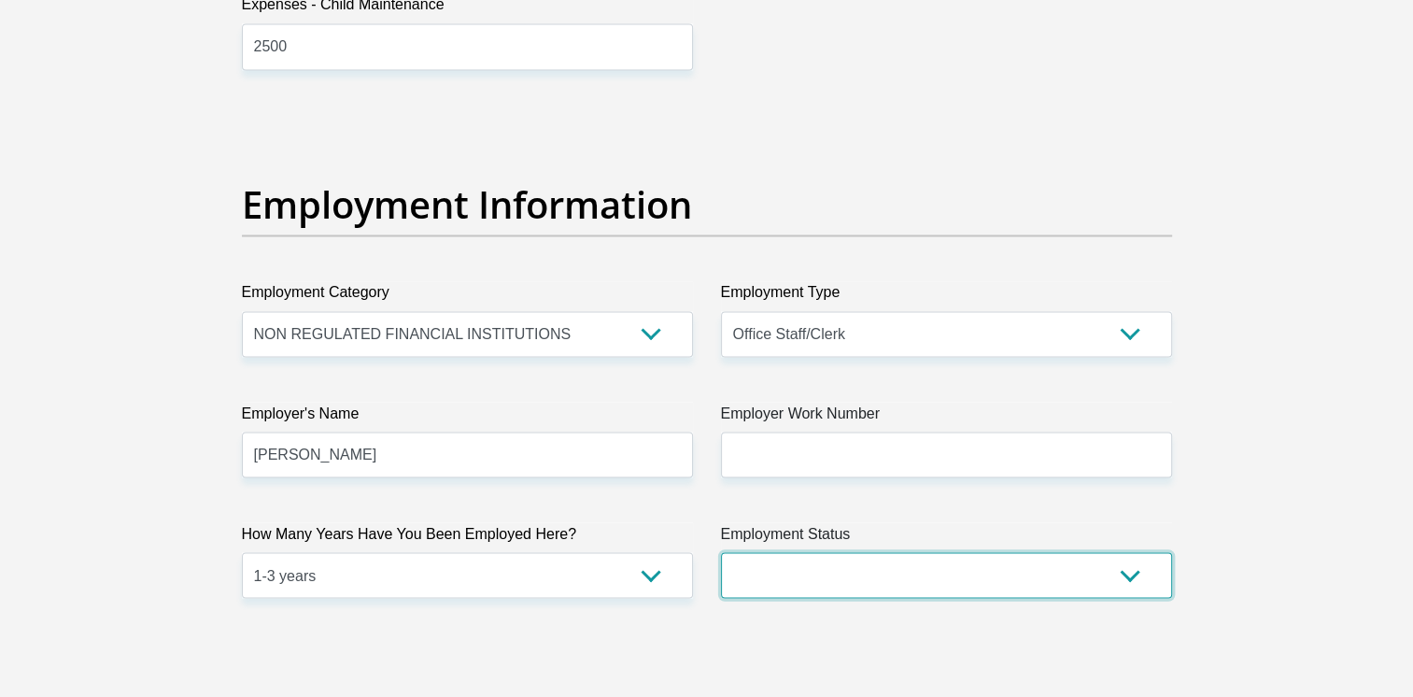
click at [1137, 570] on select "Permanent/Full-time Part-time/Casual Contract Worker Self-Employed Housewife Re…" at bounding box center [946, 575] width 451 height 46
select select "1"
click at [721, 552] on select "Permanent/Full-time Part-time/Casual Contract Worker Self-Employed Housewife Re…" at bounding box center [946, 575] width 451 height 46
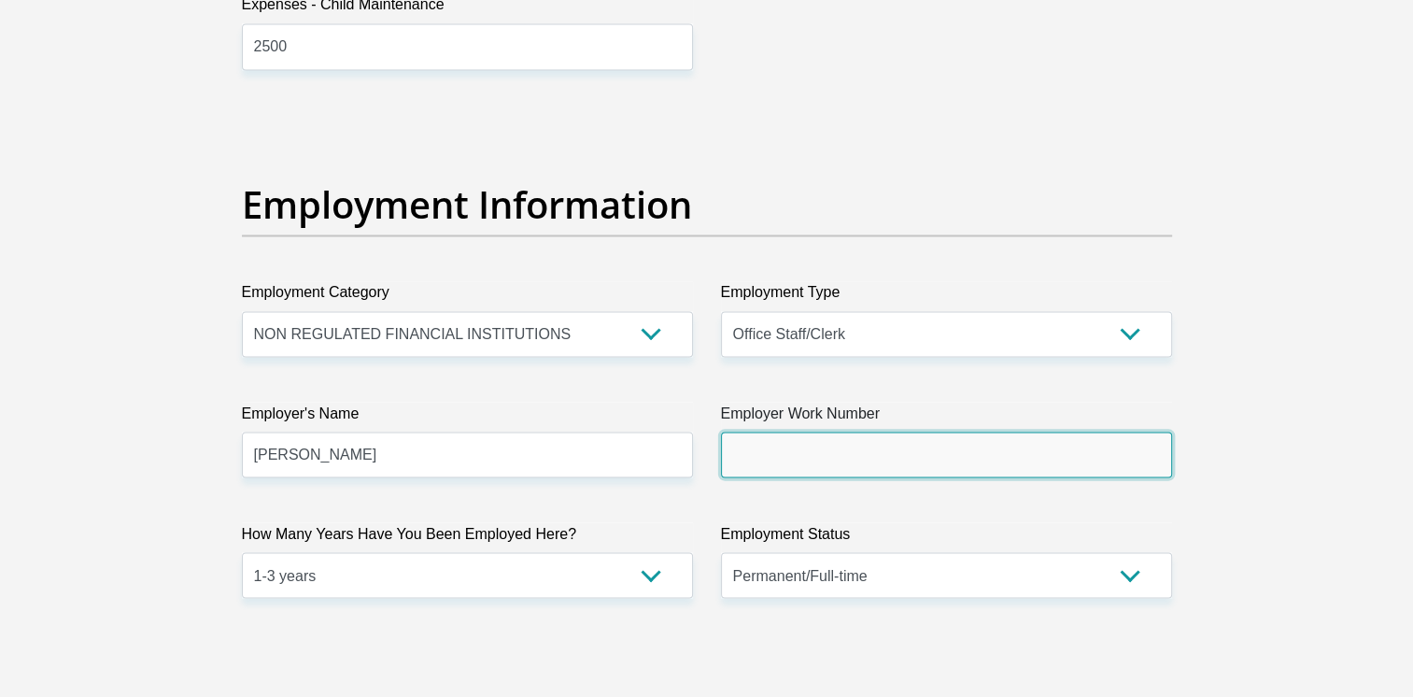
click at [797, 449] on input "Employer Work Number" at bounding box center [946, 454] width 451 height 46
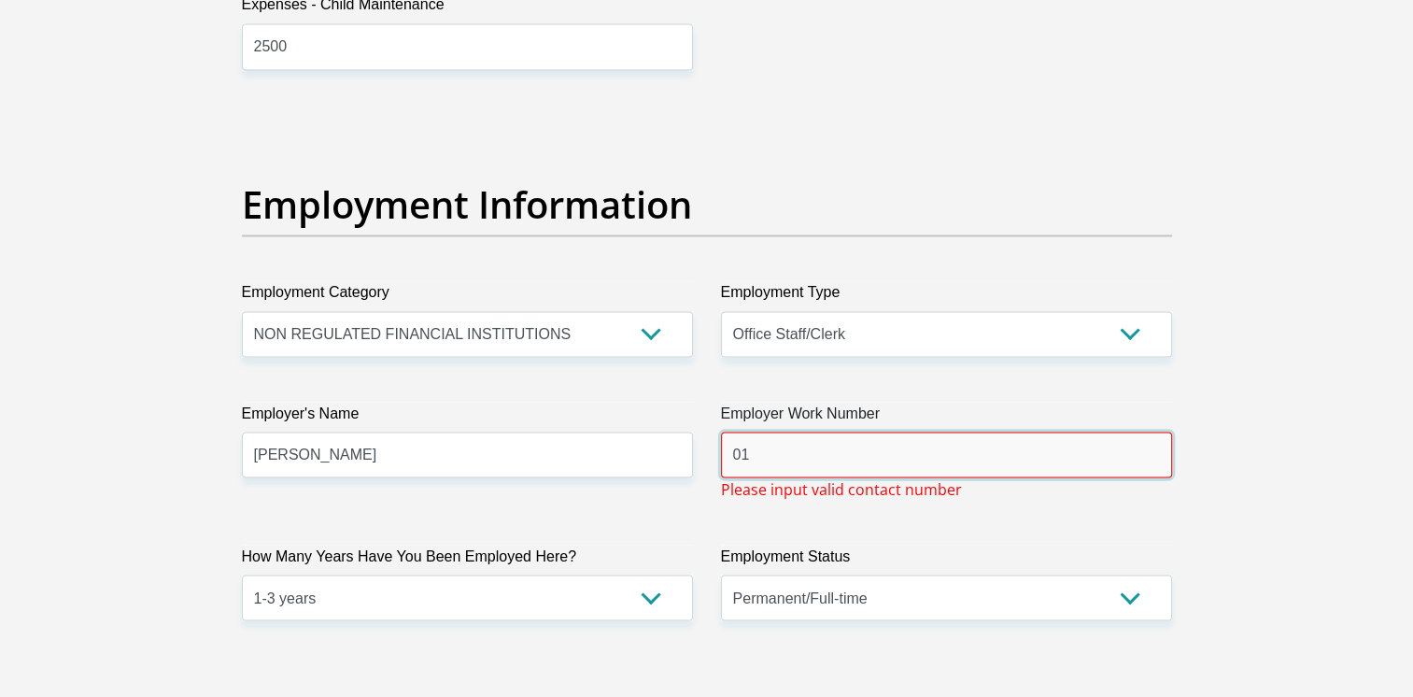
type input "0"
click at [1023, 501] on div "Title Mr Ms Mrs Dr Other First Name Lovedelia Surname Manaka ID Number 93040706…" at bounding box center [707, 117] width 958 height 6099
click at [757, 536] on div "Title Mr Ms Mrs Dr Other First Name Lovedelia Surname Manaka ID Number 93040706…" at bounding box center [707, 117] width 958 height 6099
click at [757, 450] on input "+27128035982" at bounding box center [946, 454] width 451 height 46
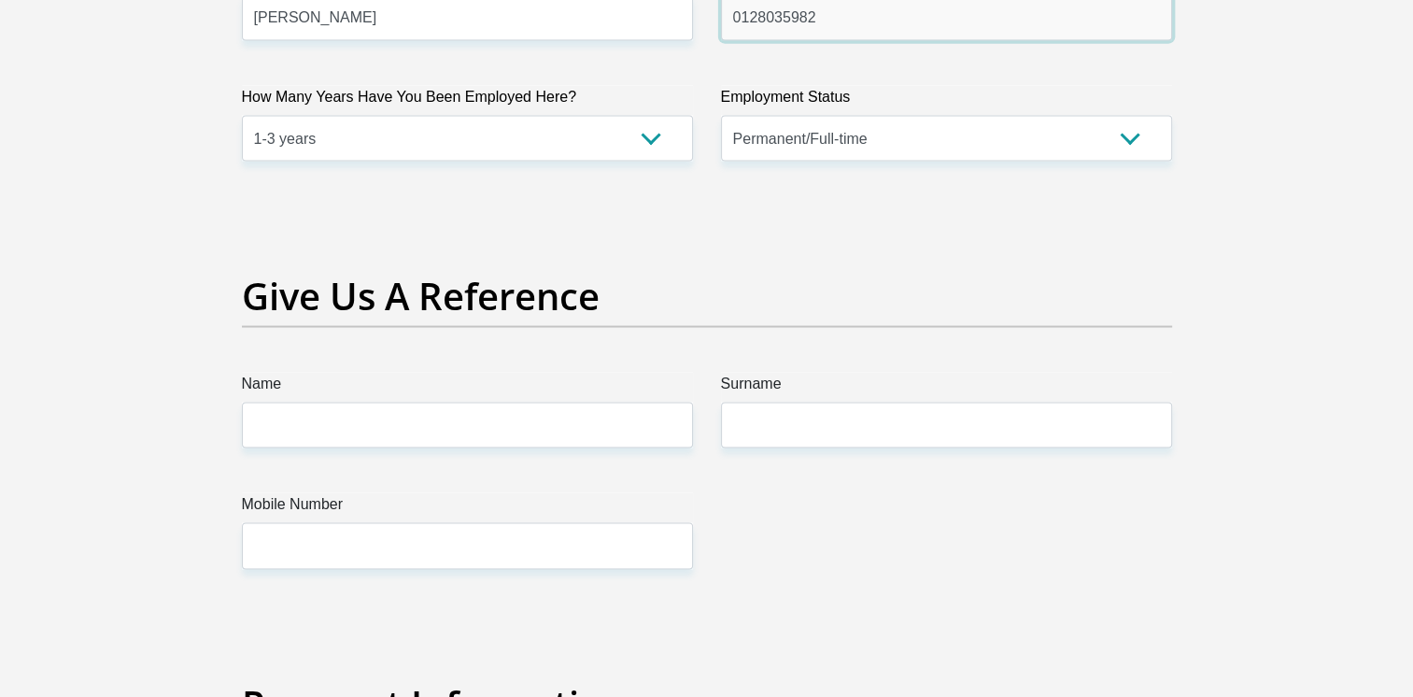
scroll to position [3692, 0]
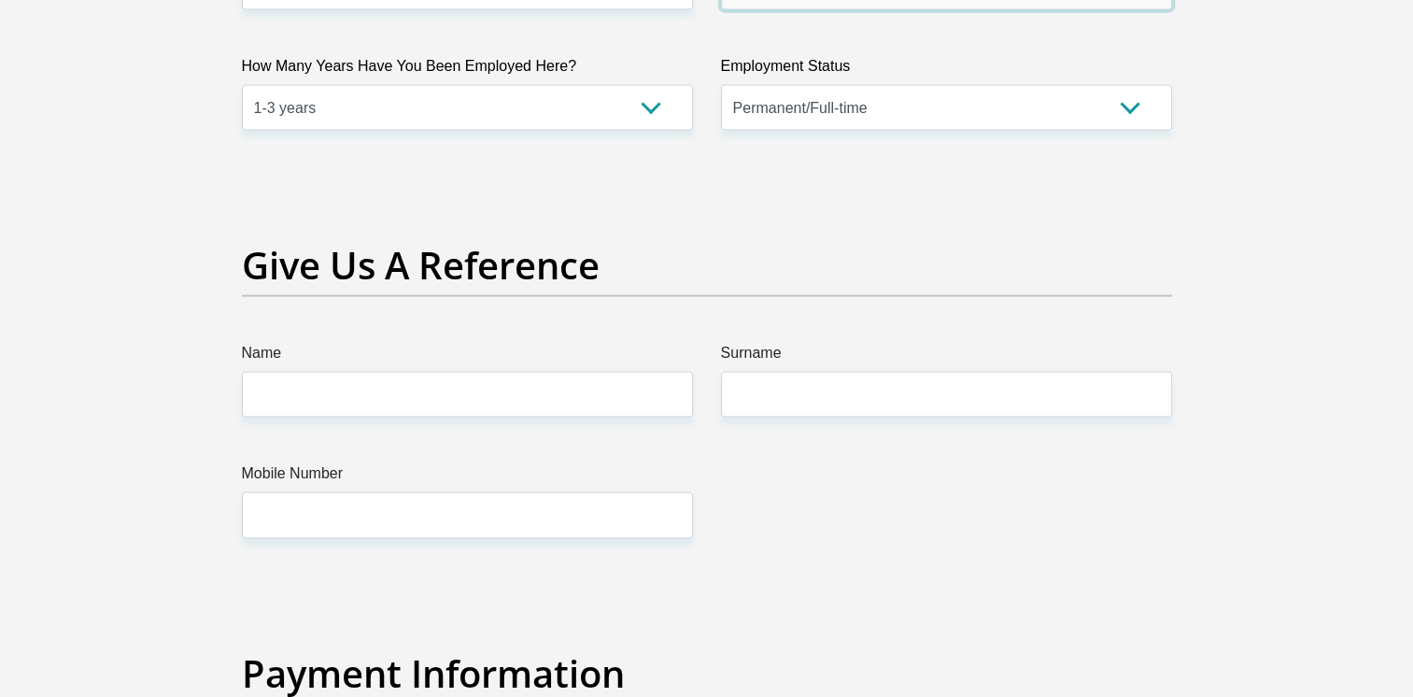
type input "0128035982"
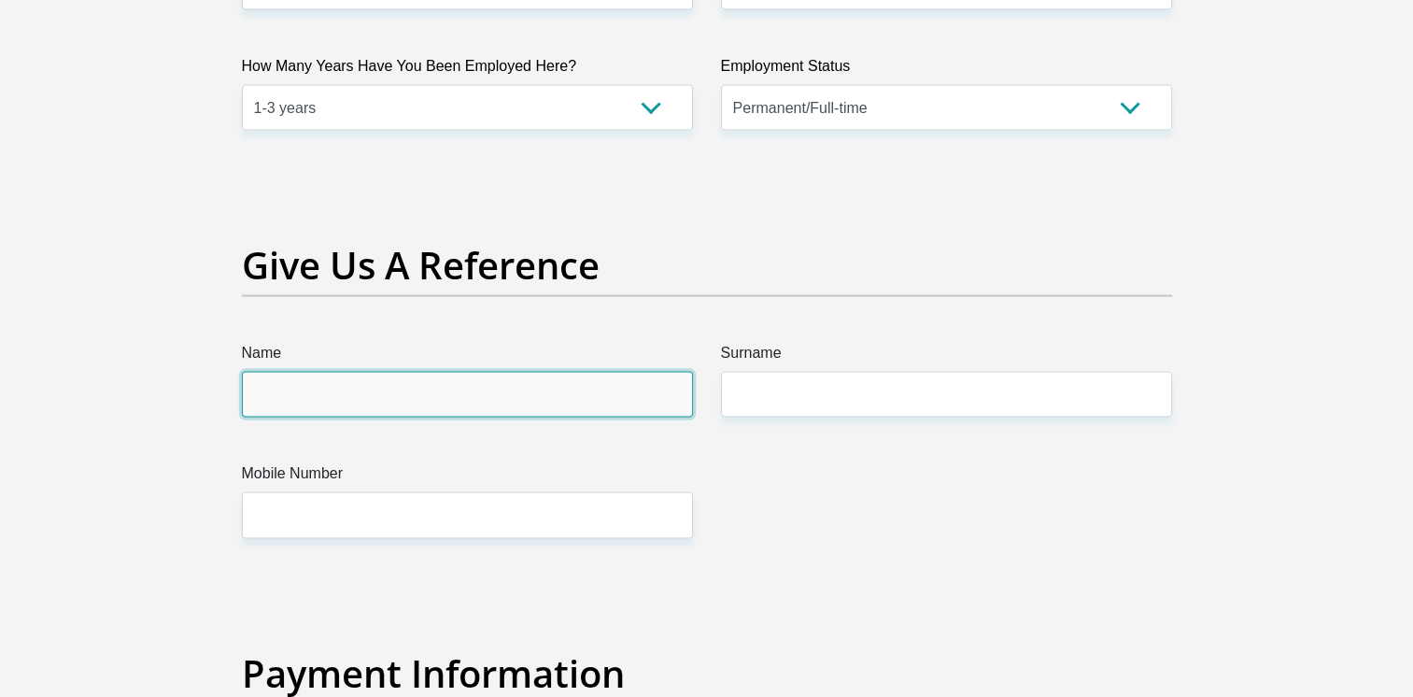
click at [329, 395] on input "Name" at bounding box center [467, 395] width 451 height 46
type input "Lovedelia"
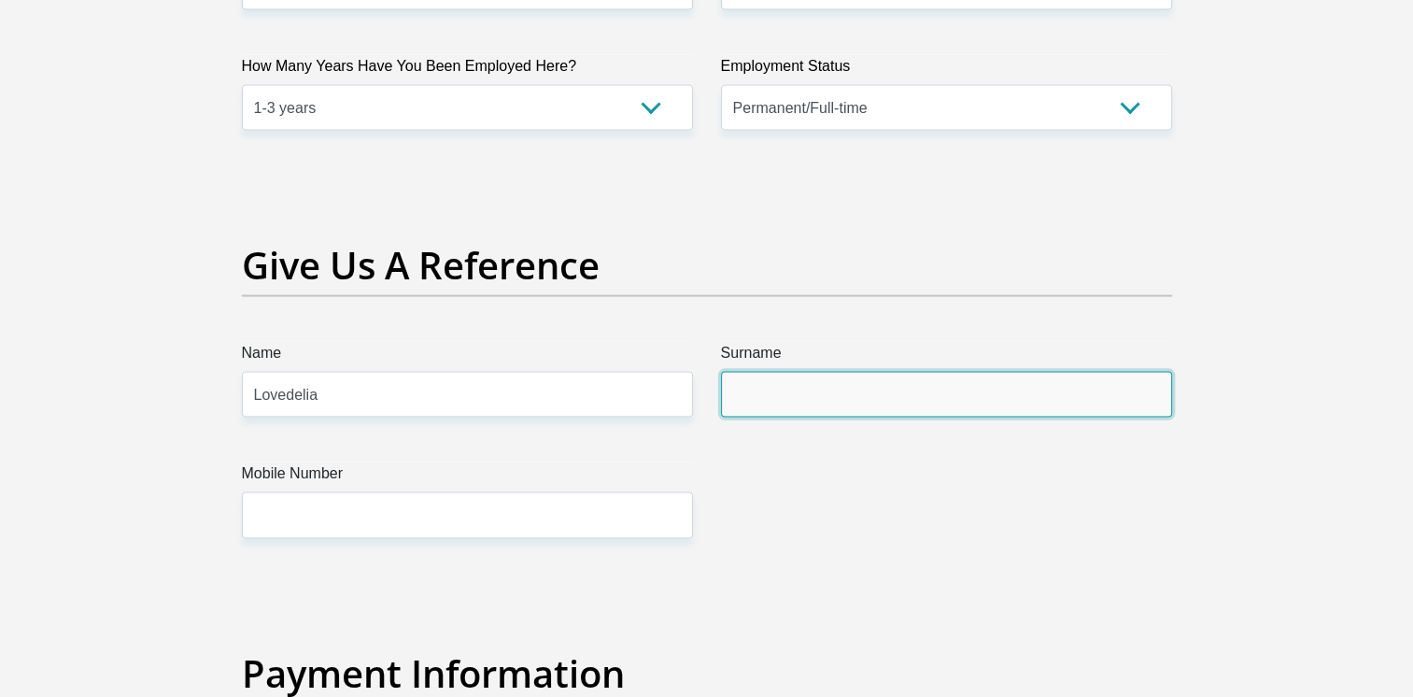
type input "Manaka"
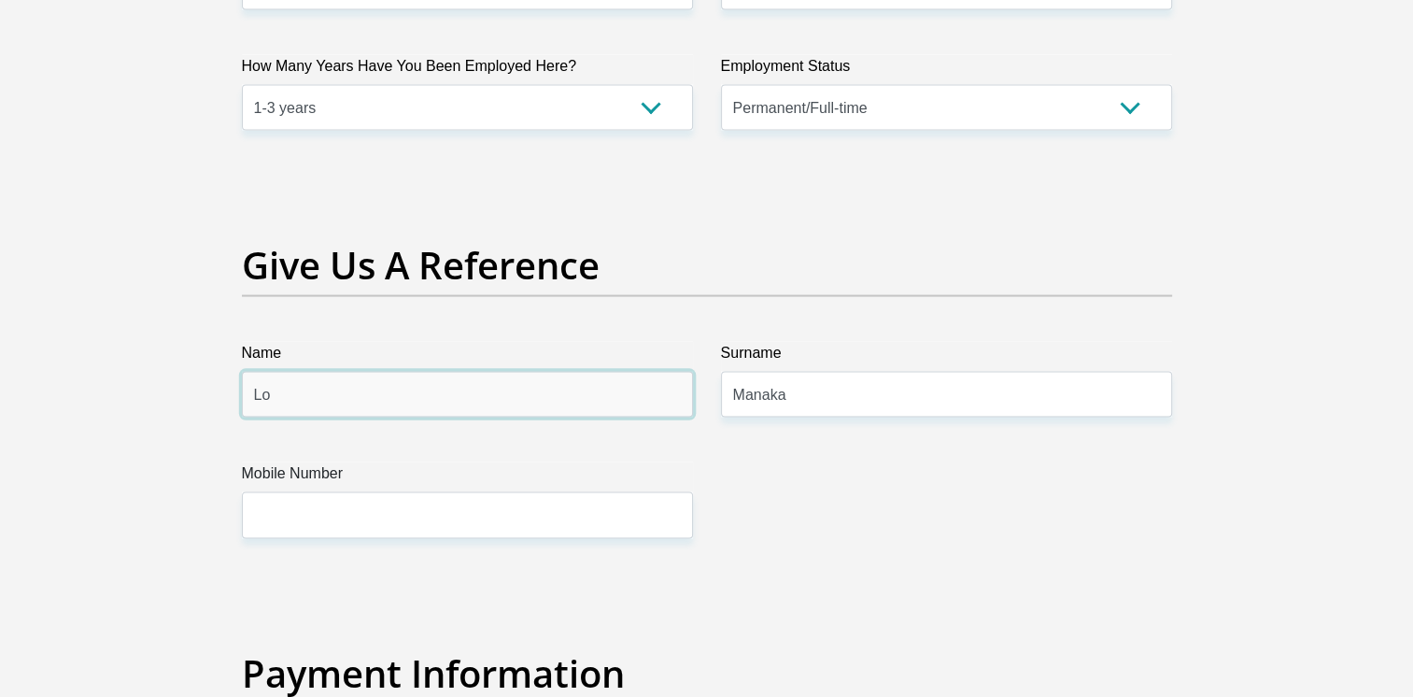
type input "L"
type input "Moloko David"
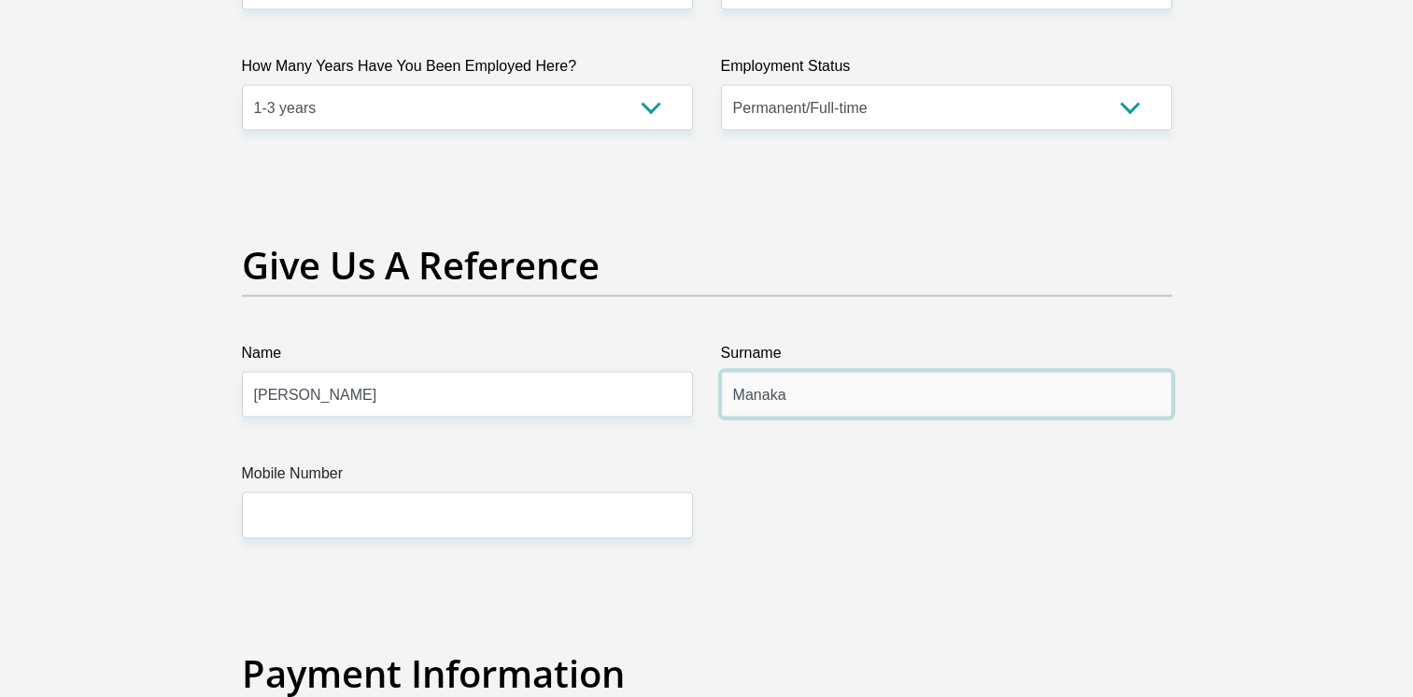
click at [853, 399] on input "Manaka" at bounding box center [946, 395] width 451 height 46
type input "M"
type input "Ramaboea"
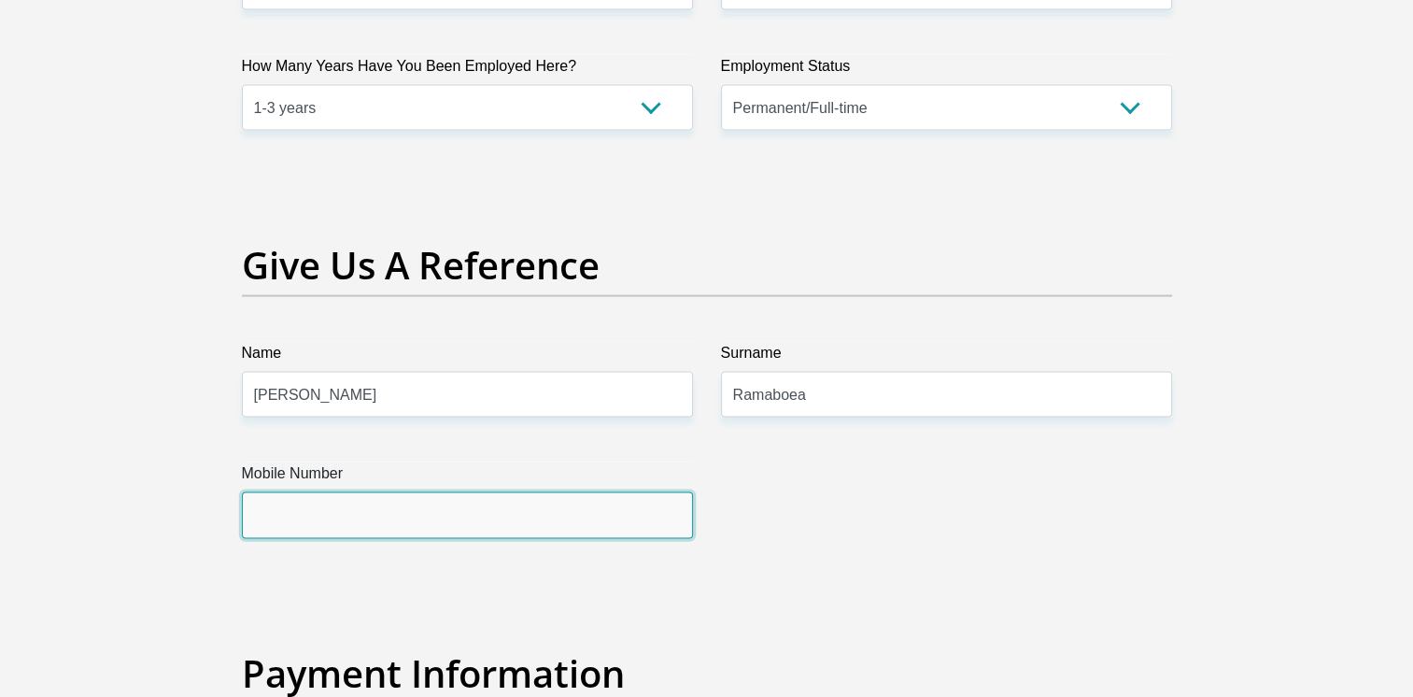
click at [286, 510] on input "Mobile Number" at bounding box center [467, 515] width 451 height 46
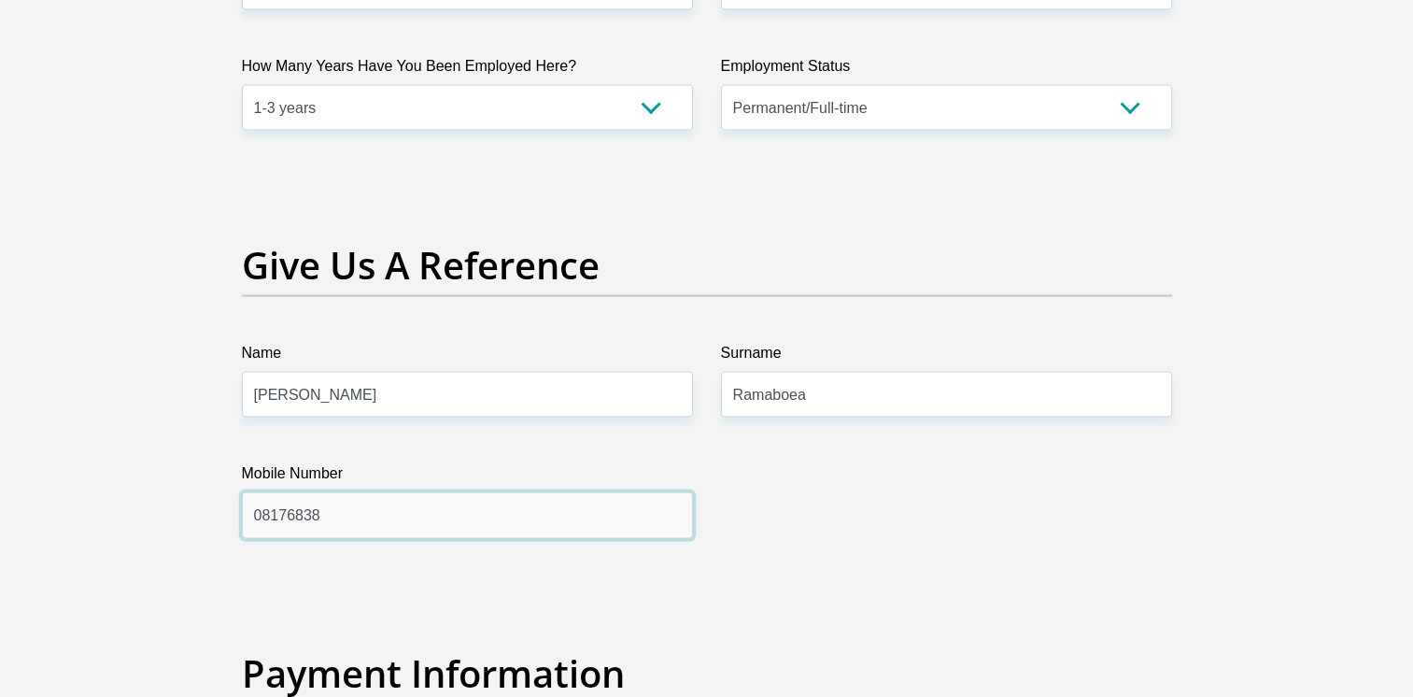
type input "0817683830"
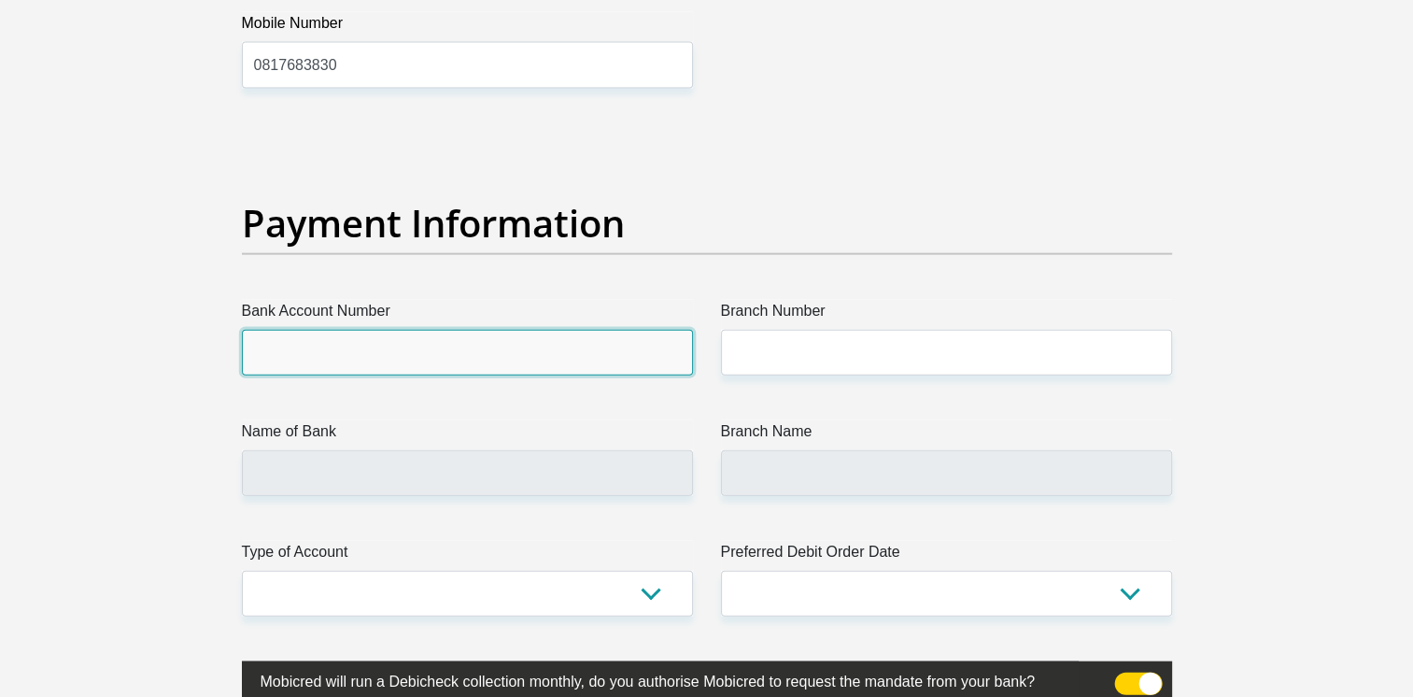
scroll to position [4049, 0]
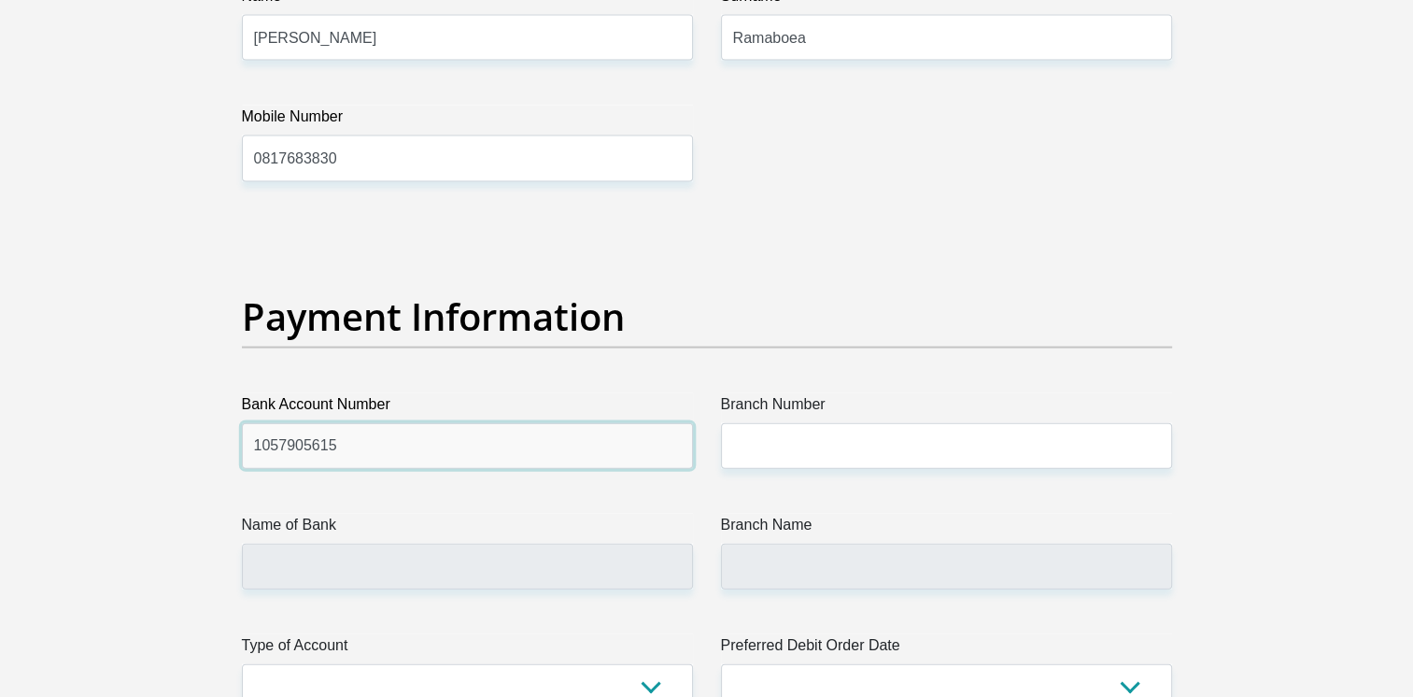
type input "1057905615"
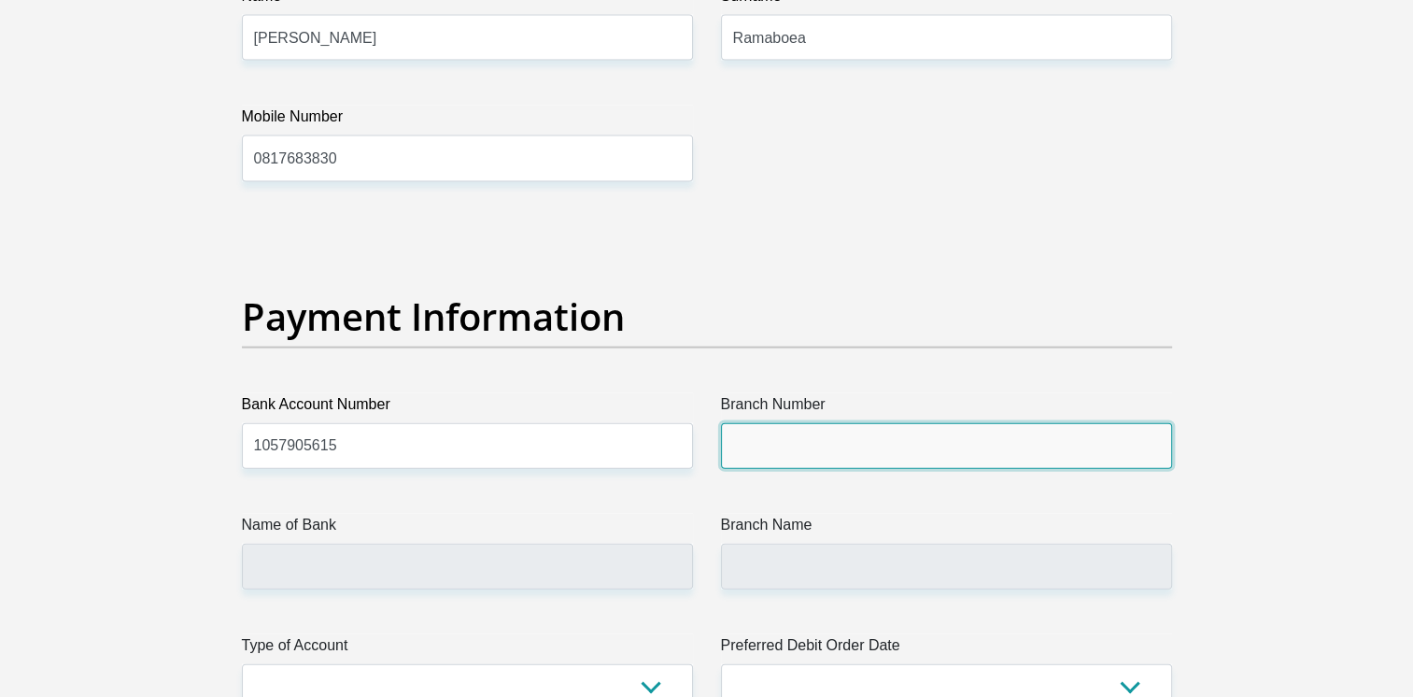
click at [769, 455] on input "Branch Number" at bounding box center [946, 446] width 451 height 46
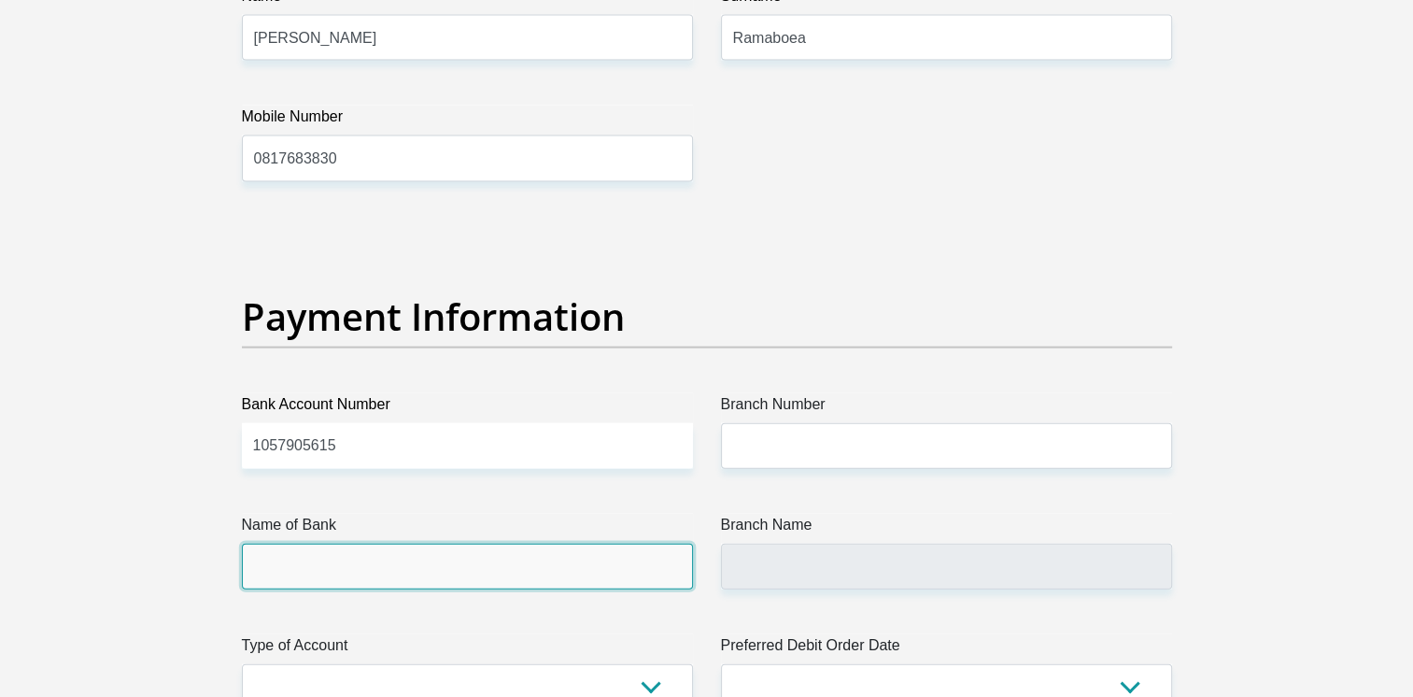
click at [413, 566] on input "Name of Bank" at bounding box center [467, 566] width 451 height 46
drag, startPoint x: 392, startPoint y: 551, endPoint x: 400, endPoint y: 573, distance: 23.6
click at [392, 552] on input "Name of Bank" at bounding box center [467, 566] width 451 height 46
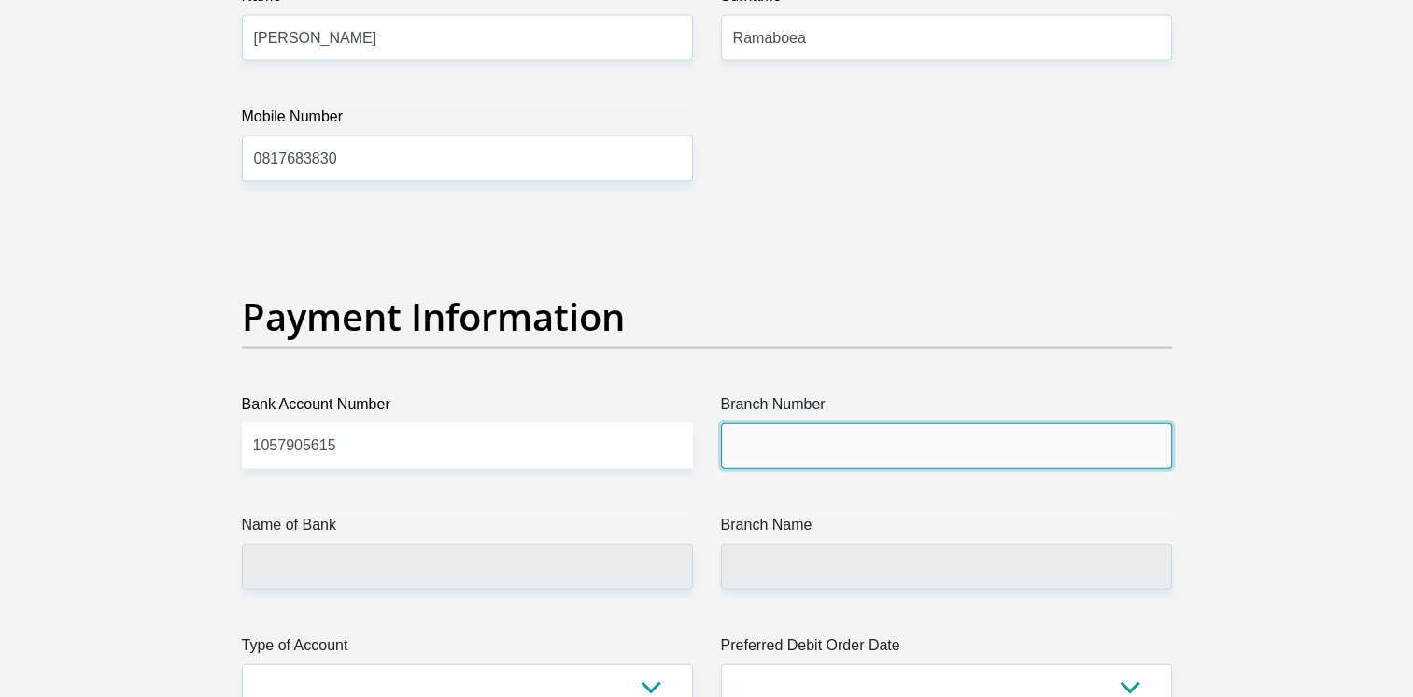
drag, startPoint x: 915, startPoint y: 426, endPoint x: 896, endPoint y: 440, distance: 23.3
click at [915, 427] on input "Branch Number" at bounding box center [946, 446] width 451 height 46
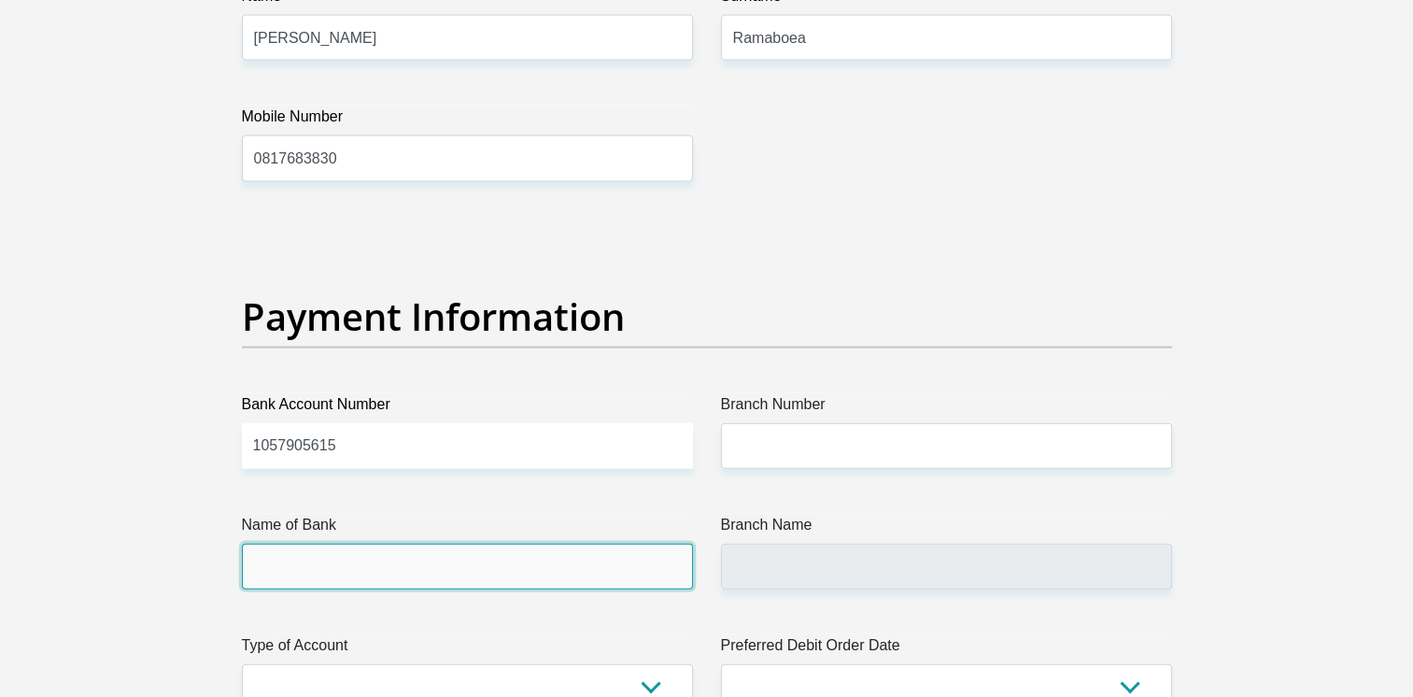
click at [557, 557] on input "Name of Bank" at bounding box center [467, 566] width 451 height 46
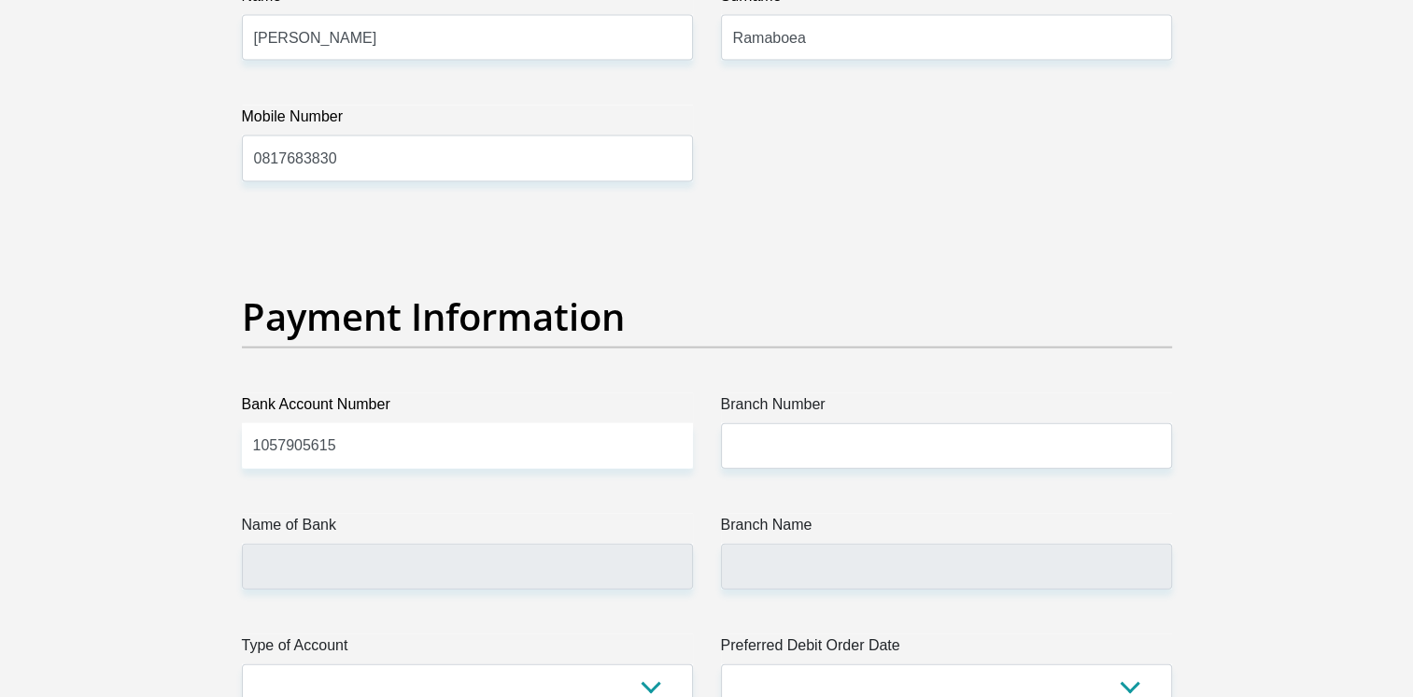
click at [784, 416] on label "Branch Number" at bounding box center [946, 408] width 451 height 30
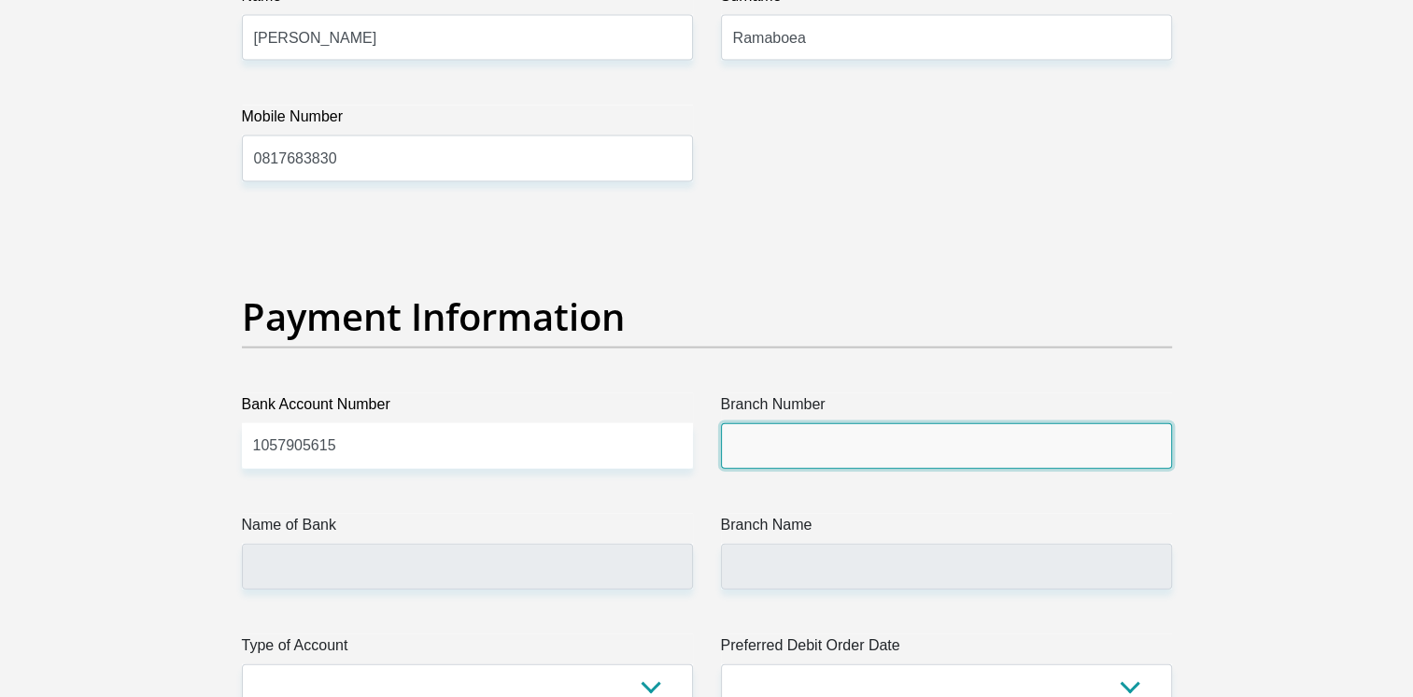
drag, startPoint x: 784, startPoint y: 416, endPoint x: 783, endPoint y: 448, distance: 32.7
click at [783, 448] on input "Branch Number" at bounding box center [946, 446] width 451 height 46
type input "l"
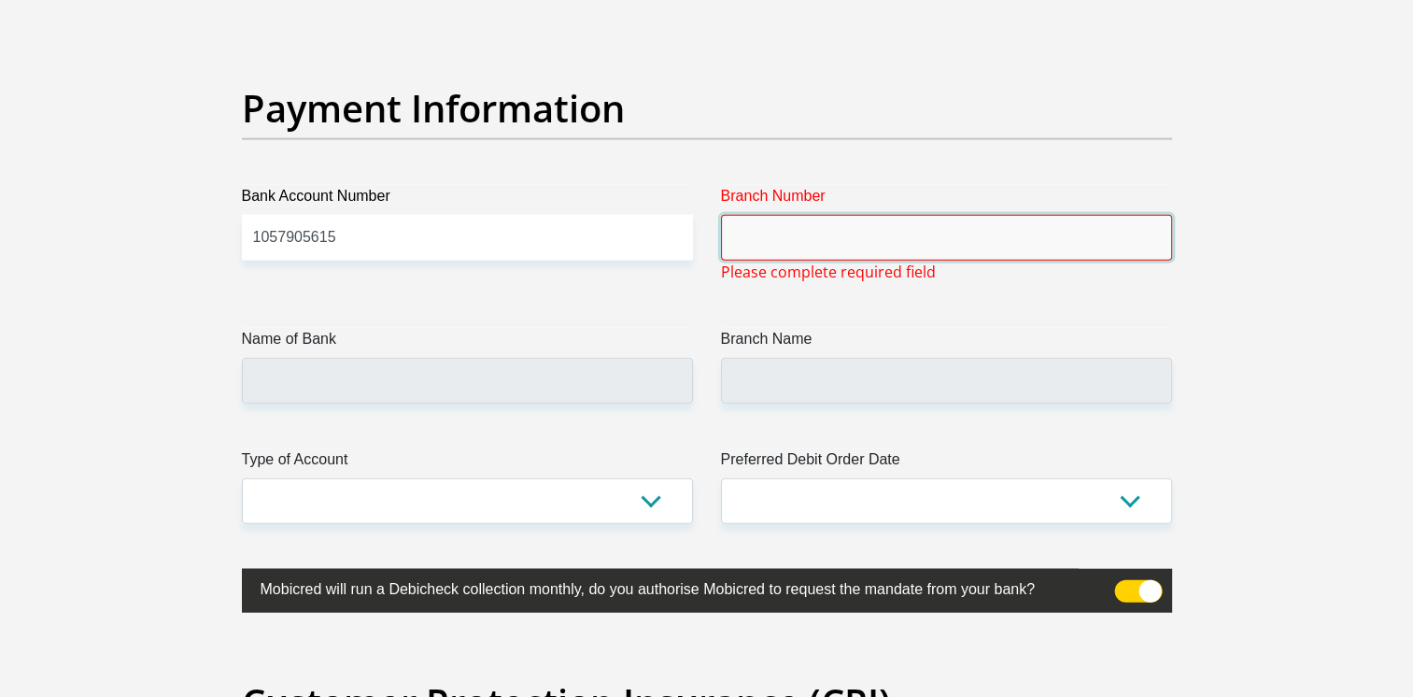
scroll to position [4423, 0]
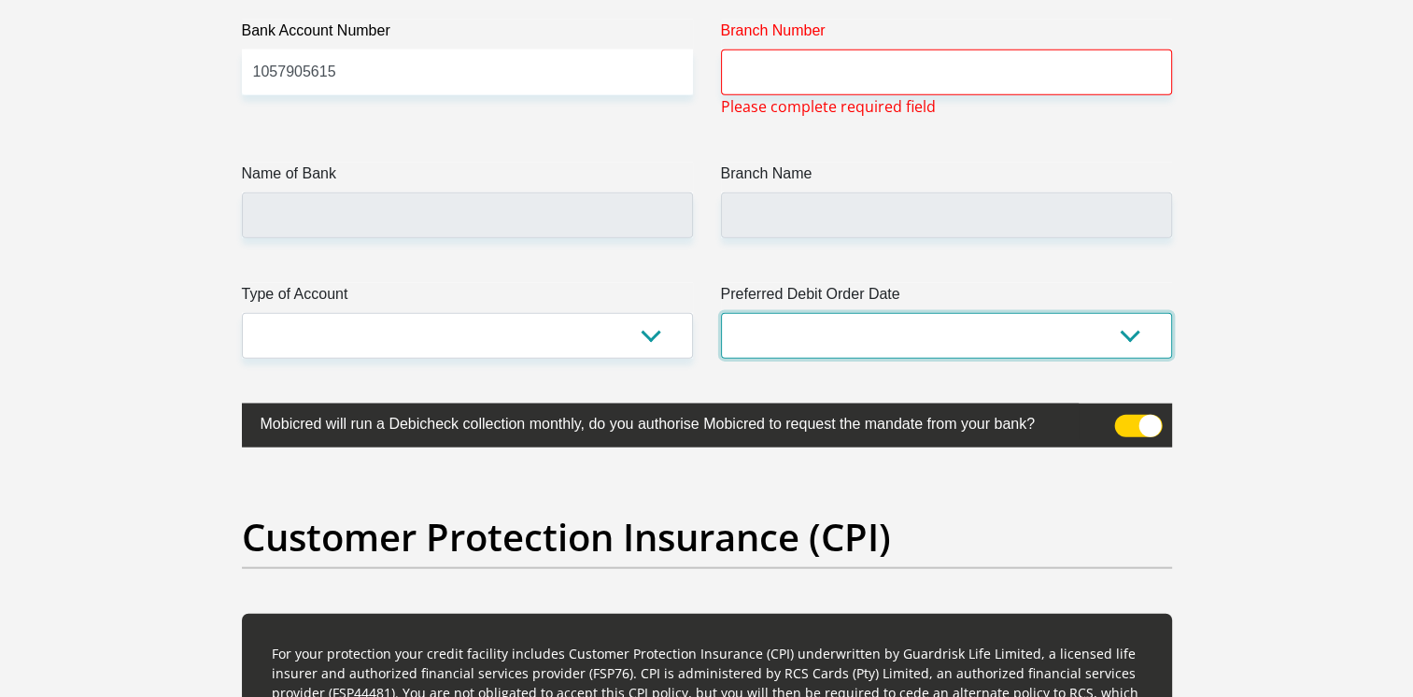
click at [1005, 318] on select "1st 2nd 3rd 4th 5th 7th 18th 19th 20th 21st 22nd 23rd 24th 25th 26th 27th 28th …" at bounding box center [946, 336] width 451 height 46
select select "1"
click at [721, 313] on select "1st 2nd 3rd 4th 5th 7th 18th 19th 20th 21st 22nd 23rd 24th 25th 26th 27th 28th …" at bounding box center [946, 336] width 451 height 46
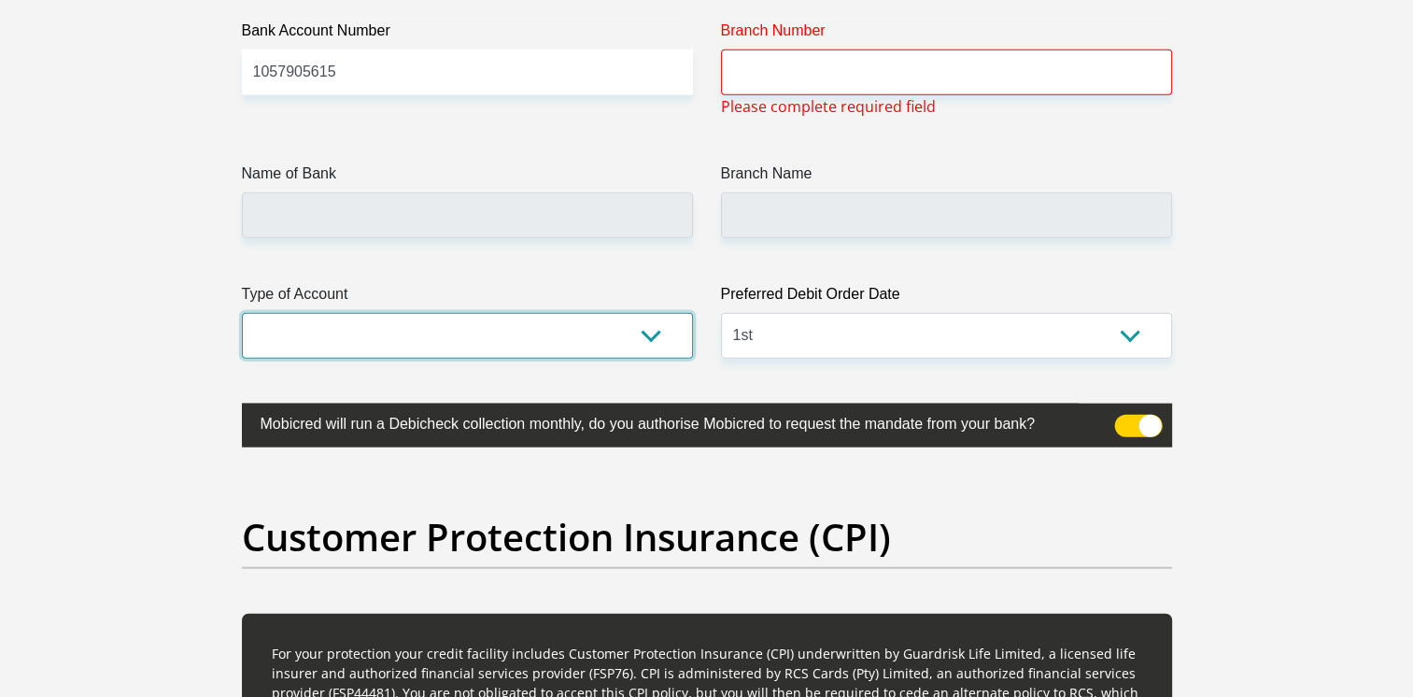
click at [646, 333] on select "Cheque Savings" at bounding box center [467, 336] width 451 height 46
select select "CUR"
click at [242, 313] on select "Cheque Savings" at bounding box center [467, 336] width 451 height 46
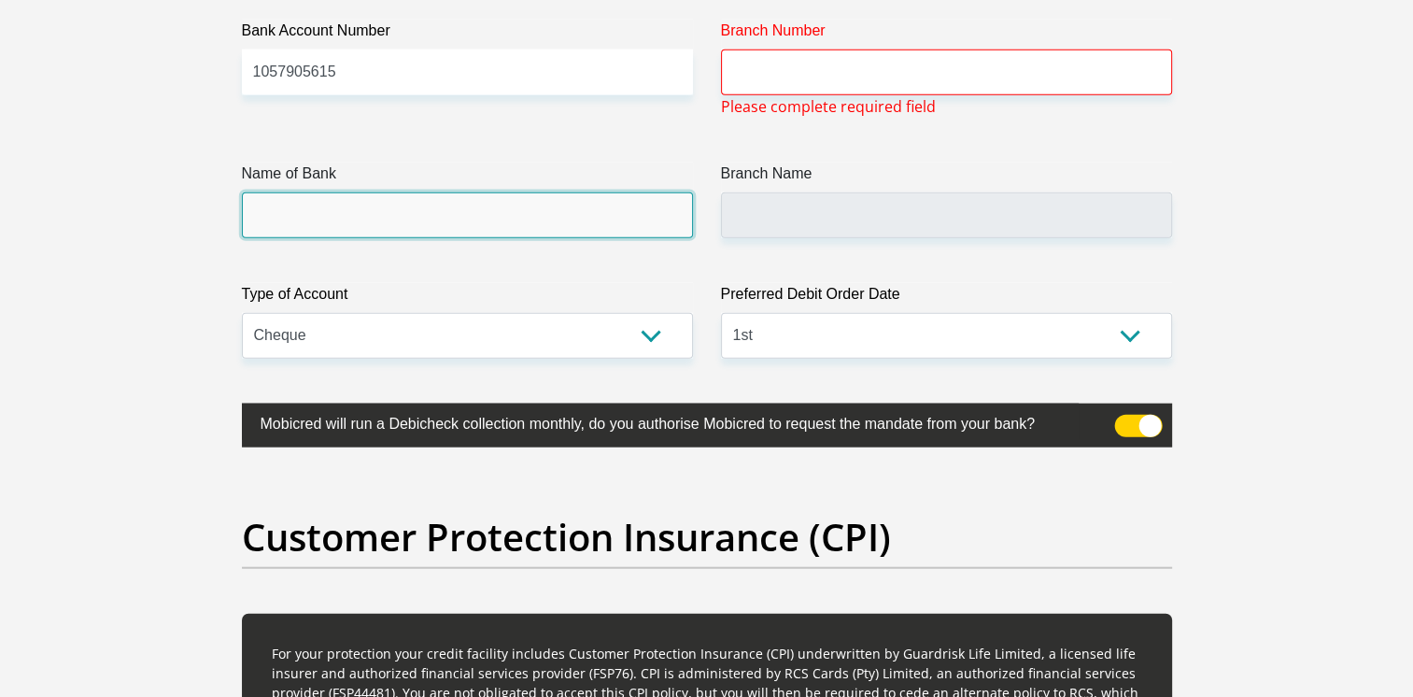
click at [526, 211] on input "Name of Bank" at bounding box center [467, 215] width 451 height 46
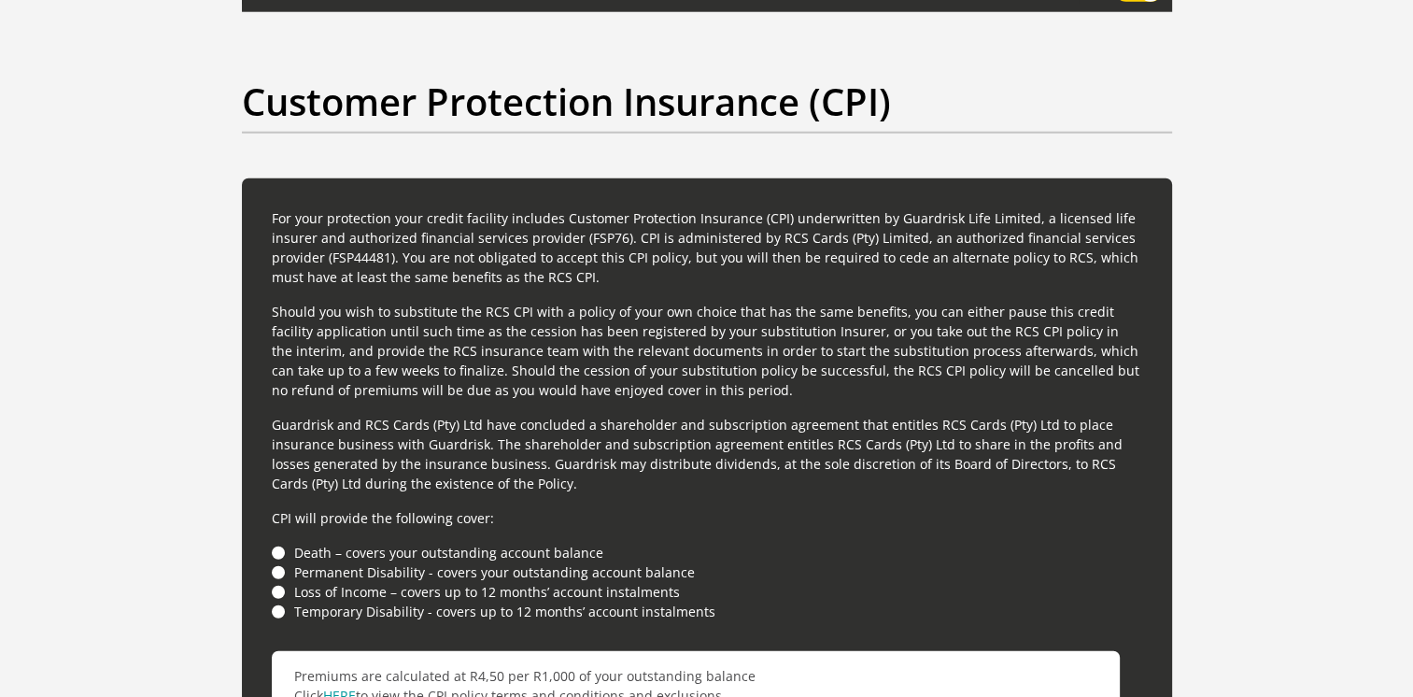
scroll to position [4983, 0]
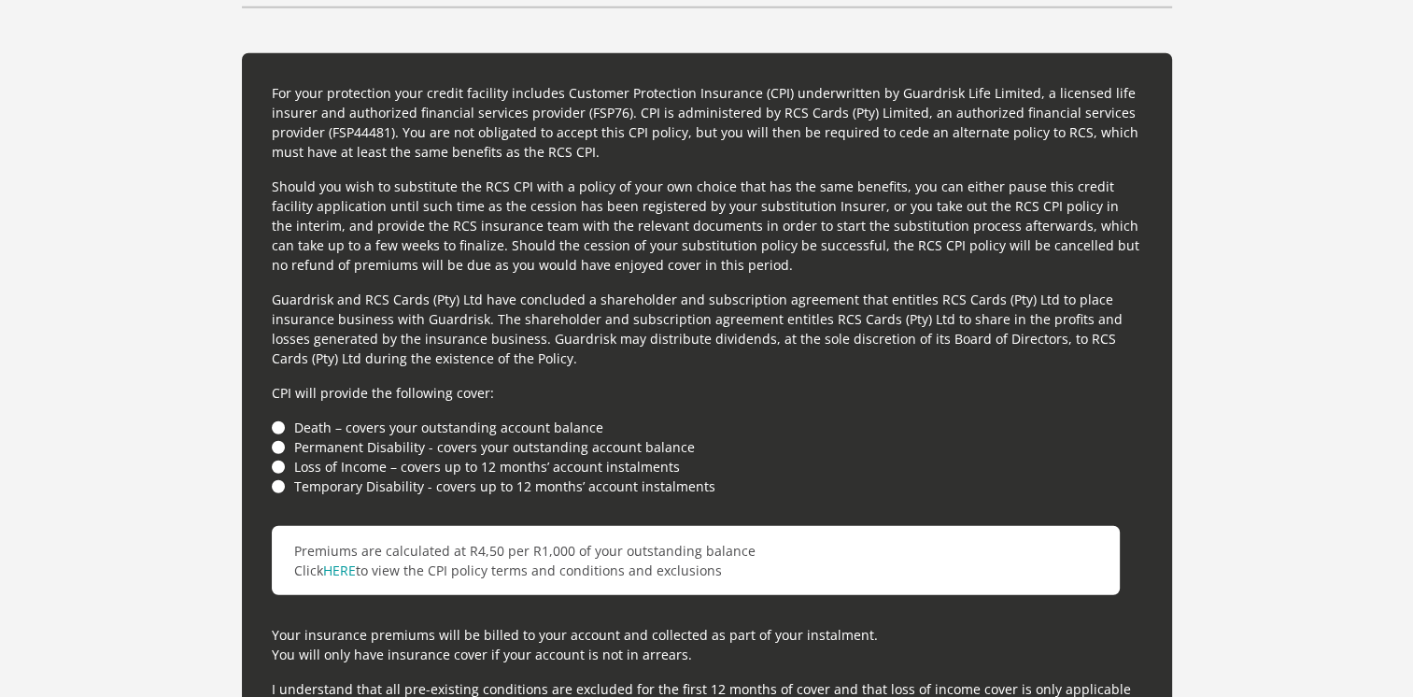
click at [275, 427] on li "Death – covers your outstanding account balance" at bounding box center [707, 427] width 870 height 20
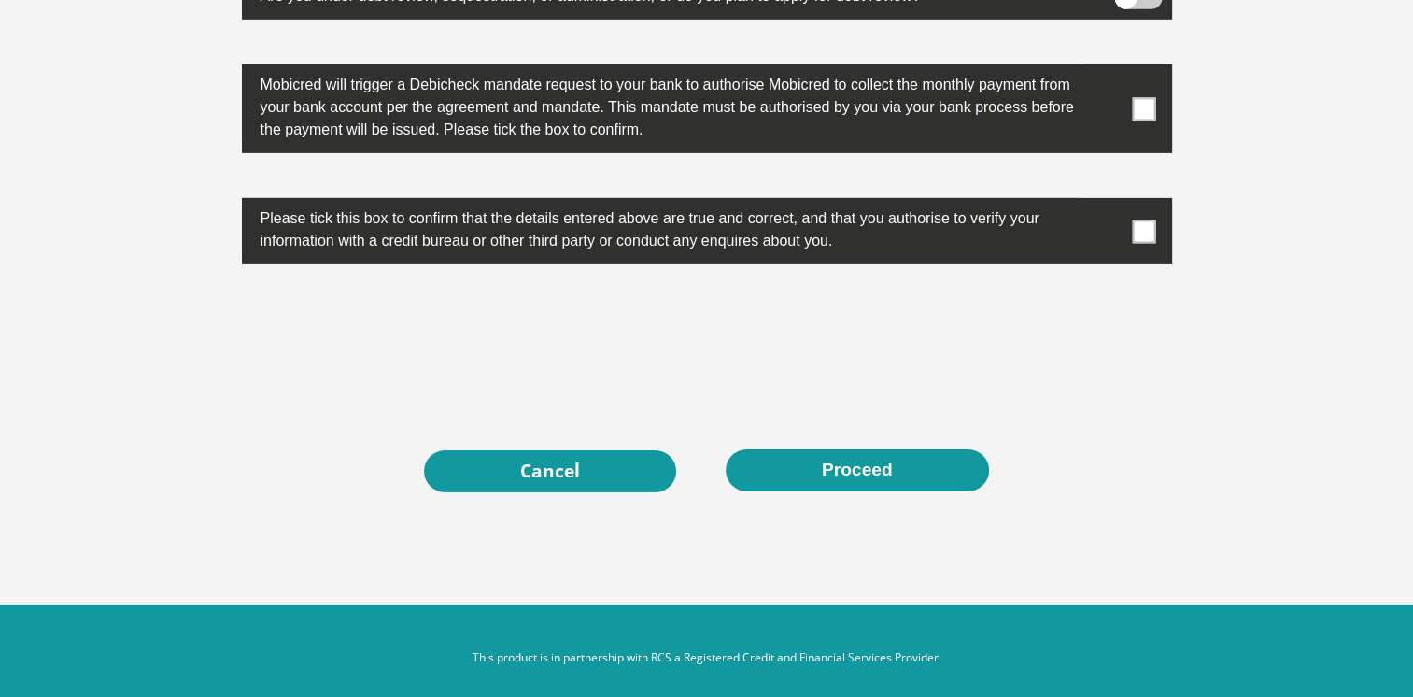
scroll to position [5823, 0]
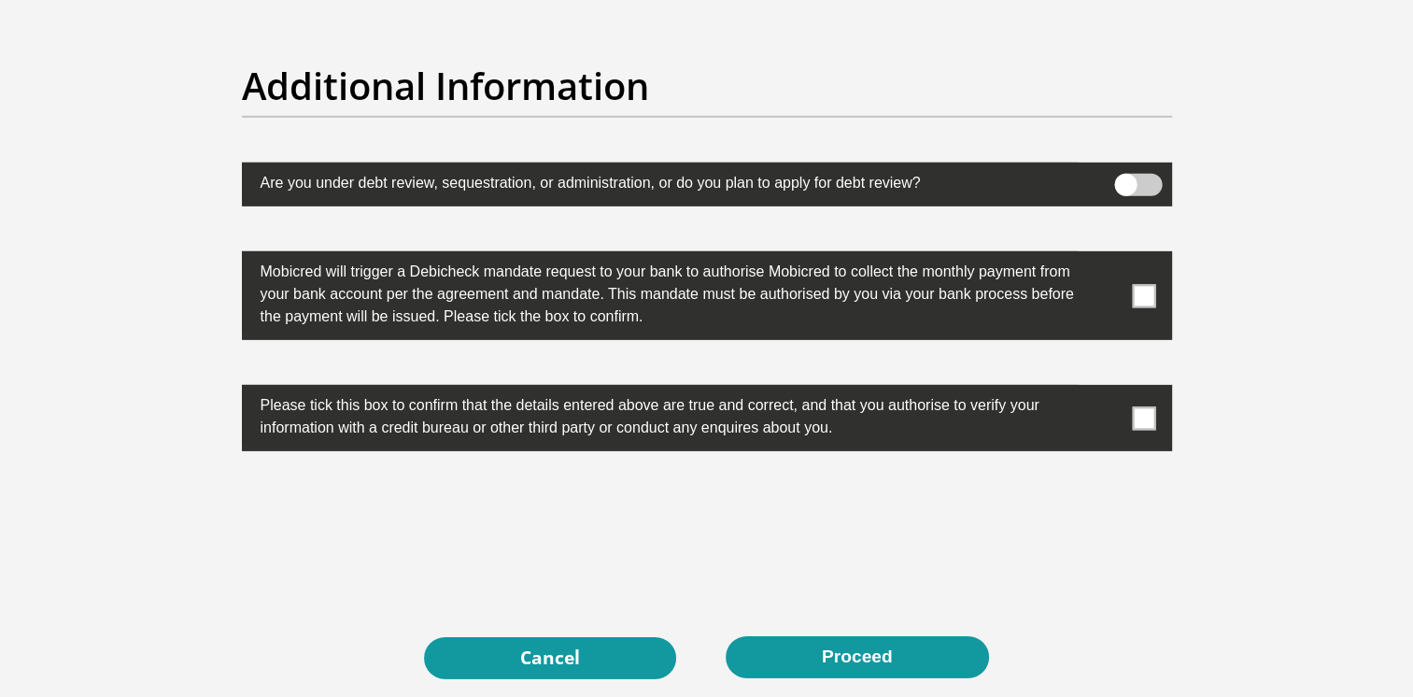
drag, startPoint x: 1151, startPoint y: 291, endPoint x: 1159, endPoint y: 312, distance: 21.9
click at [1150, 291] on span at bounding box center [1143, 295] width 23 height 23
click at [1107, 256] on input "checkbox" at bounding box center [1107, 256] width 0 height 0
click at [1132, 413] on span at bounding box center [1143, 417] width 23 height 23
click at [1107, 389] on input "checkbox" at bounding box center [1107, 389] width 0 height 0
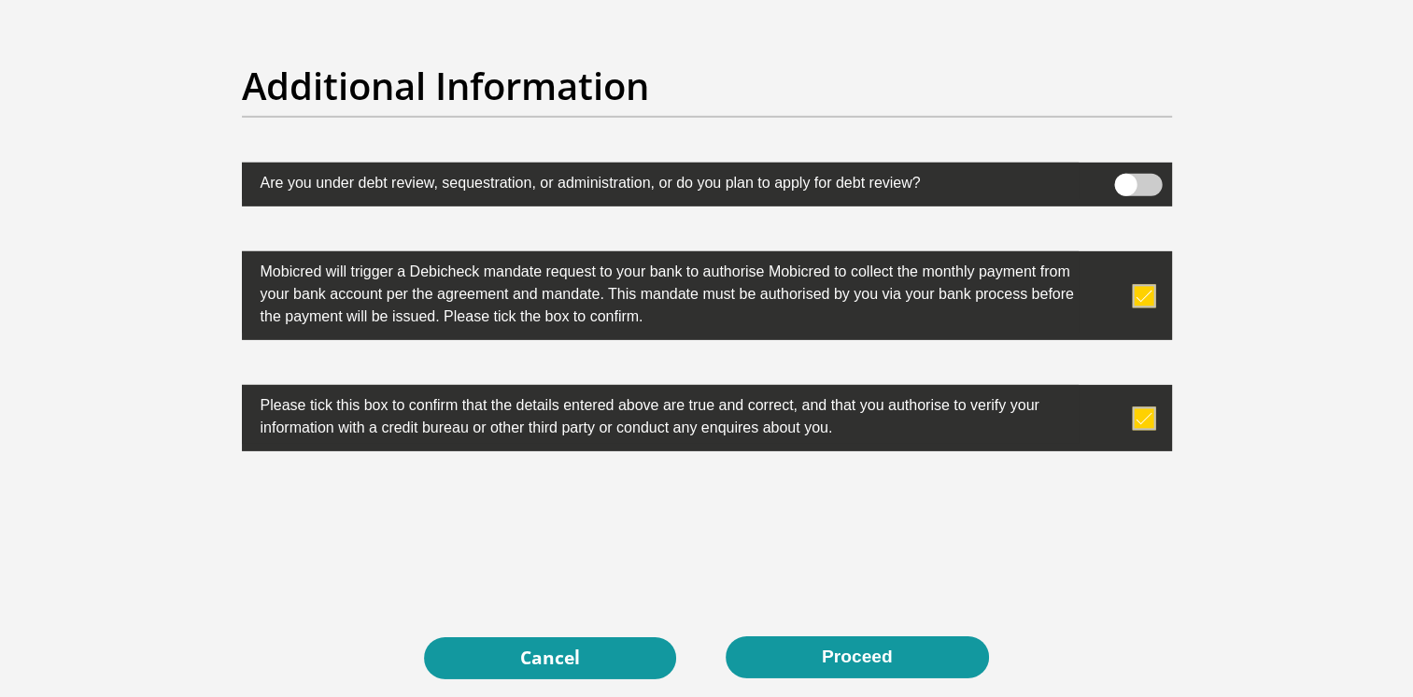
click at [1143, 162] on label at bounding box center [707, 184] width 930 height 44
click at [1125, 178] on input "checkbox" at bounding box center [1125, 178] width 0 height 0
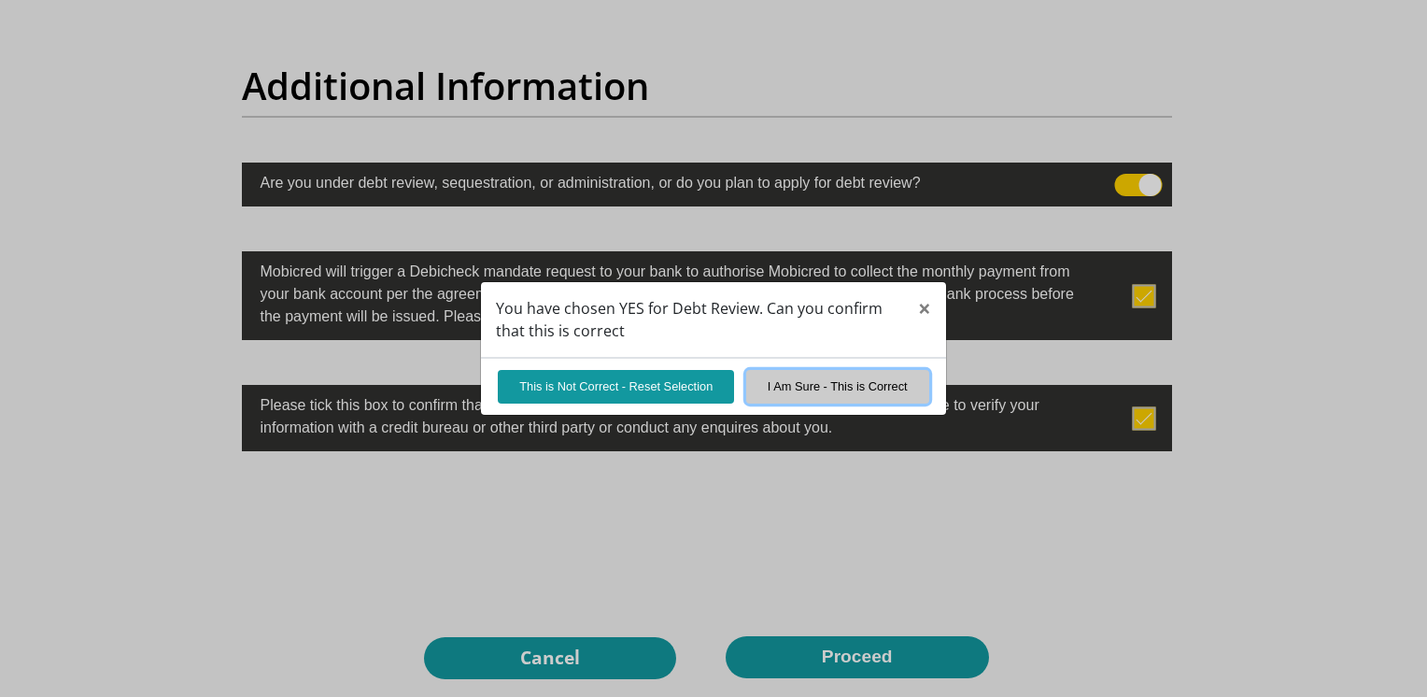
click at [826, 391] on button "I Am Sure - This is Correct" at bounding box center [837, 386] width 183 height 33
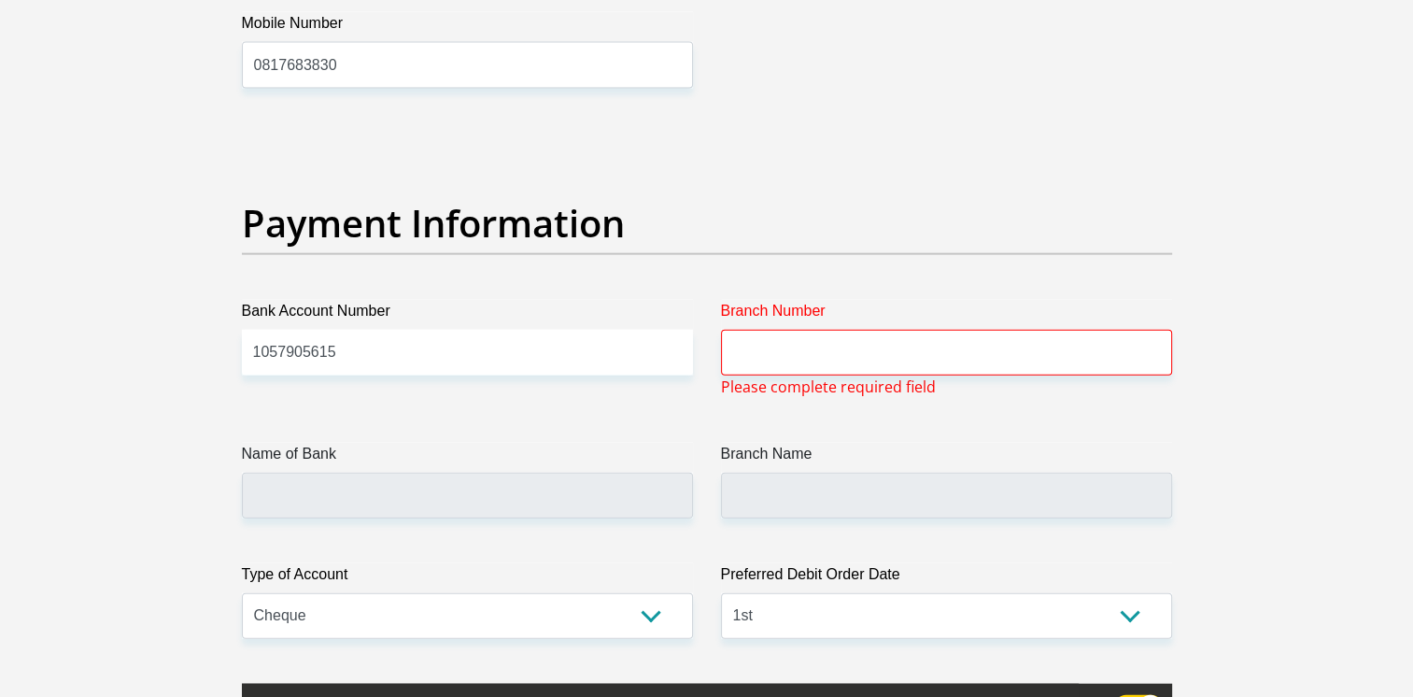
scroll to position [4142, 0]
click at [732, 356] on input "Branch Number" at bounding box center [946, 353] width 451 height 46
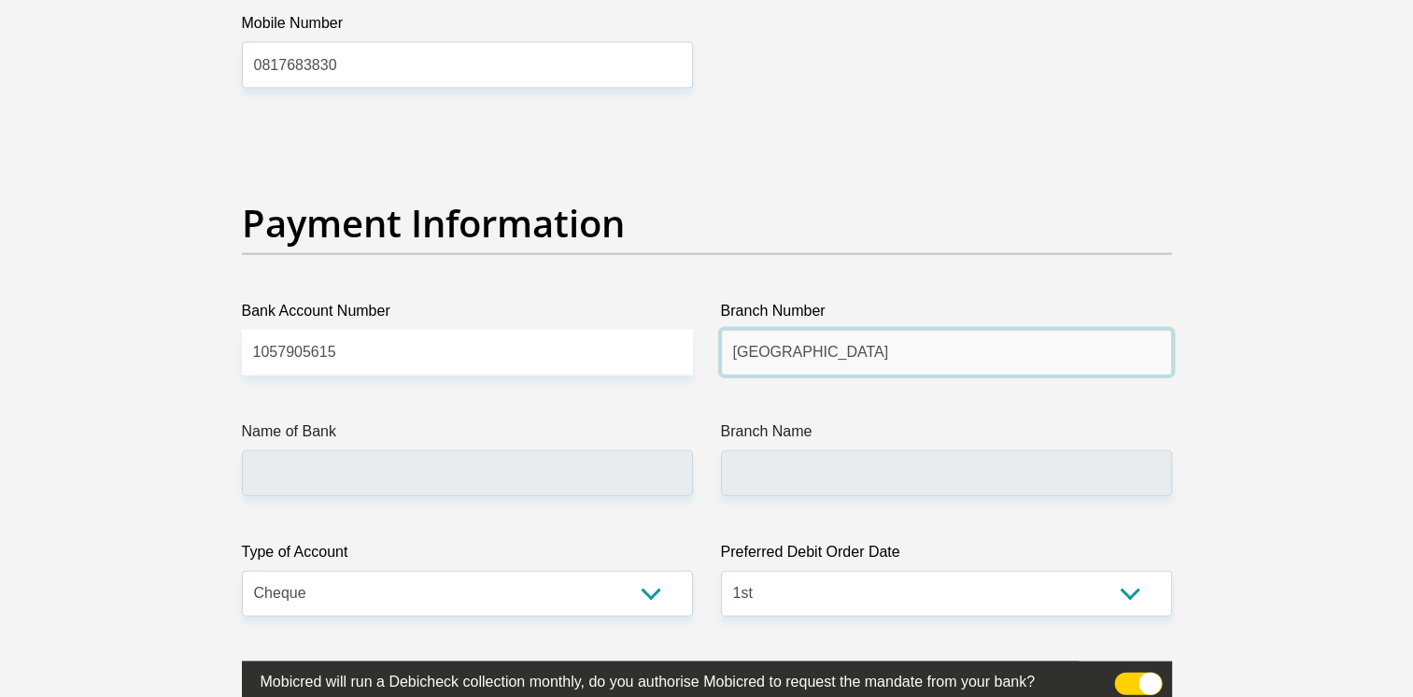
type input "Polokwane Landros mare street"
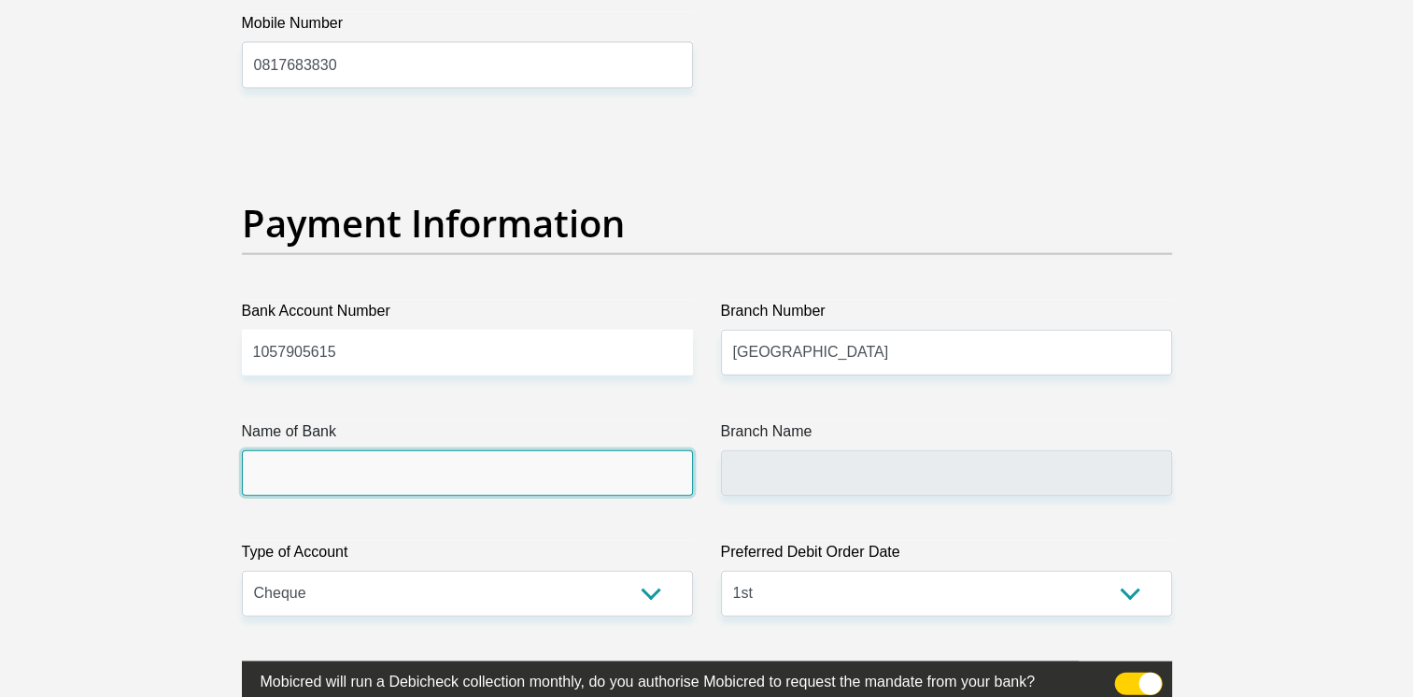
click at [421, 464] on input "Name of Bank" at bounding box center [467, 473] width 451 height 46
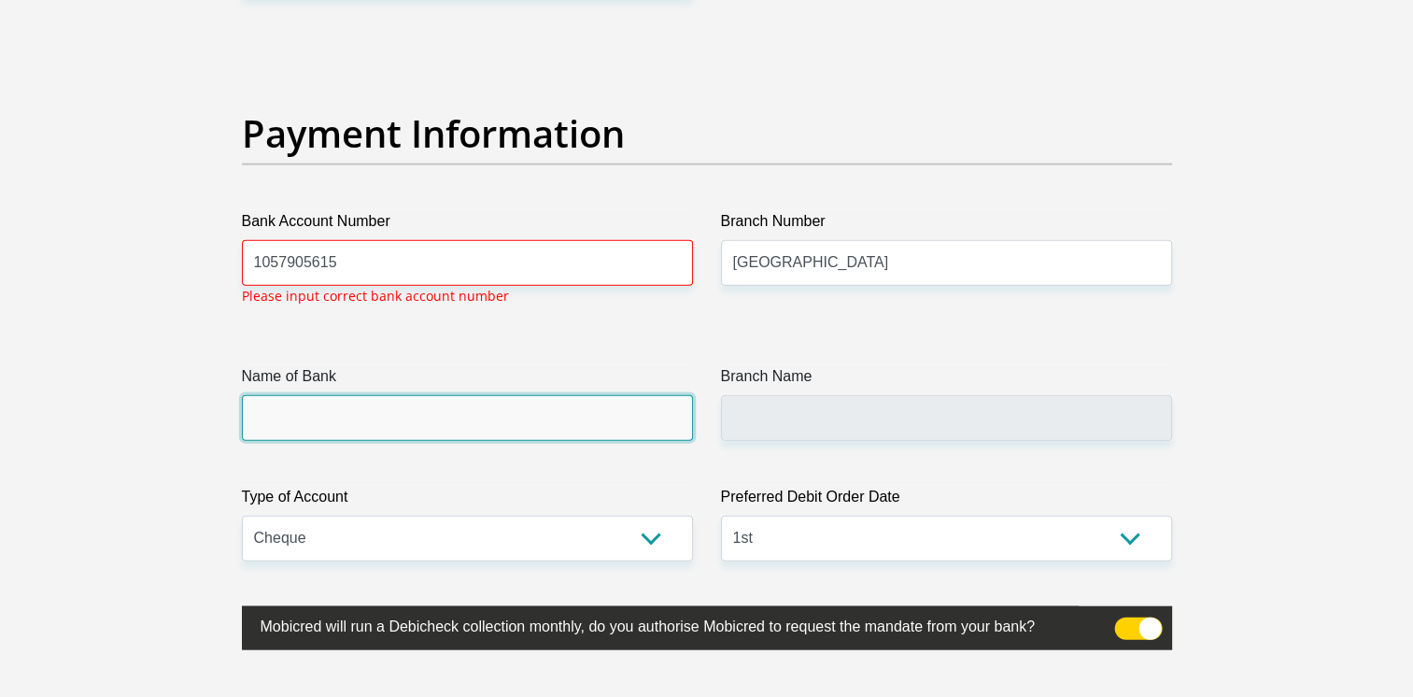
scroll to position [4235, 0]
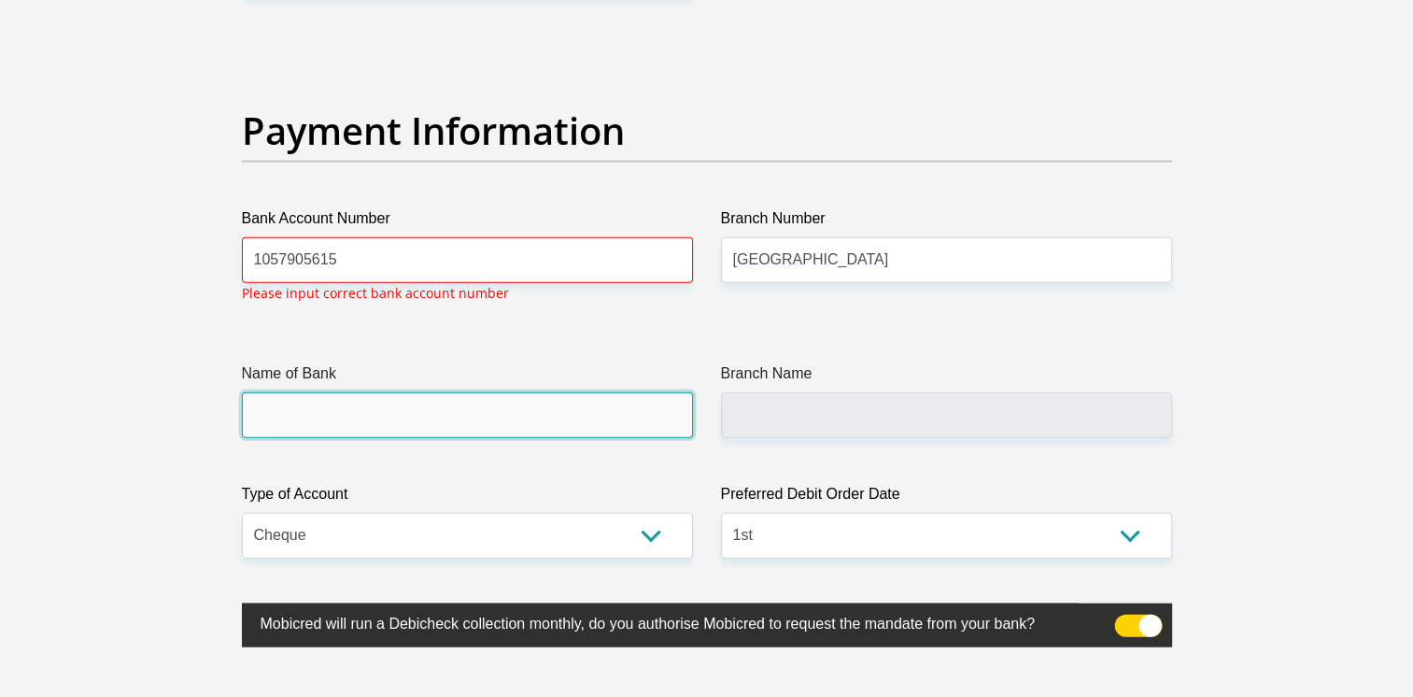
click at [411, 412] on input "Name of Bank" at bounding box center [467, 415] width 451 height 46
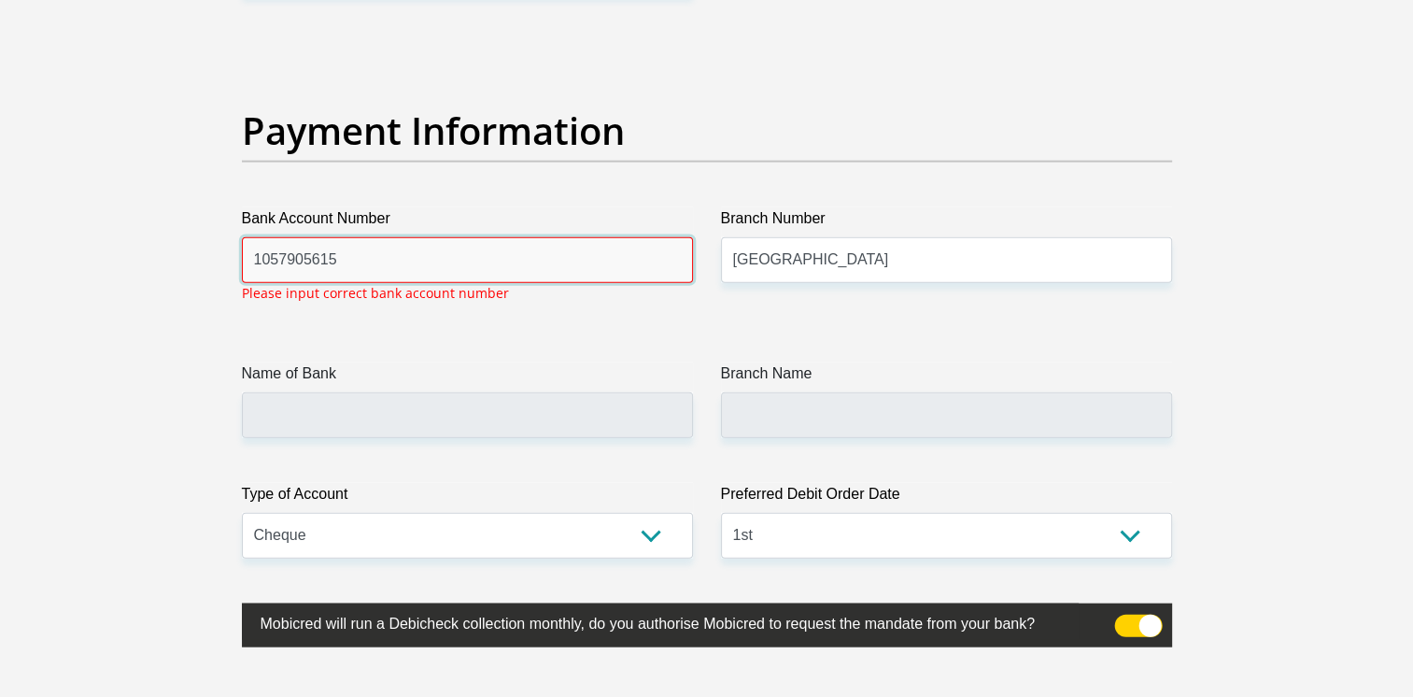
click at [409, 238] on input "1057905615" at bounding box center [467, 260] width 451 height 46
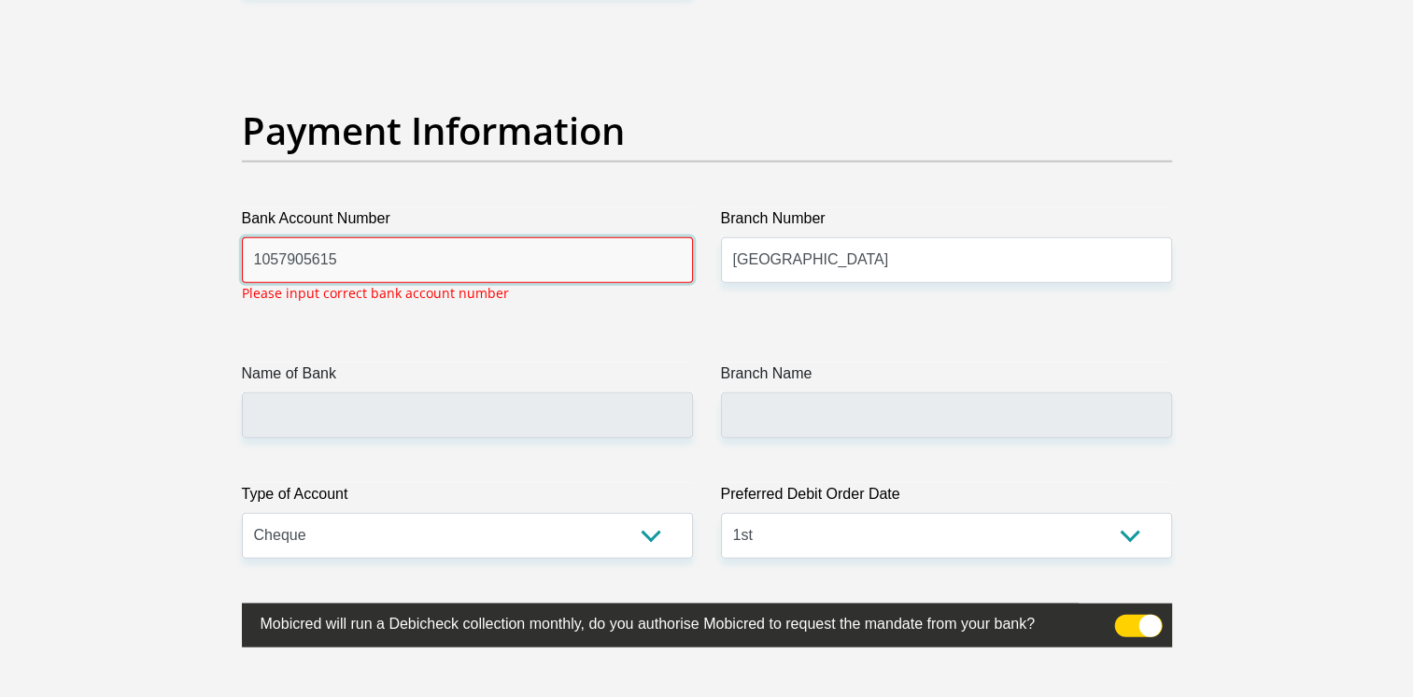
click at [396, 256] on input "1057905615" at bounding box center [467, 260] width 451 height 46
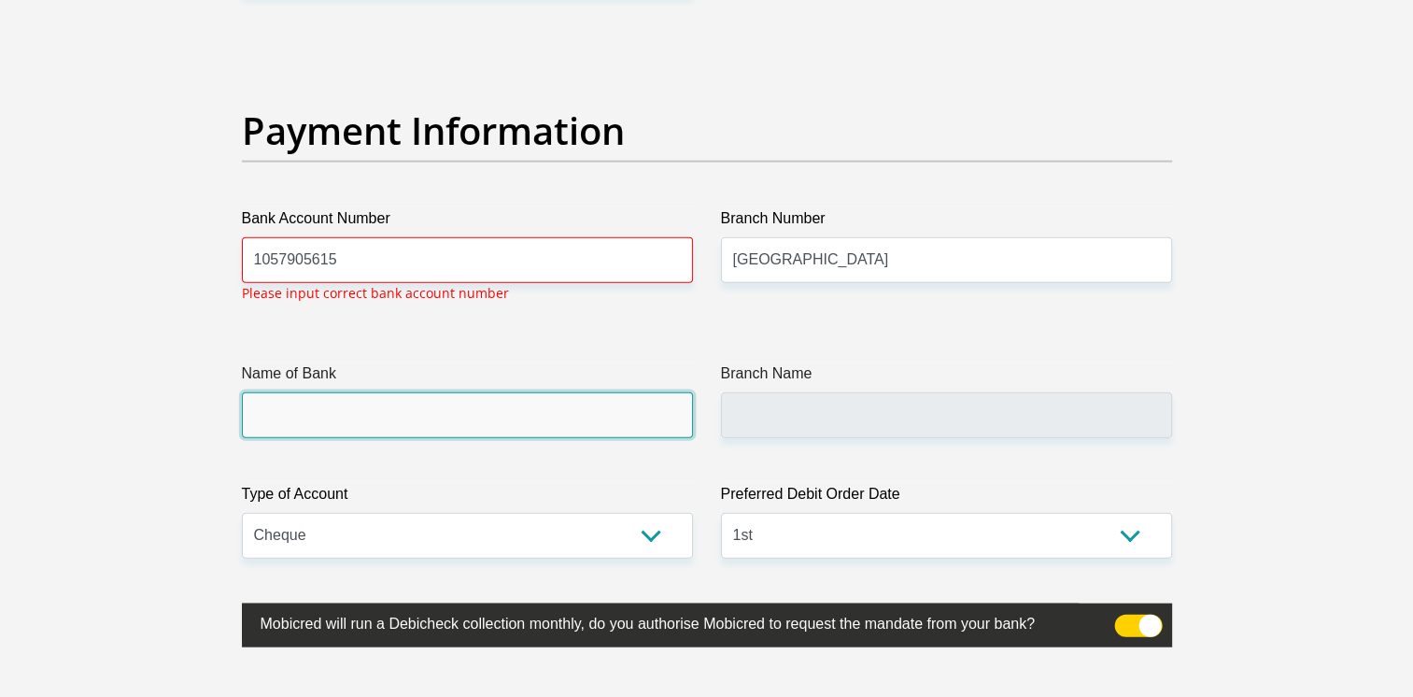
click at [383, 416] on input "Name of Bank" at bounding box center [467, 415] width 451 height 46
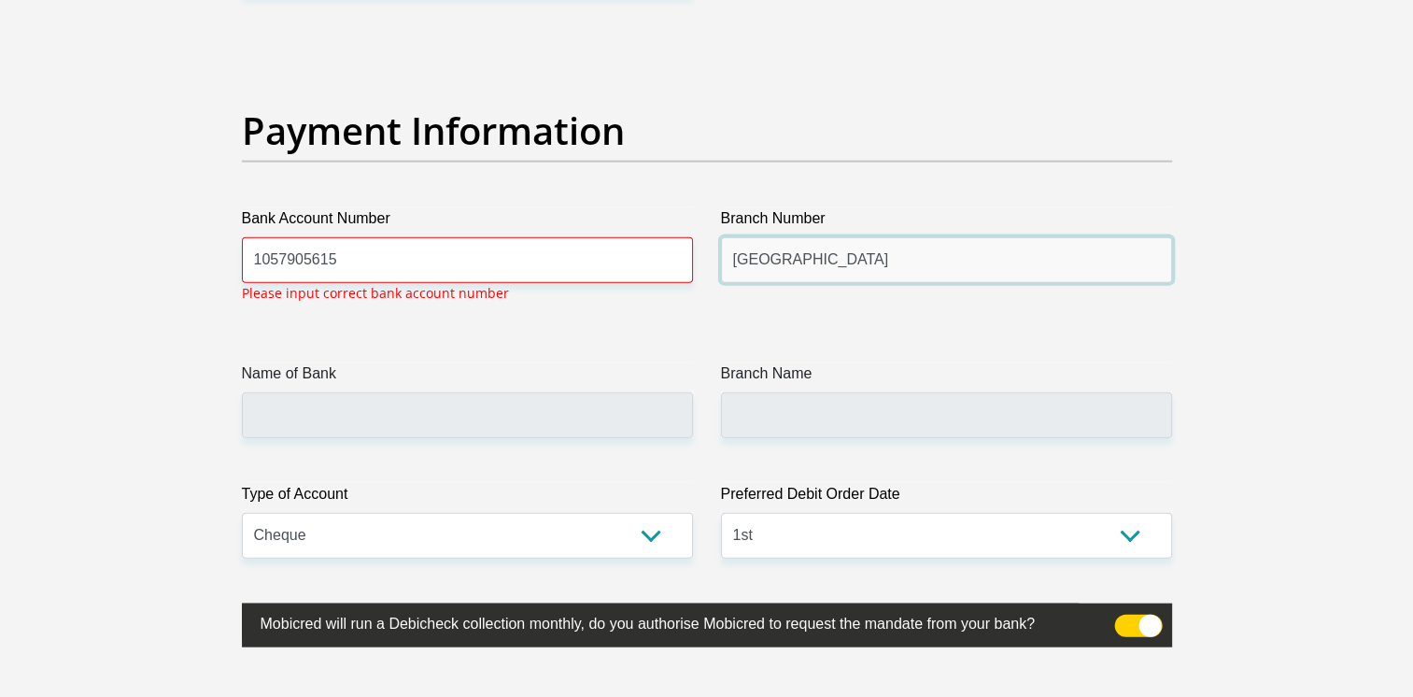
click at [945, 262] on input "Polokwane Landros mare street" at bounding box center [946, 260] width 451 height 46
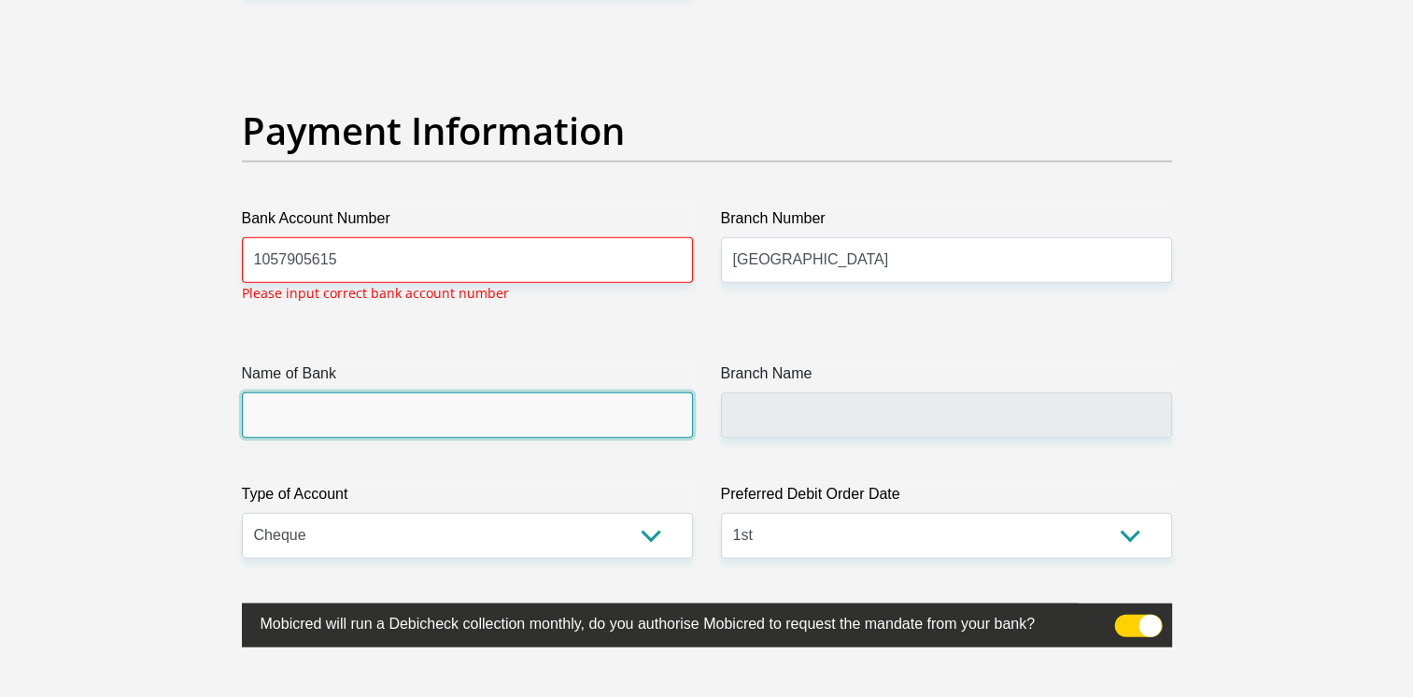
click at [407, 417] on input "Name of Bank" at bounding box center [467, 415] width 451 height 46
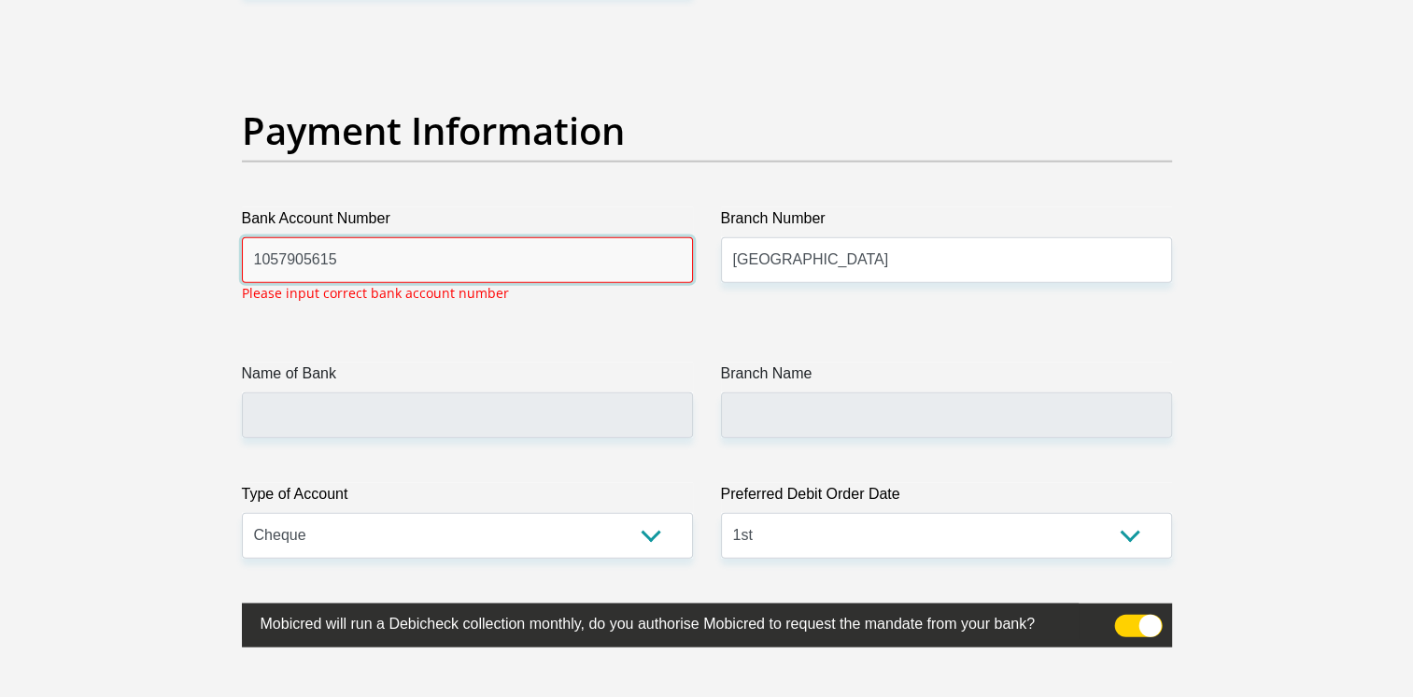
click at [459, 257] on input "1057905615" at bounding box center [467, 260] width 451 height 46
type input "1"
type input "1057905615"
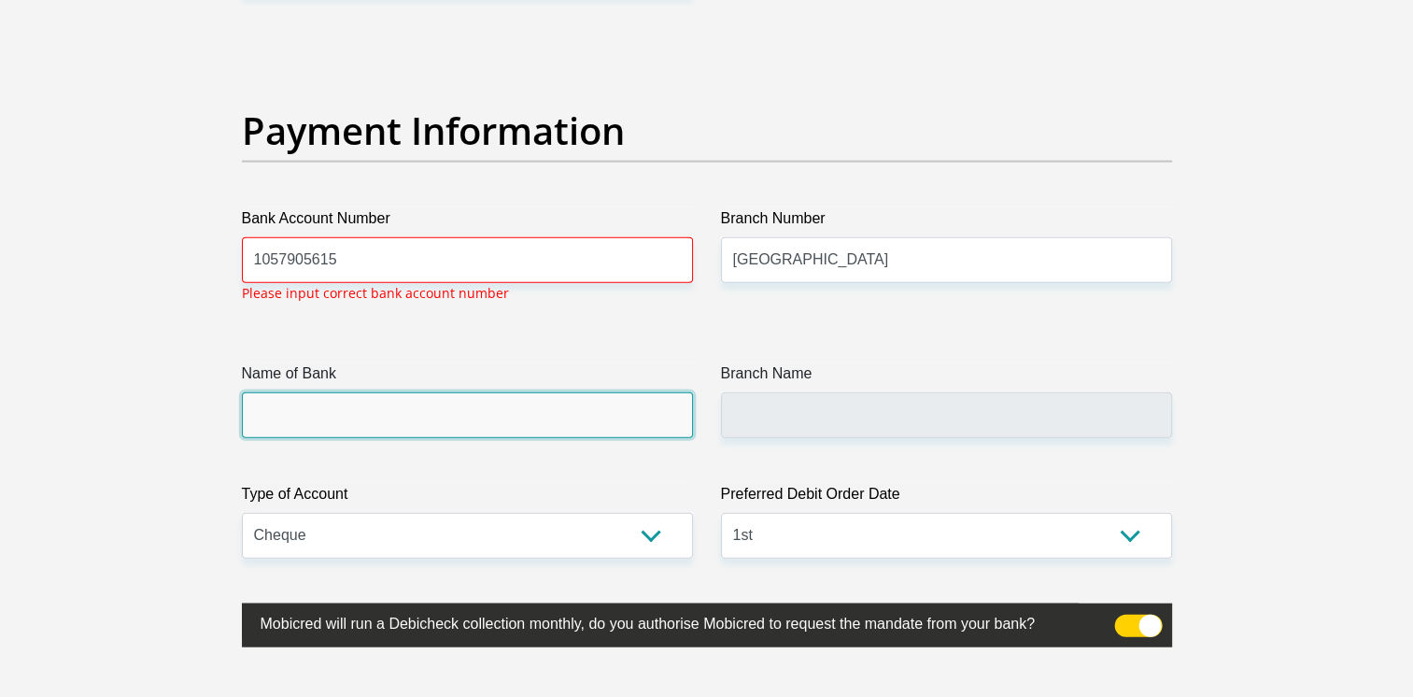
click at [398, 402] on input "Name of Bank" at bounding box center [467, 415] width 451 height 46
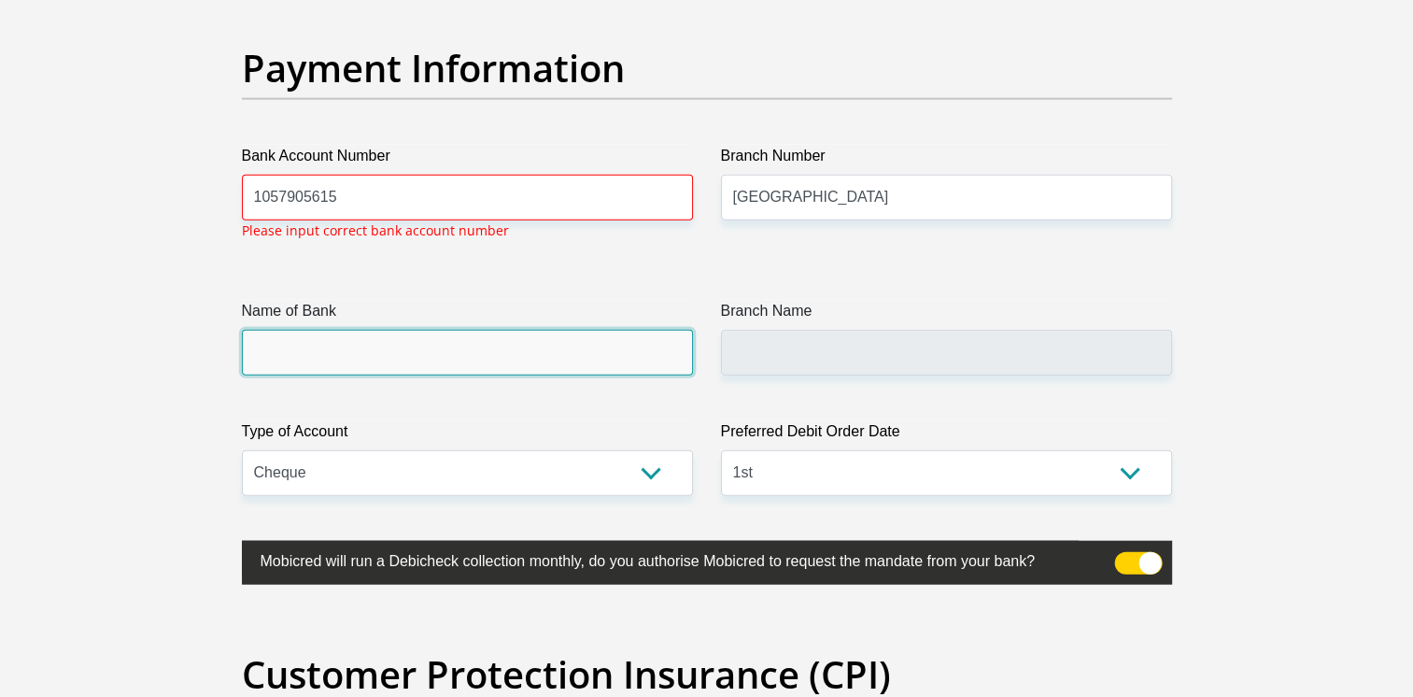
scroll to position [4328, 0]
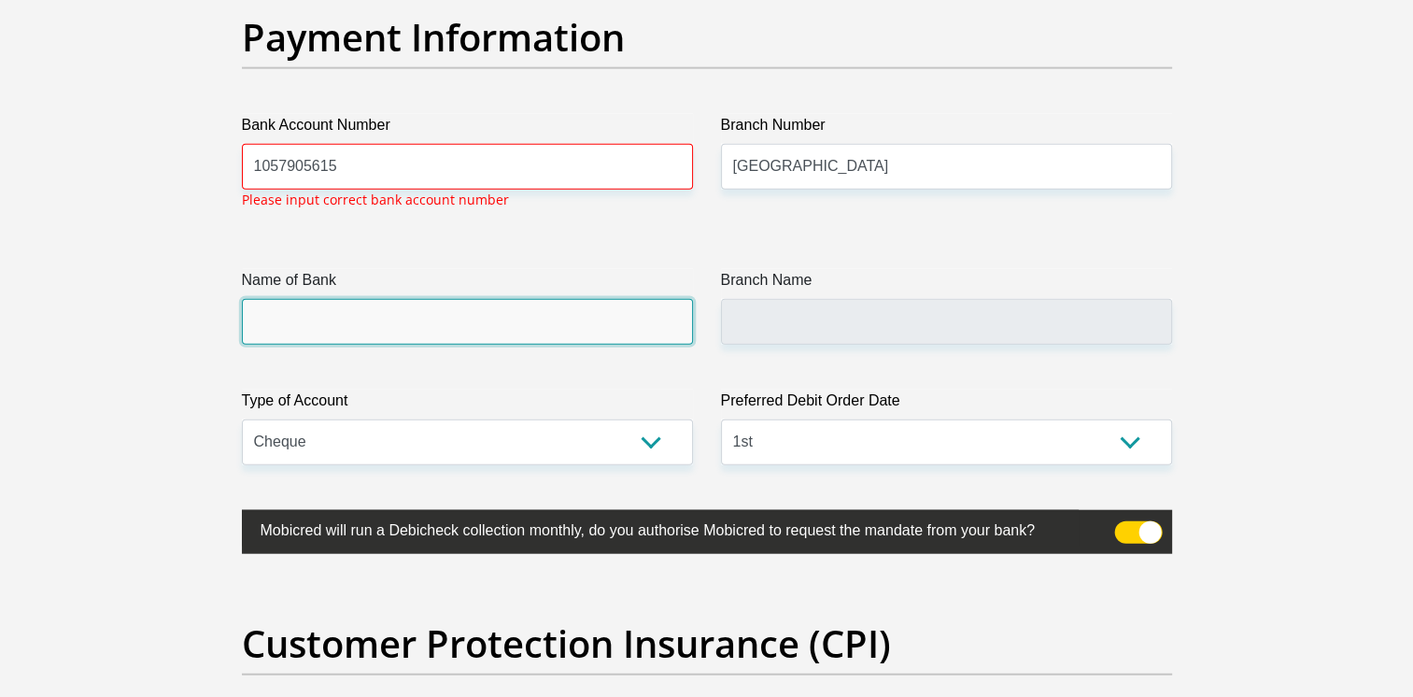
click at [504, 325] on input "Name of Bank" at bounding box center [467, 322] width 451 height 46
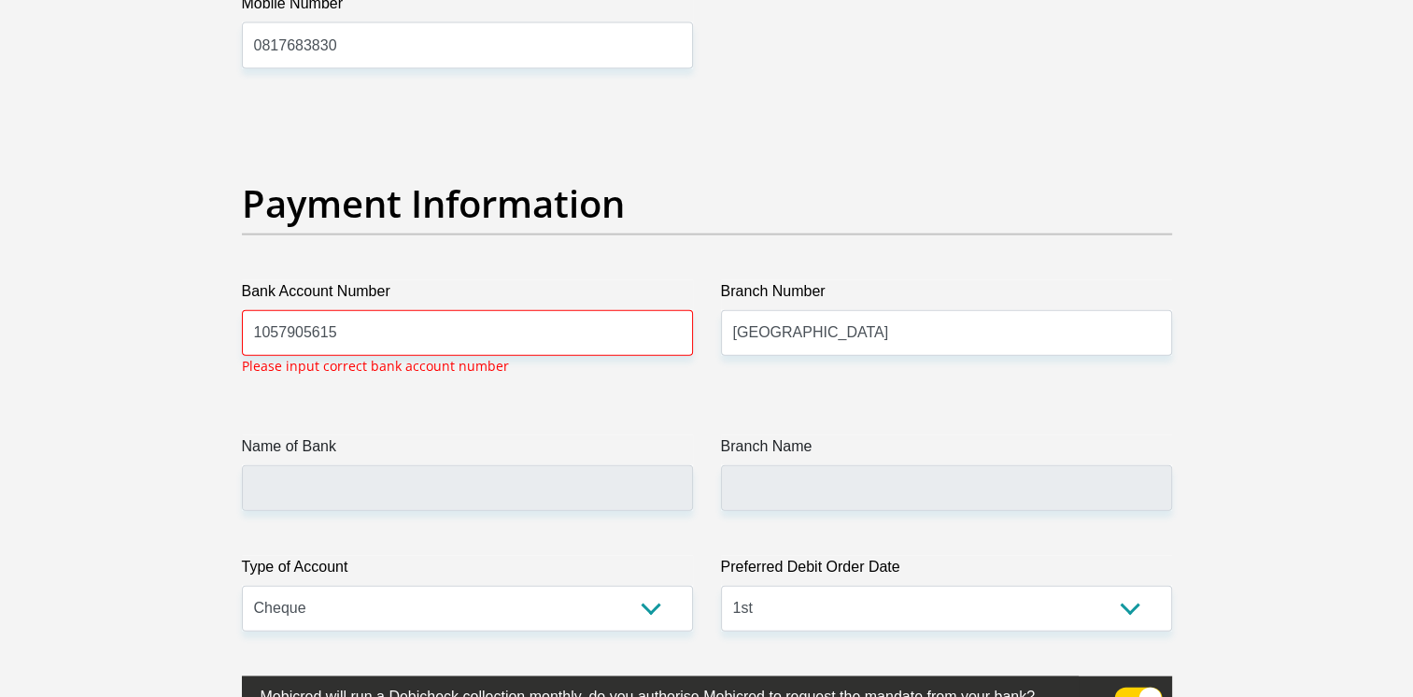
scroll to position [4166, 0]
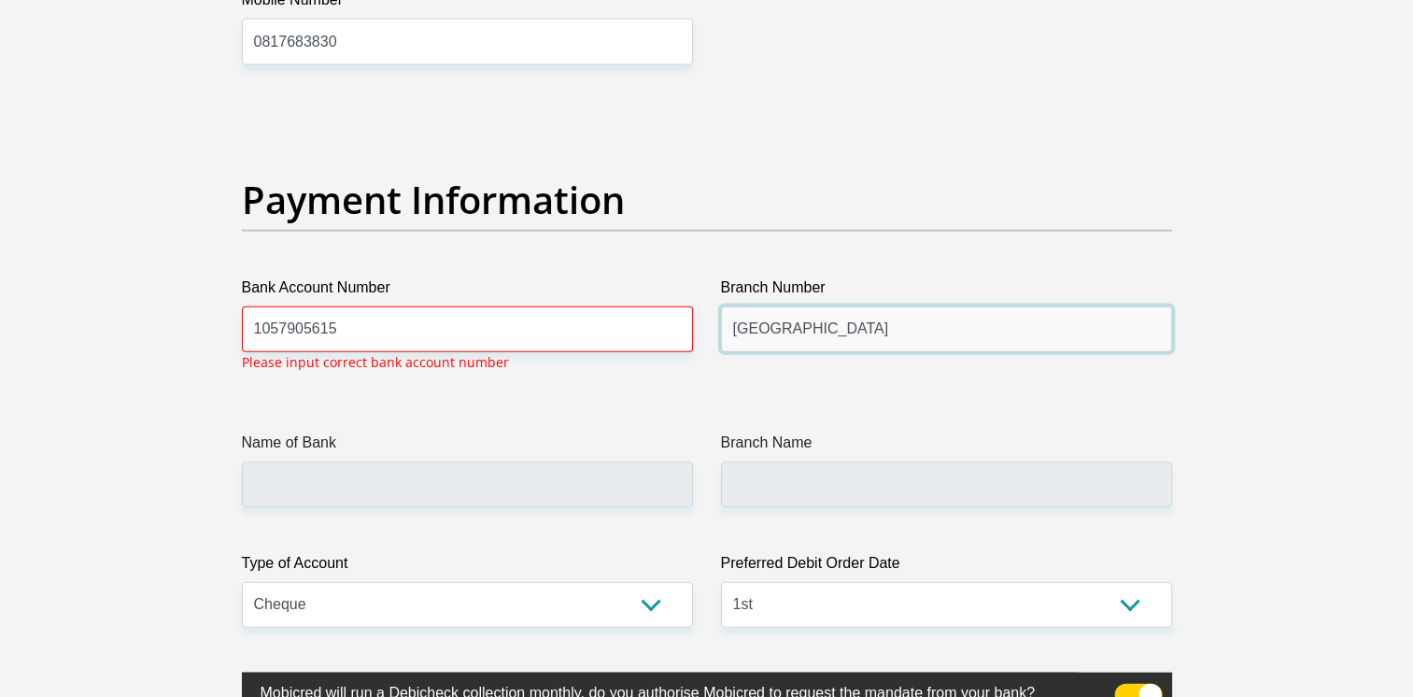
click at [975, 331] on input "Polokwane Landros mare street" at bounding box center [946, 329] width 451 height 46
click at [803, 327] on input "Polokwane Landros mare street" at bounding box center [946, 329] width 451 height 46
click at [953, 331] on input "Landros mare street" at bounding box center [946, 329] width 451 height 46
type input "Landros mare street"
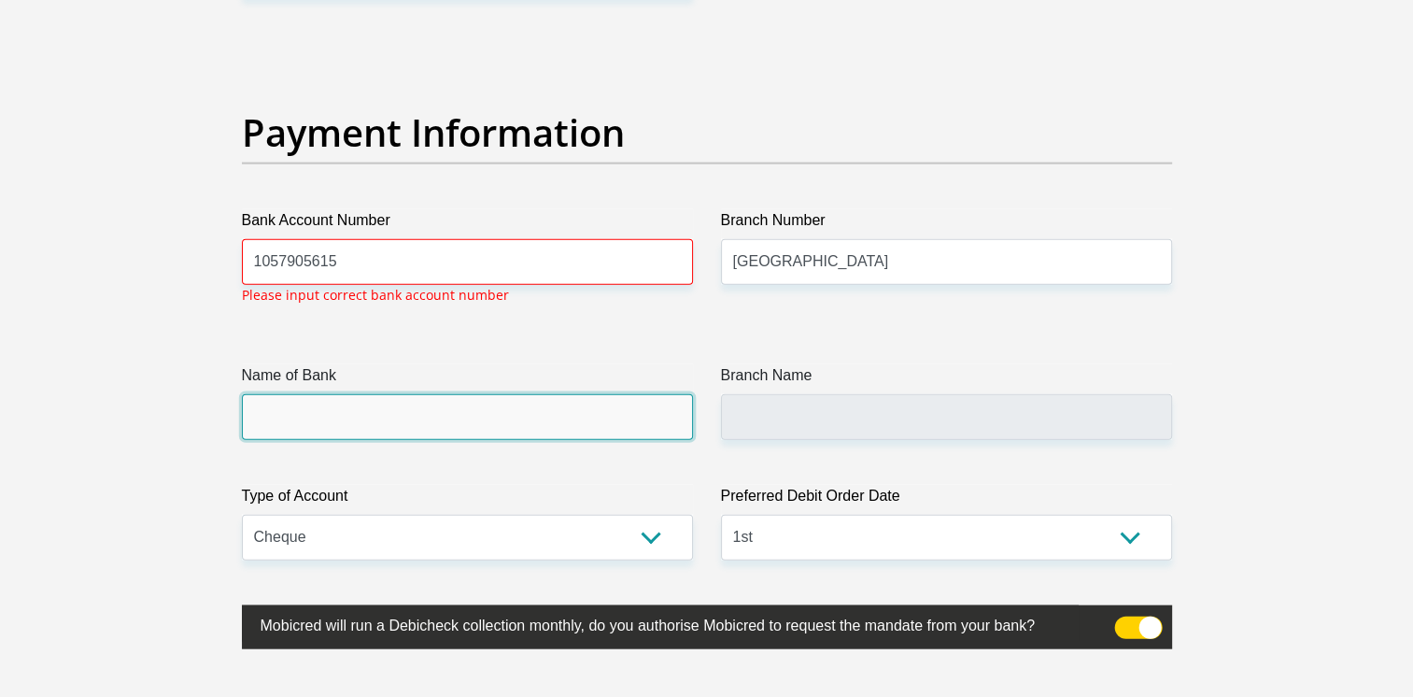
scroll to position [4235, 0]
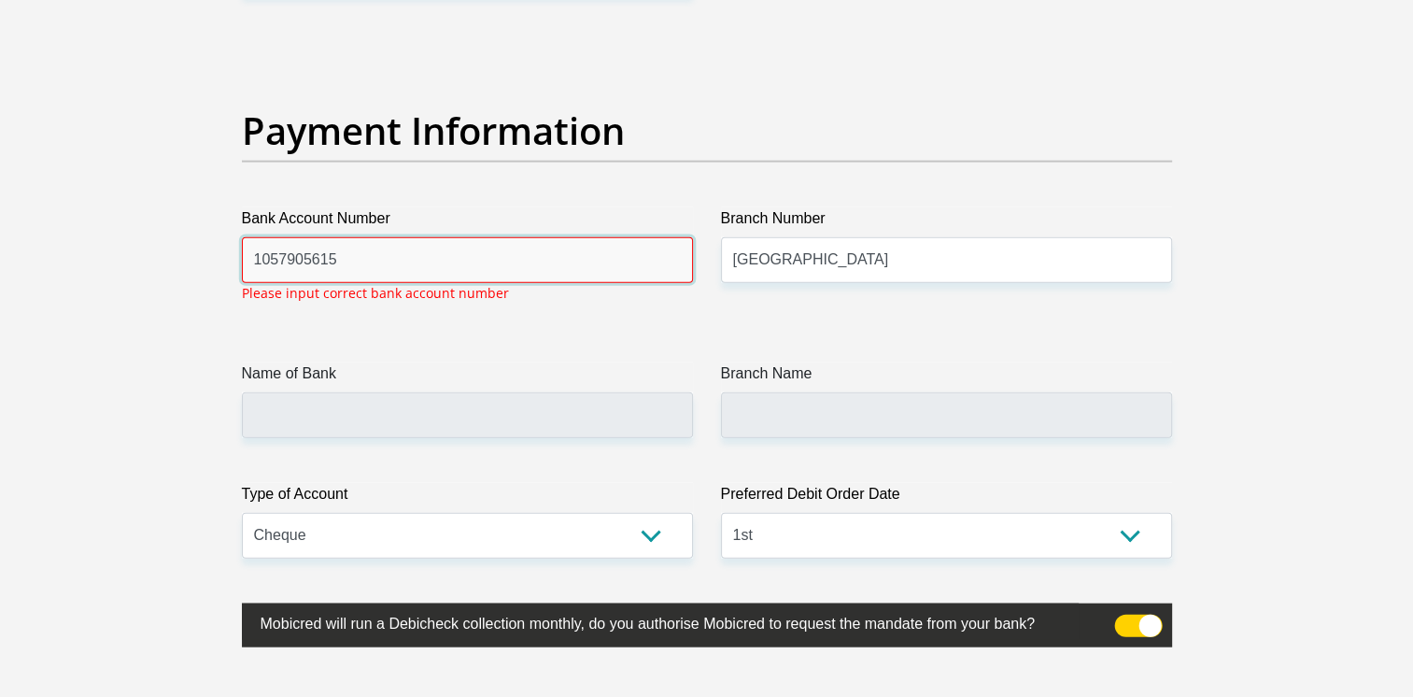
click at [344, 252] on input "1057905615" at bounding box center [467, 260] width 451 height 46
click at [282, 256] on input "1057905615" at bounding box center [467, 260] width 451 height 46
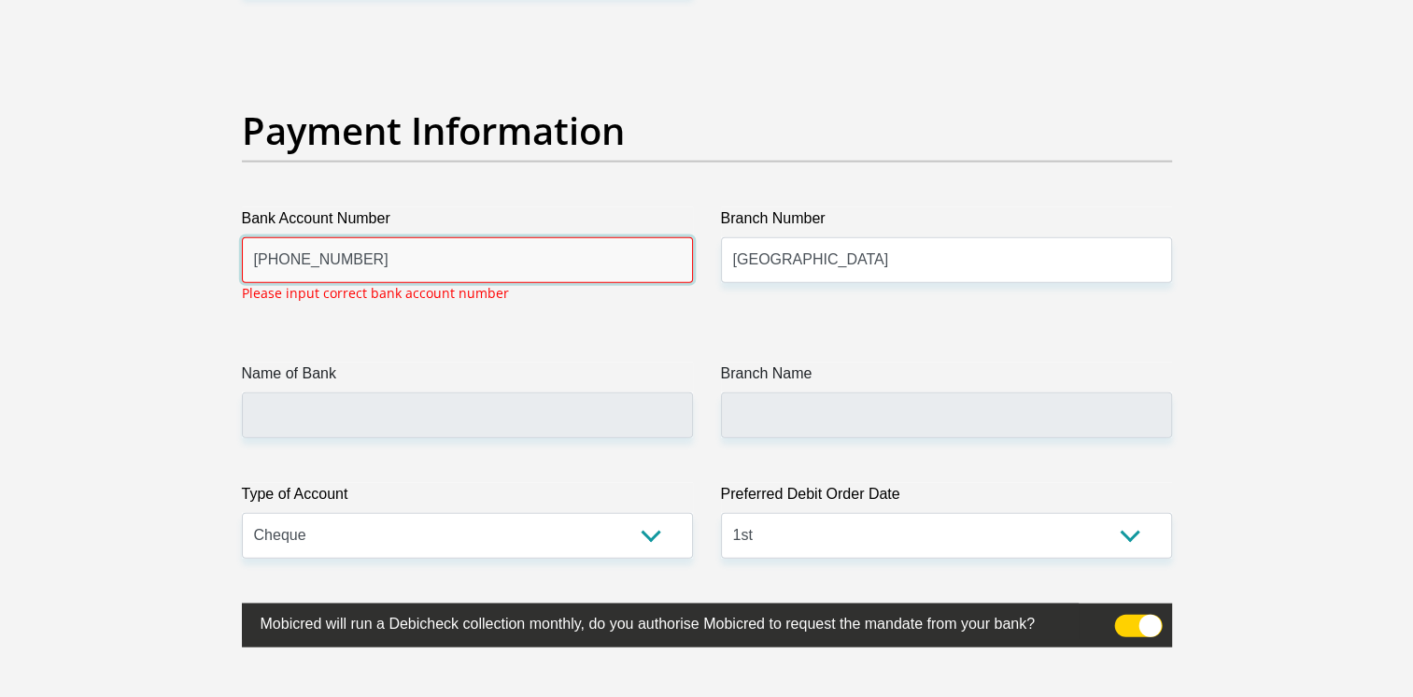
click at [321, 254] on input "1057-905-615" at bounding box center [467, 260] width 451 height 46
click at [290, 259] on input "1057-905615" at bounding box center [467, 260] width 451 height 46
type input "1057905615"
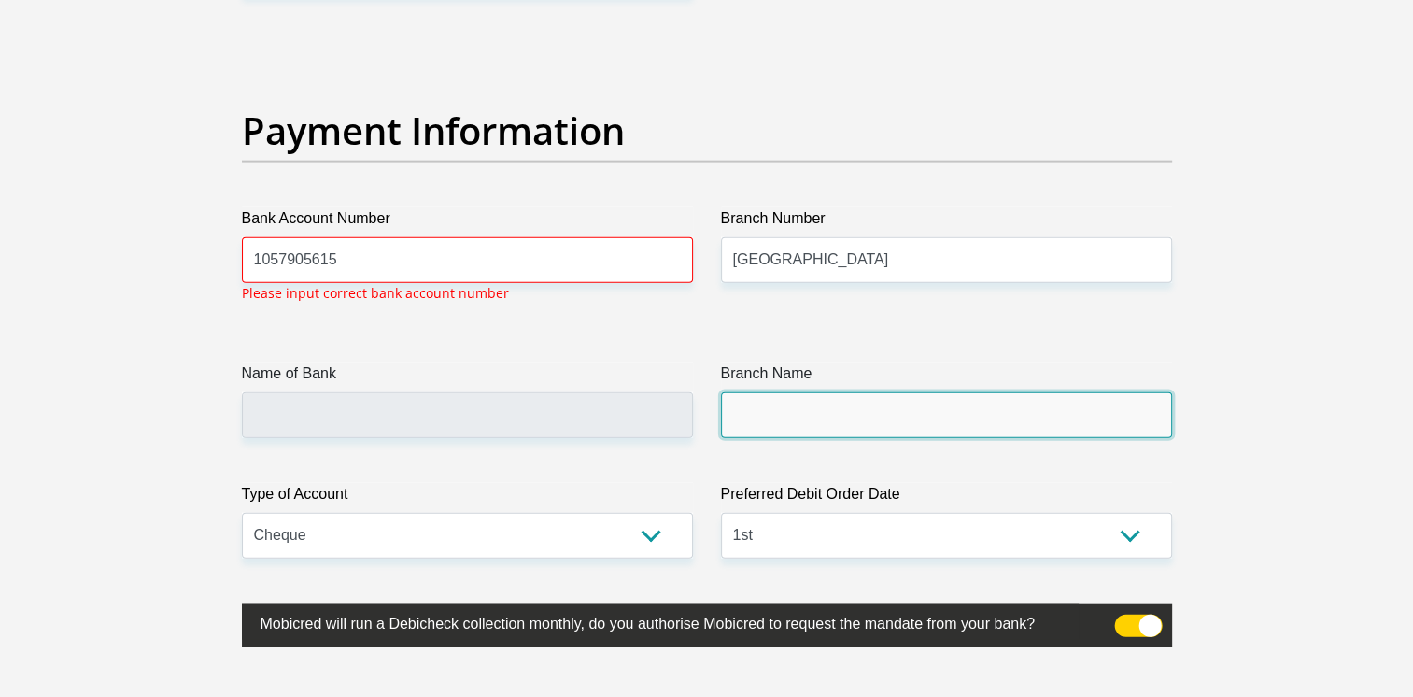
click at [757, 409] on input "Branch Name" at bounding box center [946, 415] width 451 height 46
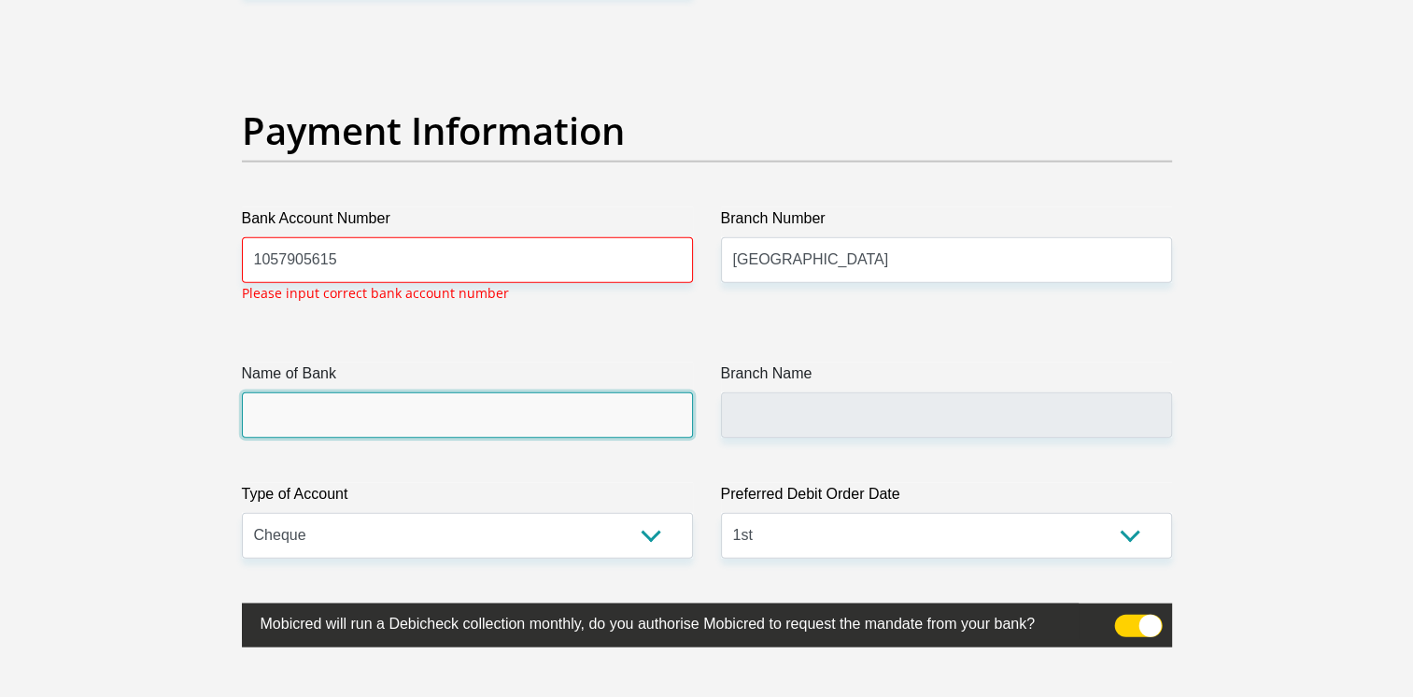
click at [635, 404] on input "Name of Bank" at bounding box center [467, 415] width 451 height 46
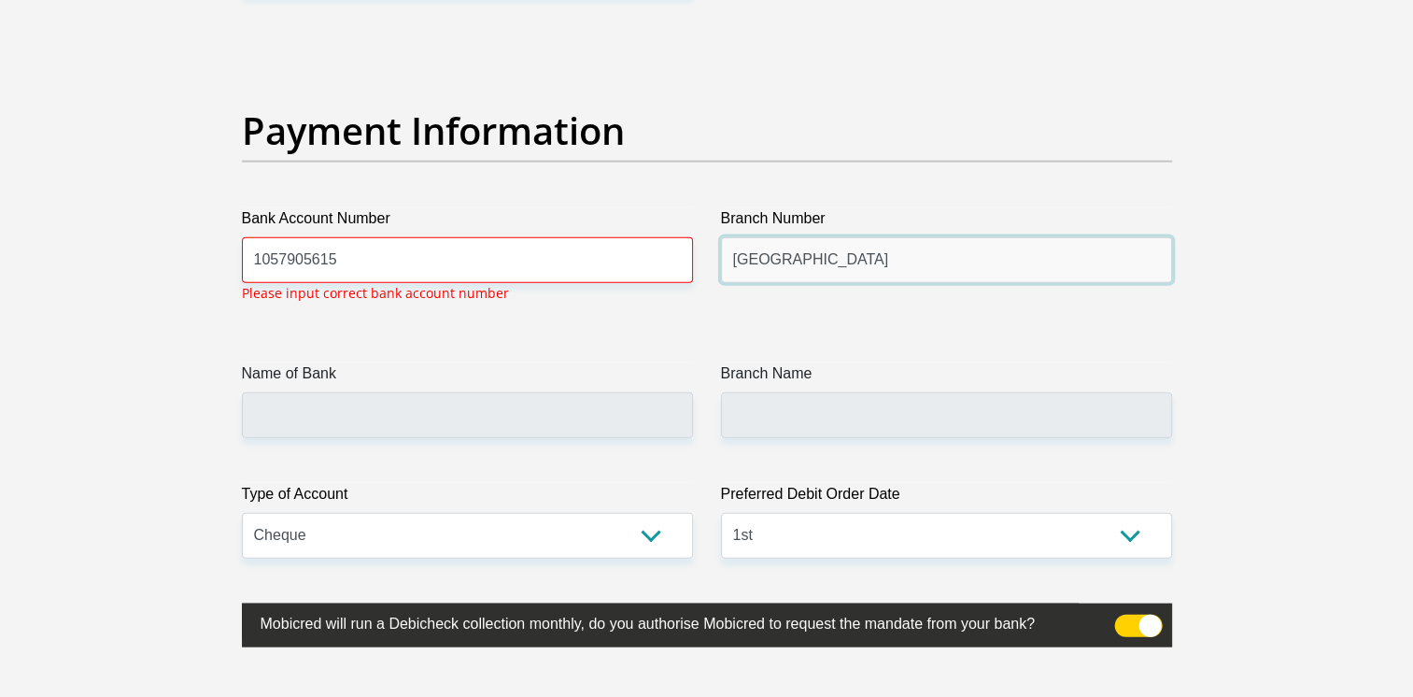
click at [735, 254] on input "Landros mare street" at bounding box center [946, 260] width 451 height 46
type input "Polokwane Landros mare street"
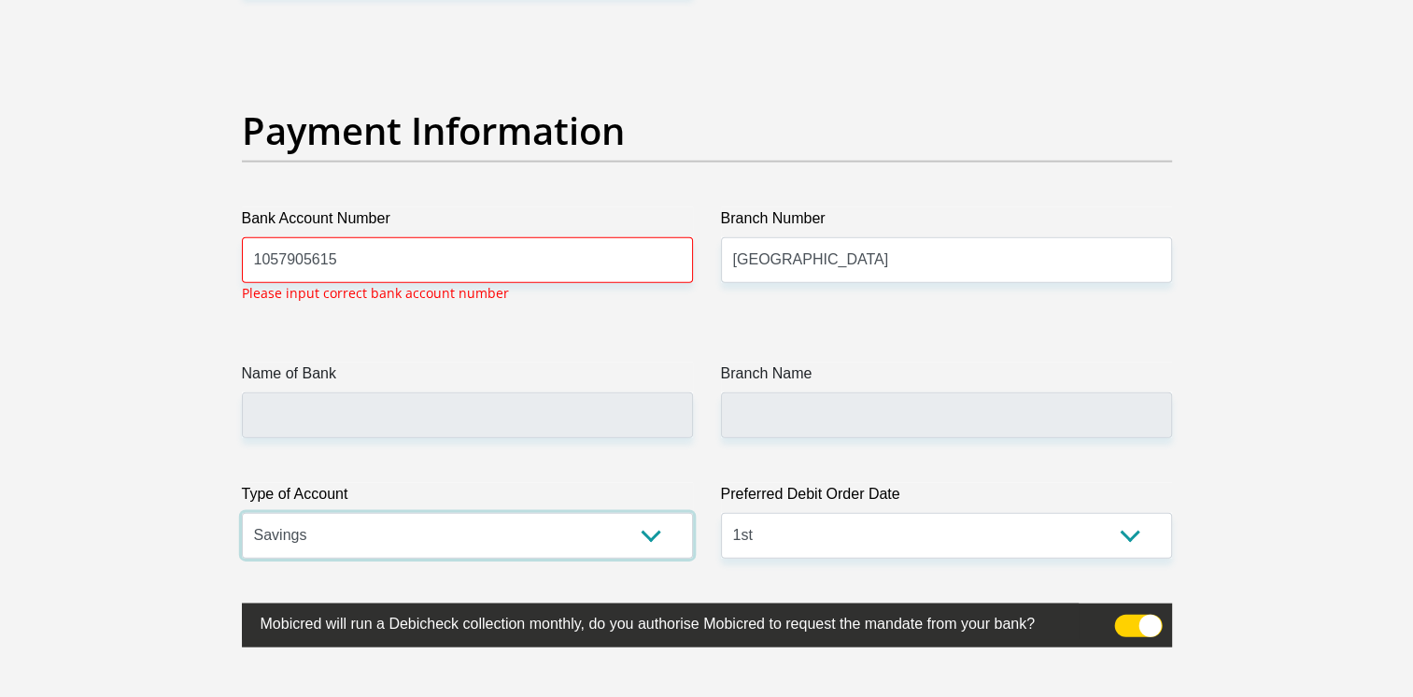
click at [242, 513] on select "Cheque Savings" at bounding box center [467, 536] width 451 height 46
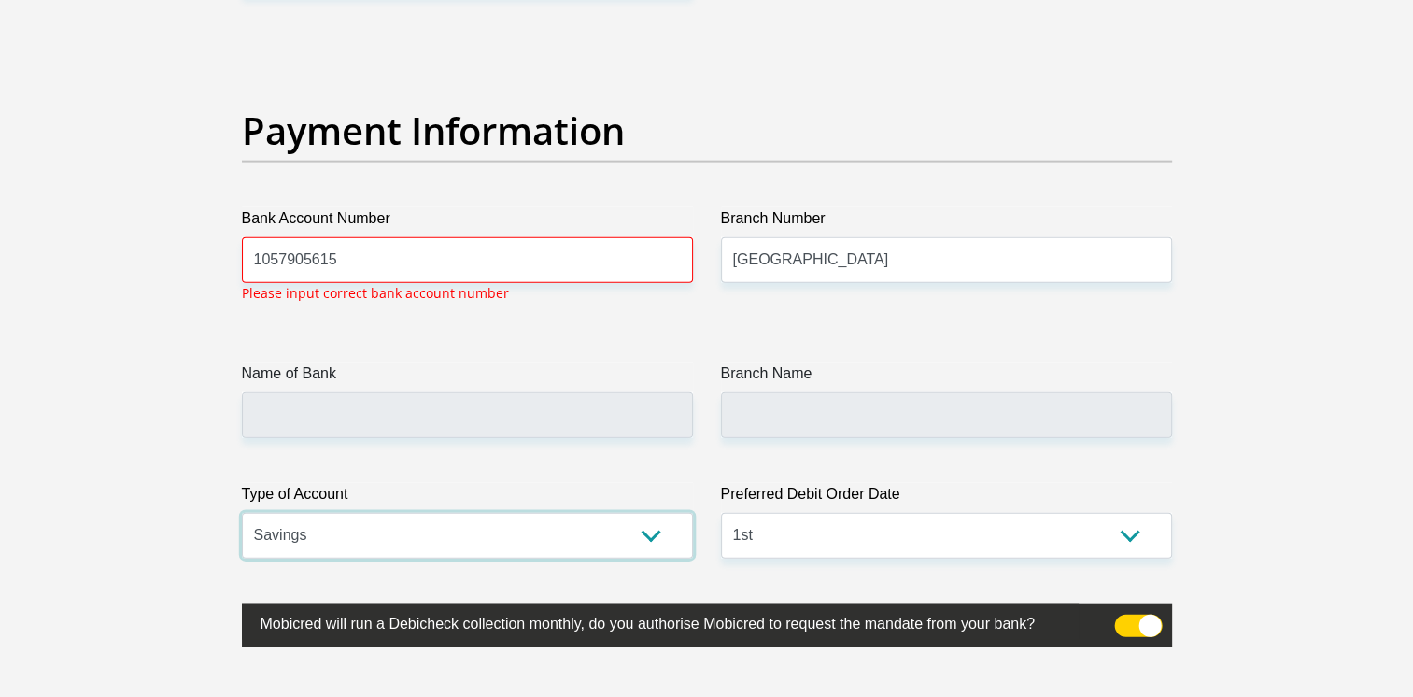
click at [658, 532] on select "Cheque Savings" at bounding box center [467, 536] width 451 height 46
select select "CUR"
click at [242, 513] on select "Cheque Savings" at bounding box center [467, 536] width 451 height 46
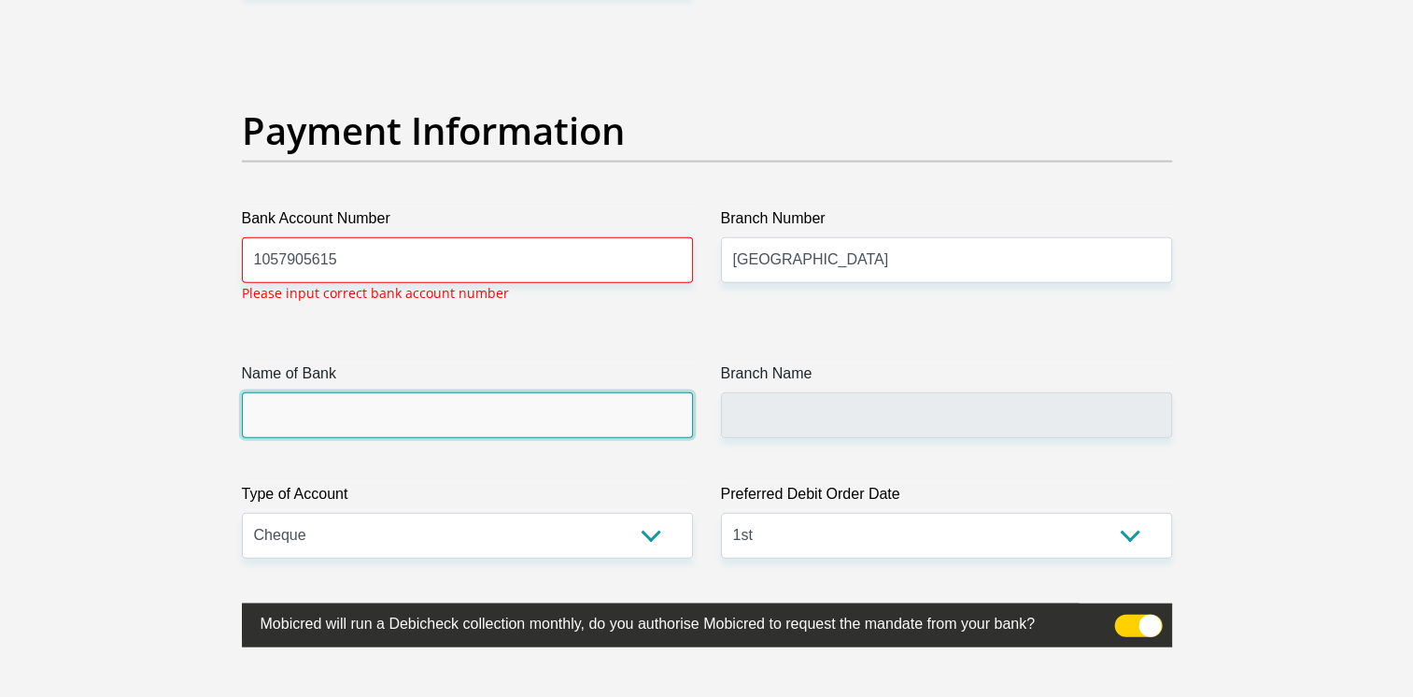
click at [501, 402] on input "Name of Bank" at bounding box center [467, 415] width 451 height 46
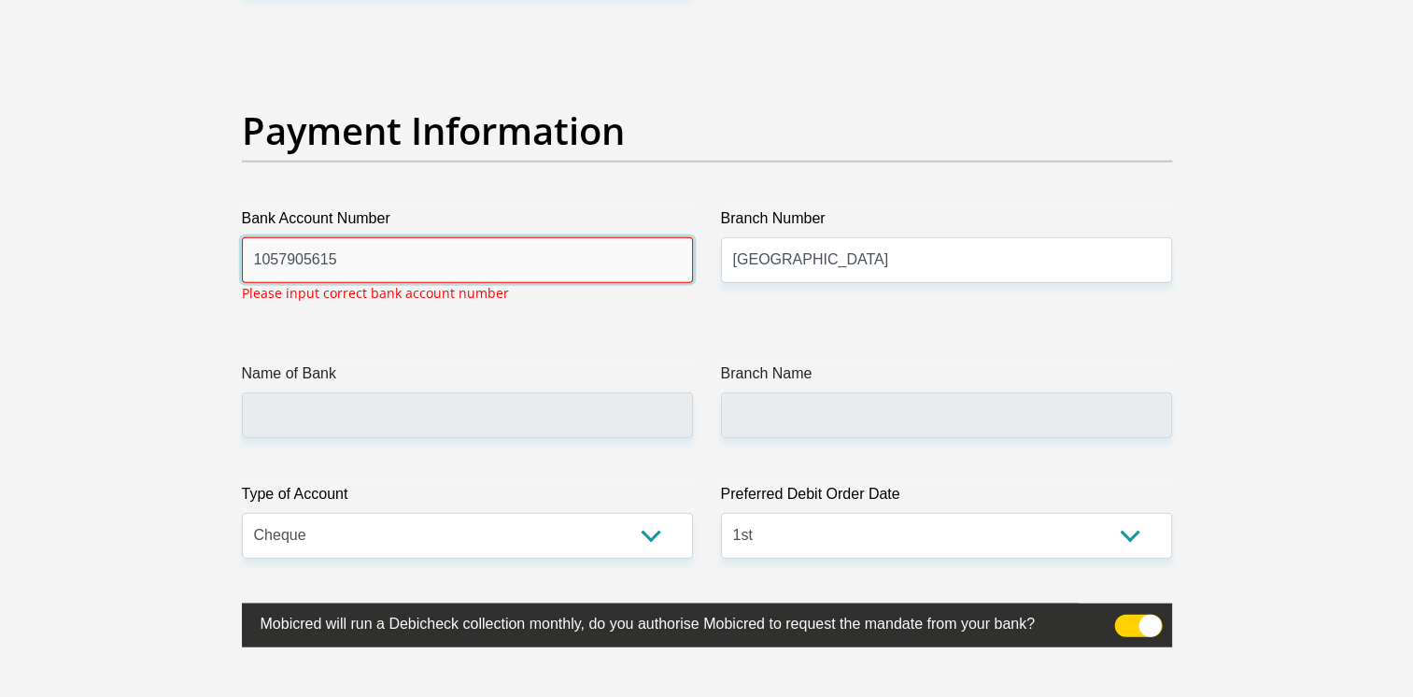
click at [392, 269] on input "1057905615" at bounding box center [467, 260] width 451 height 46
type input "1"
type input "6268220306"
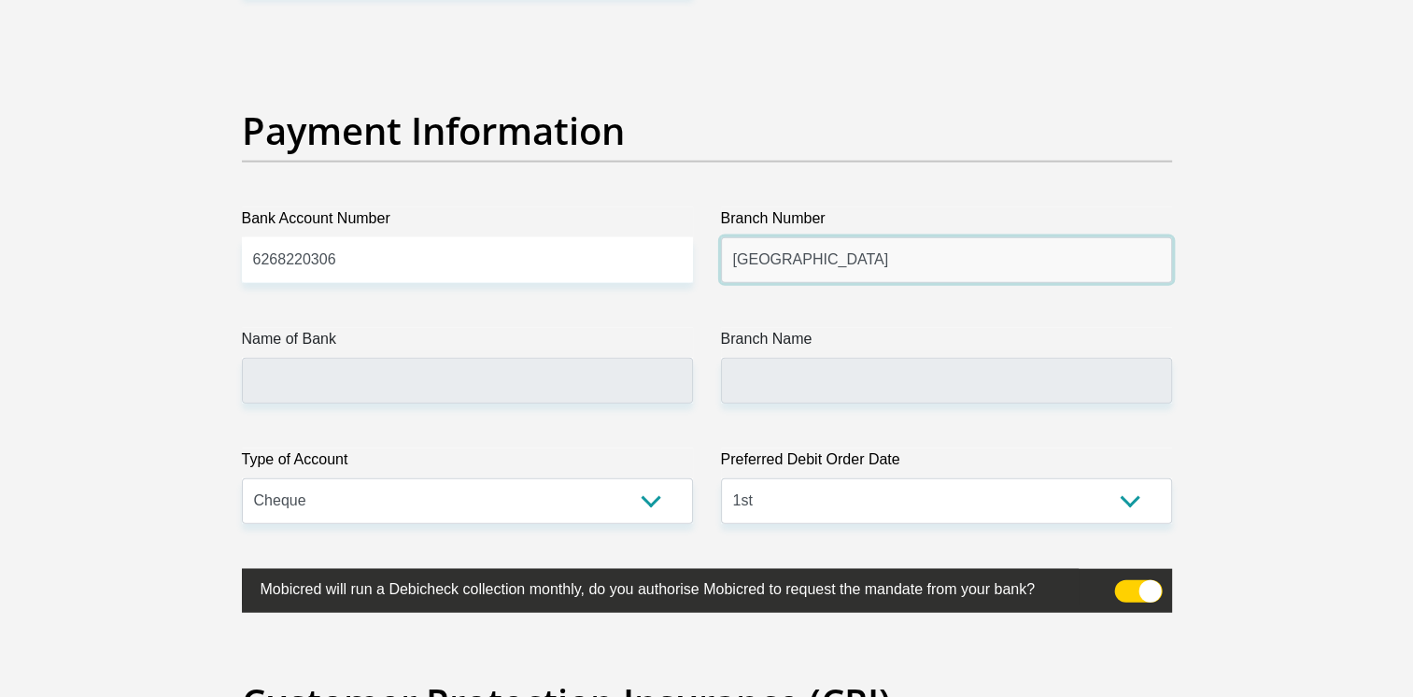
click at [1017, 252] on input "Polokwane Landros mare street" at bounding box center [946, 260] width 451 height 46
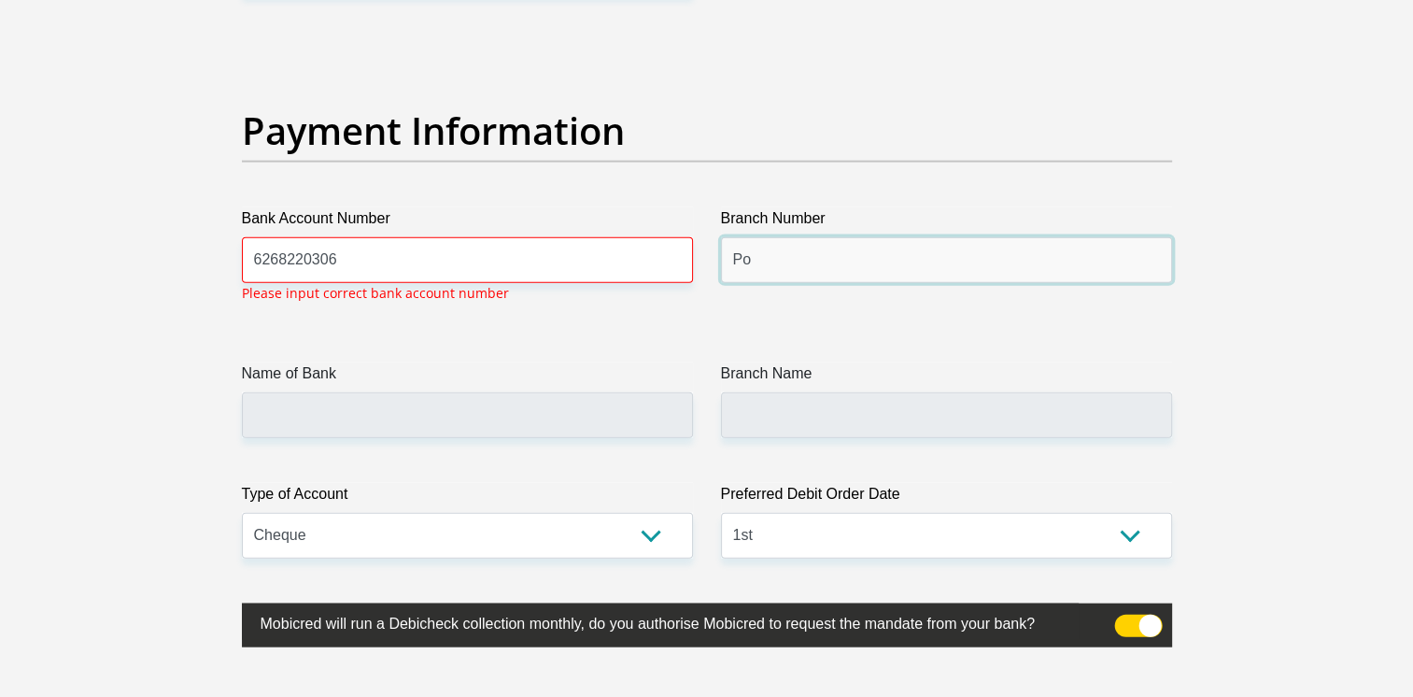
type input "P"
type input "Laudium"
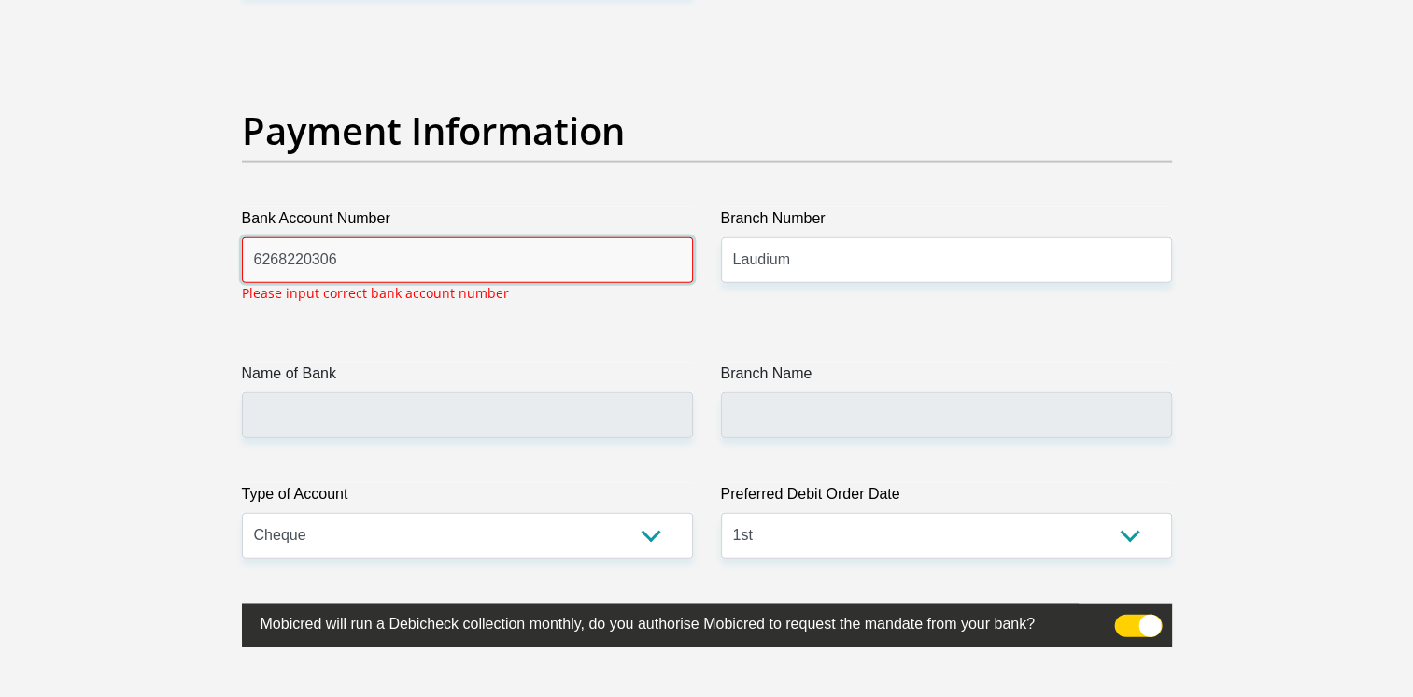
click at [272, 255] on input "6268220306" at bounding box center [467, 260] width 451 height 46
type input "62568220306"
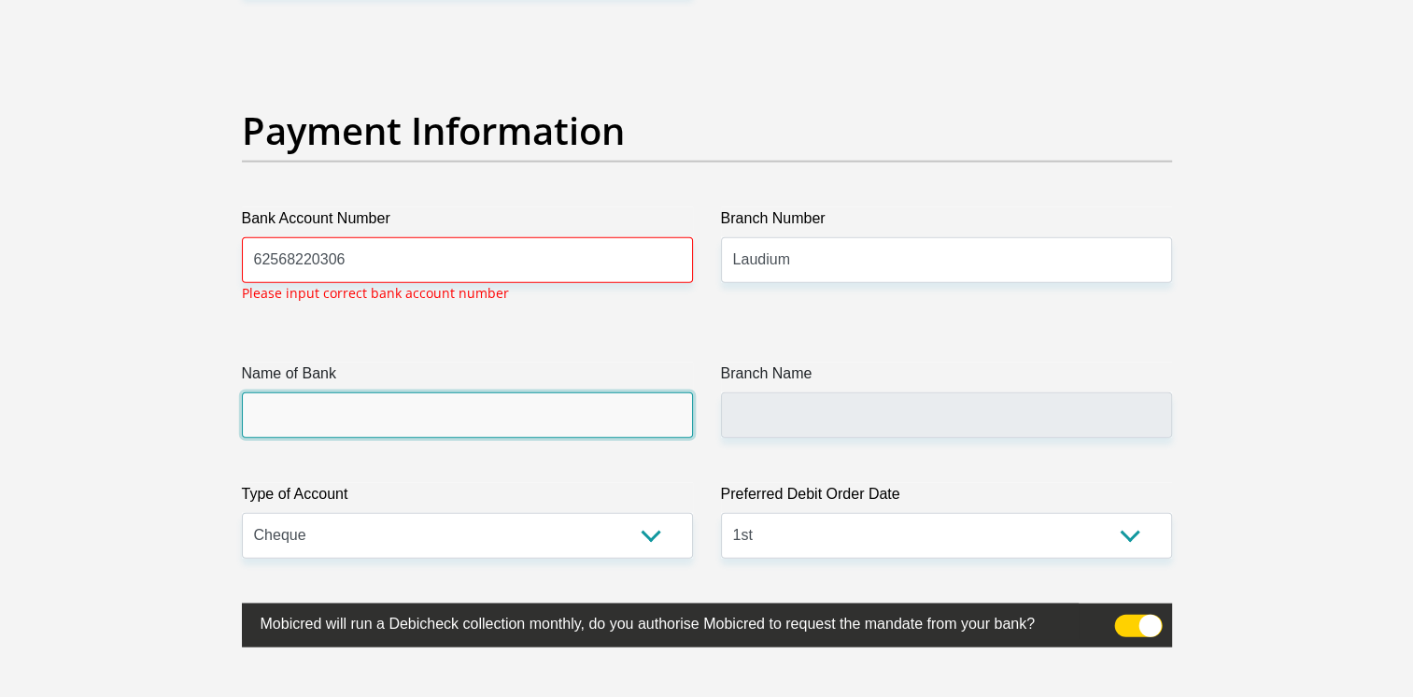
click at [367, 420] on input "Name of Bank" at bounding box center [467, 415] width 451 height 46
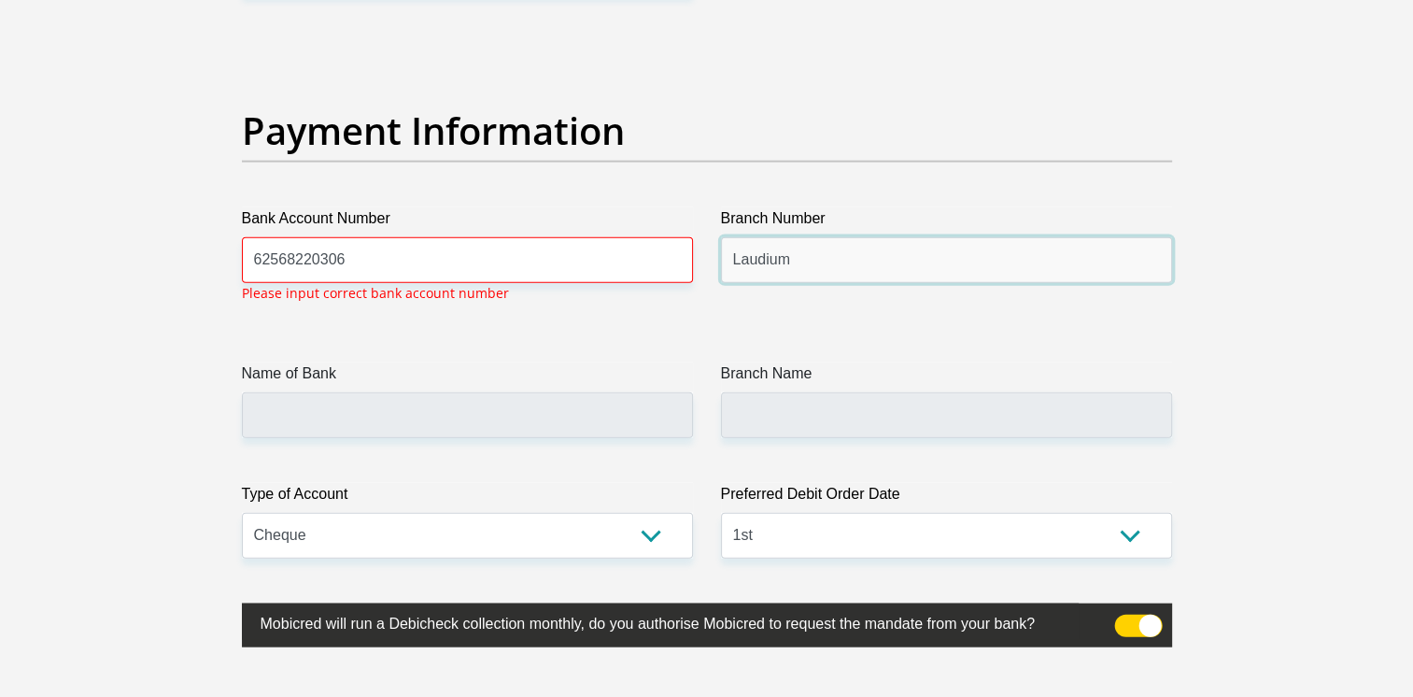
click at [817, 259] on input "Laudium" at bounding box center [946, 260] width 451 height 46
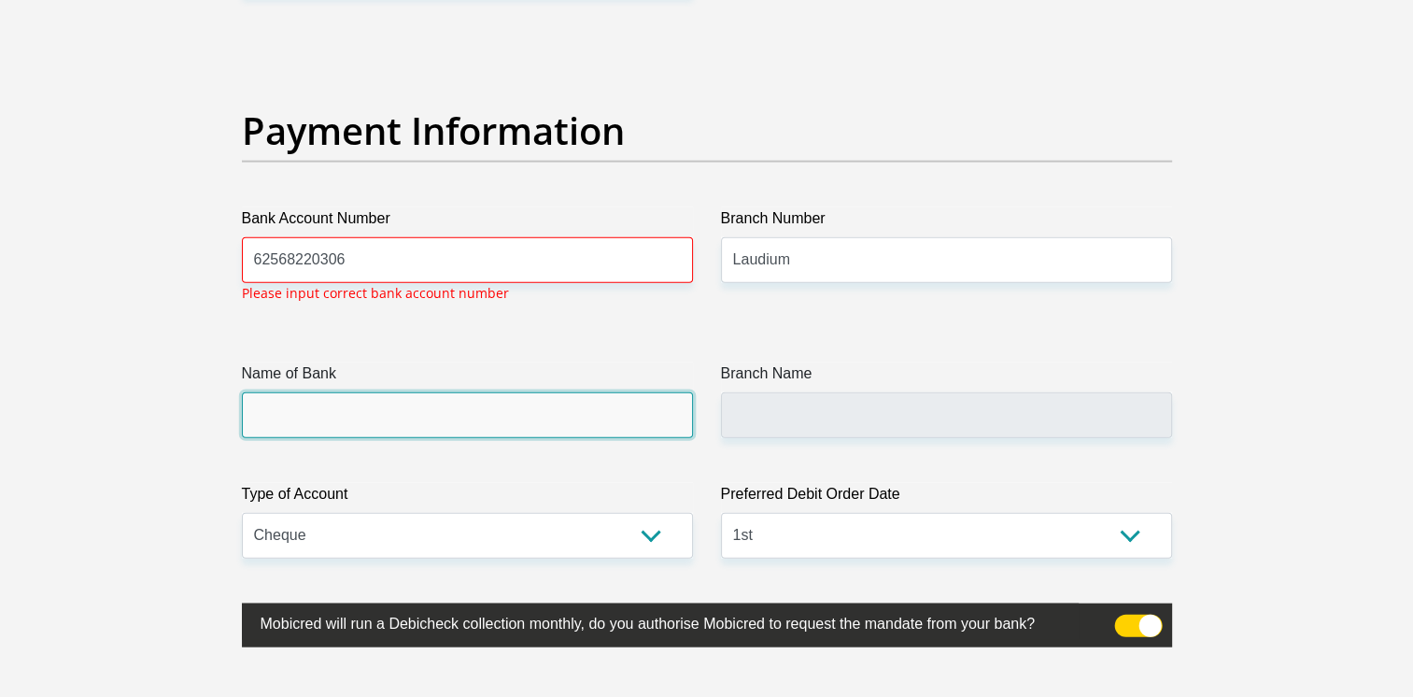
drag, startPoint x: 309, startPoint y: 414, endPoint x: 467, endPoint y: 416, distance: 157.8
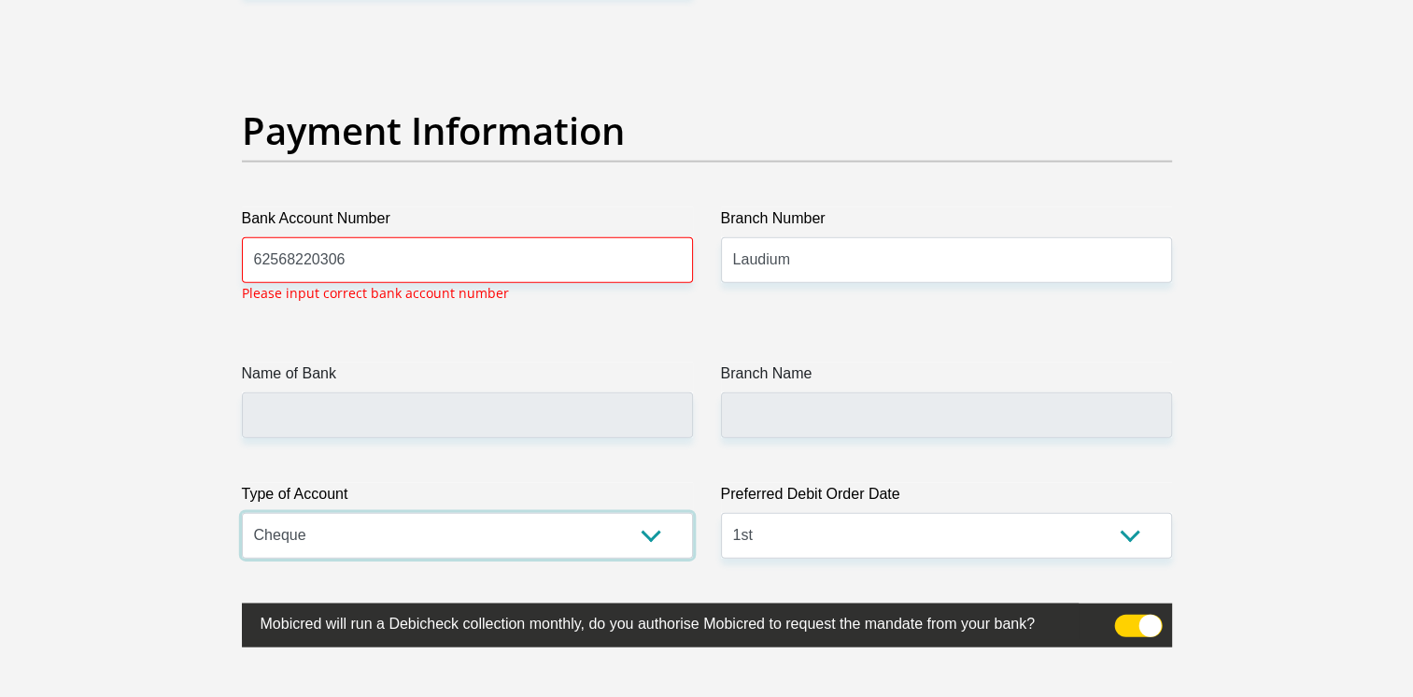
drag, startPoint x: 400, startPoint y: 532, endPoint x: 409, endPoint y: 531, distance: 9.4
click at [400, 532] on select "Cheque Savings" at bounding box center [467, 536] width 451 height 46
select select "SAV"
click at [242, 513] on select "Cheque Savings" at bounding box center [467, 536] width 451 height 46
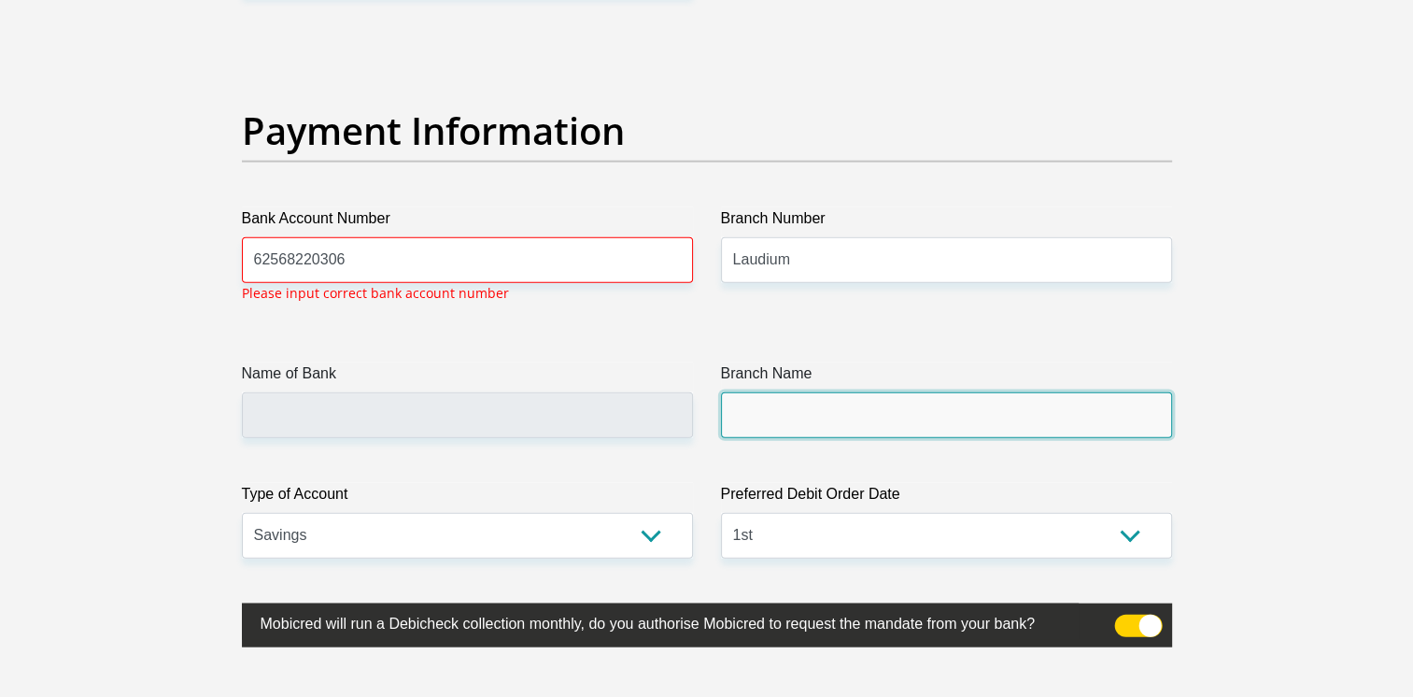
click at [779, 414] on input "Branch Name" at bounding box center [946, 415] width 451 height 46
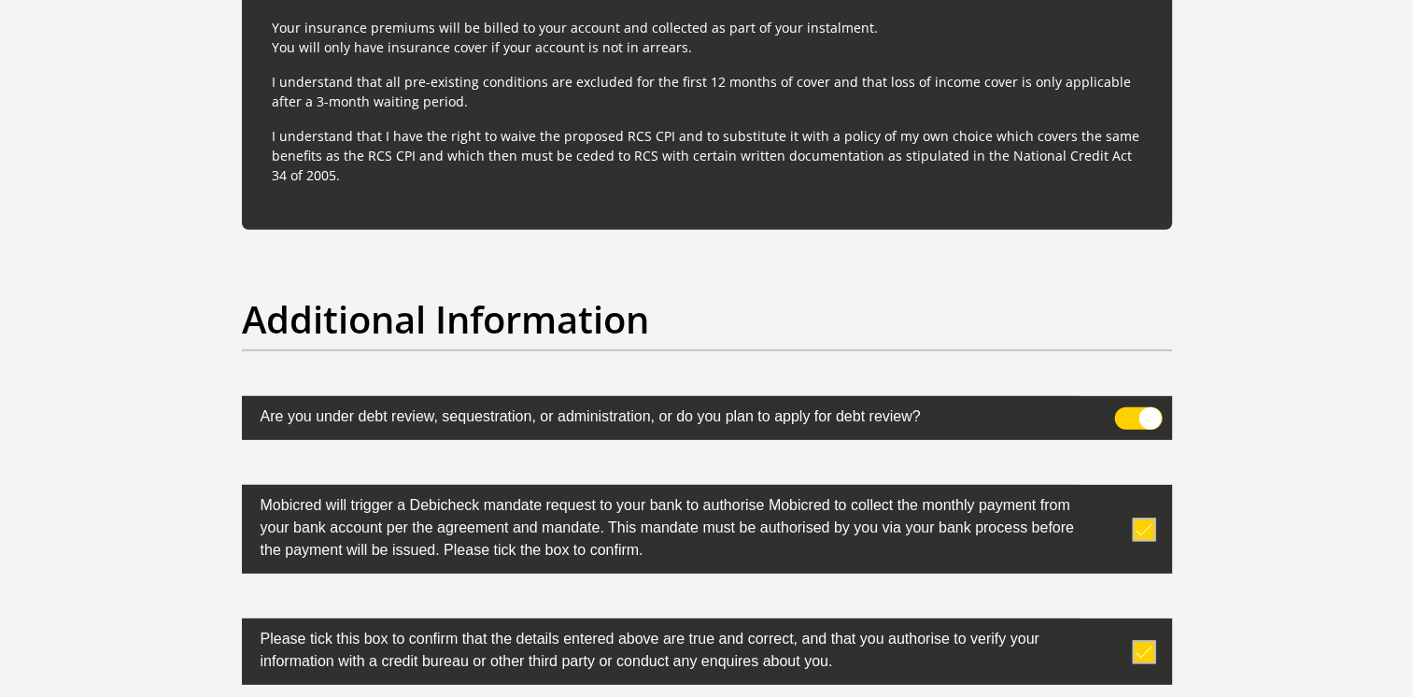
scroll to position [5567, 0]
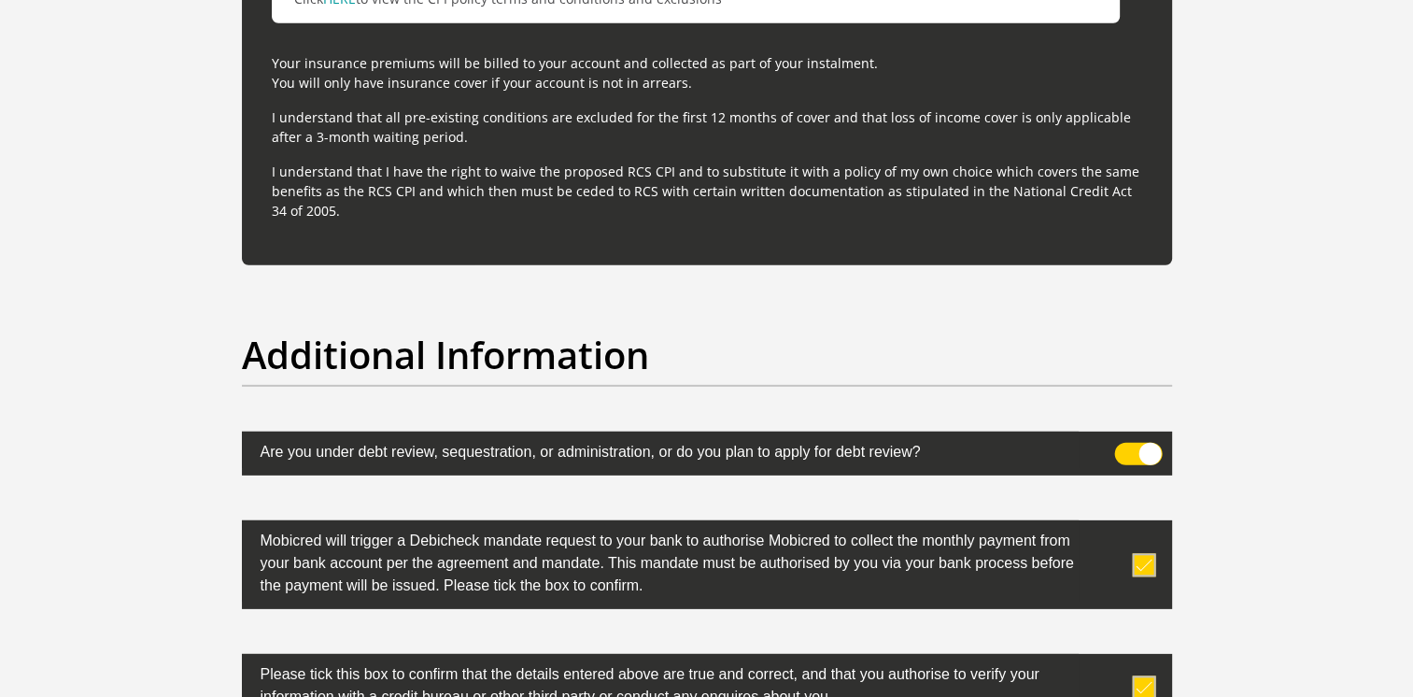
click at [1155, 452] on span at bounding box center [1138, 454] width 48 height 22
click at [1125, 447] on input "checkbox" at bounding box center [1125, 447] width 0 height 0
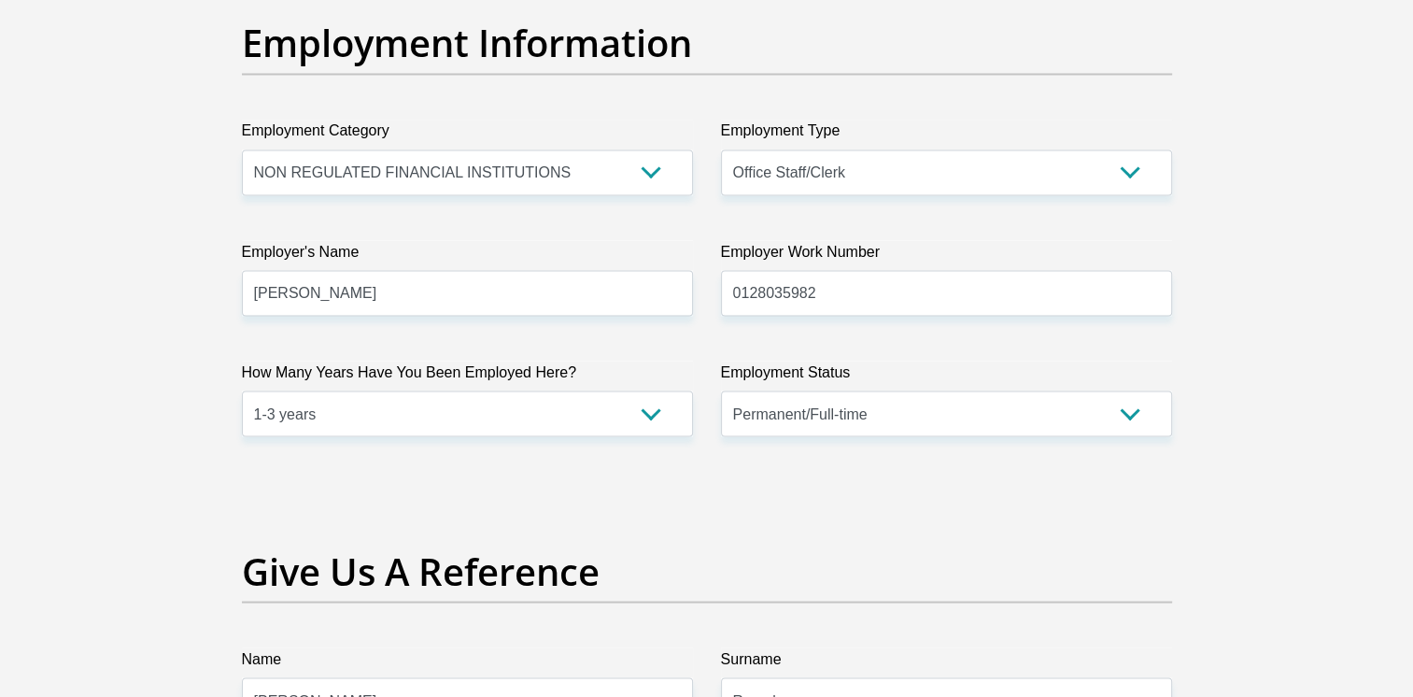
scroll to position [3139, 0]
